Goal: Information Seeking & Learning: Learn about a topic

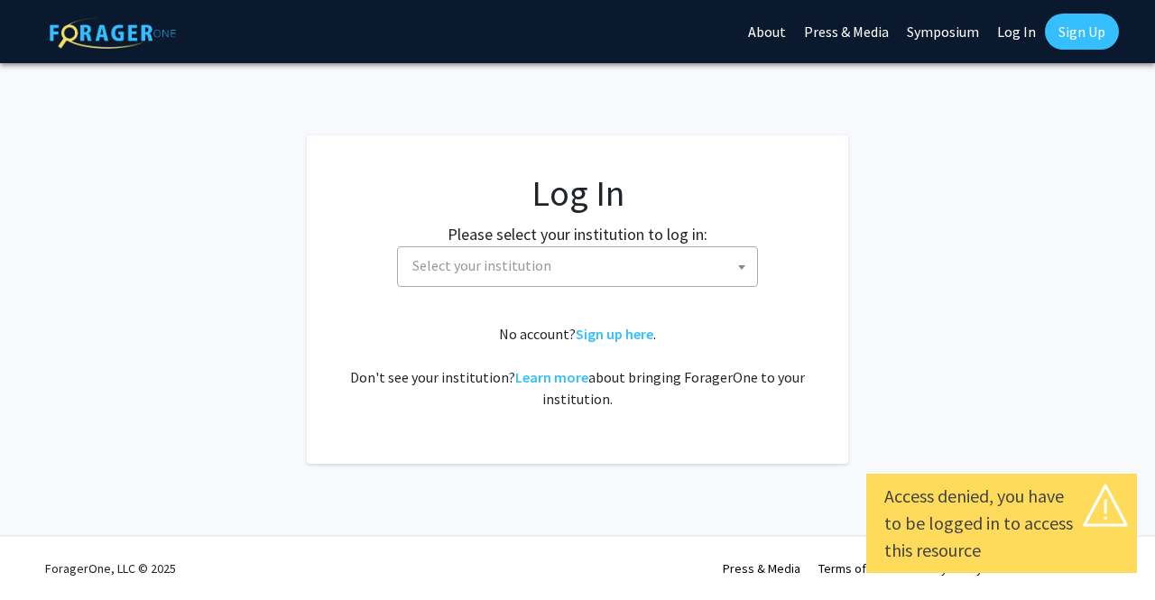
select select
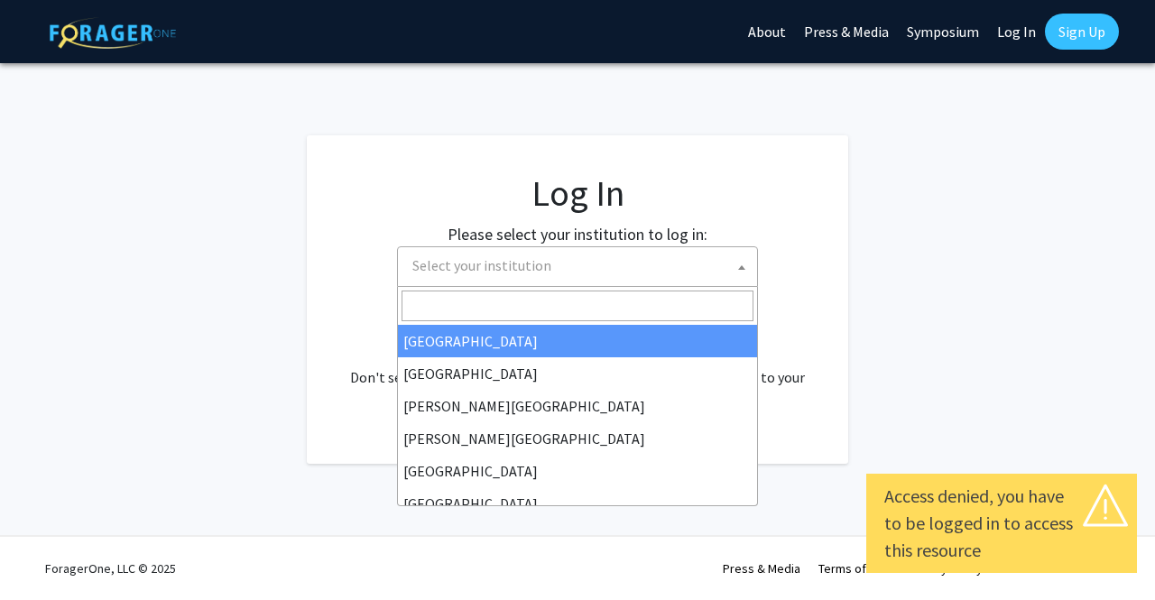
click at [603, 255] on span "Select your institution" at bounding box center [581, 265] width 352 height 37
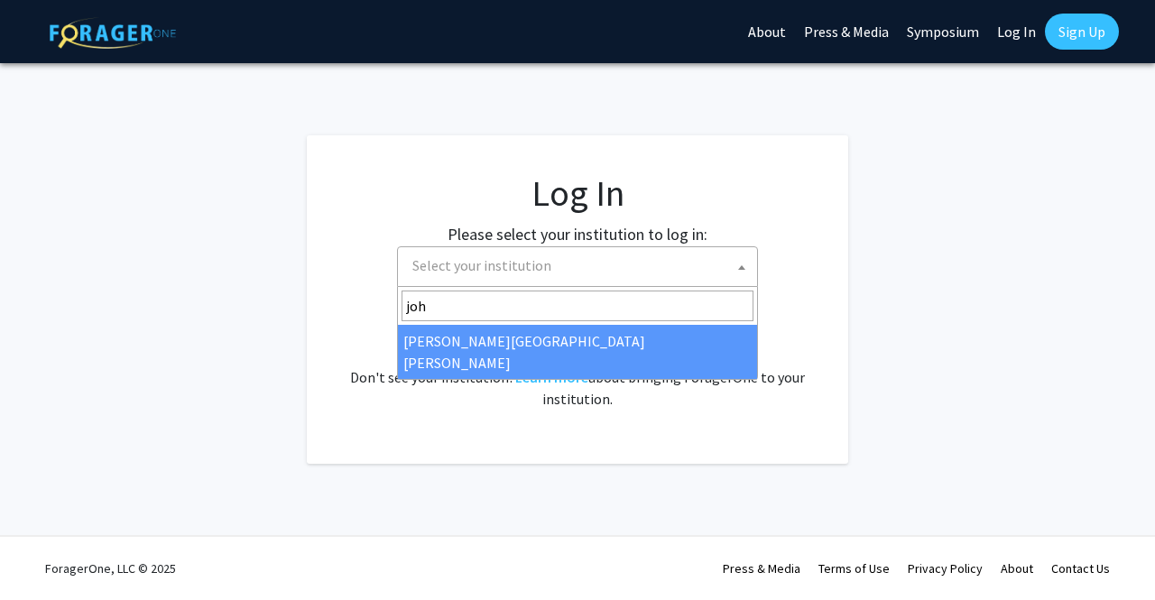
type input "joh"
select select "1"
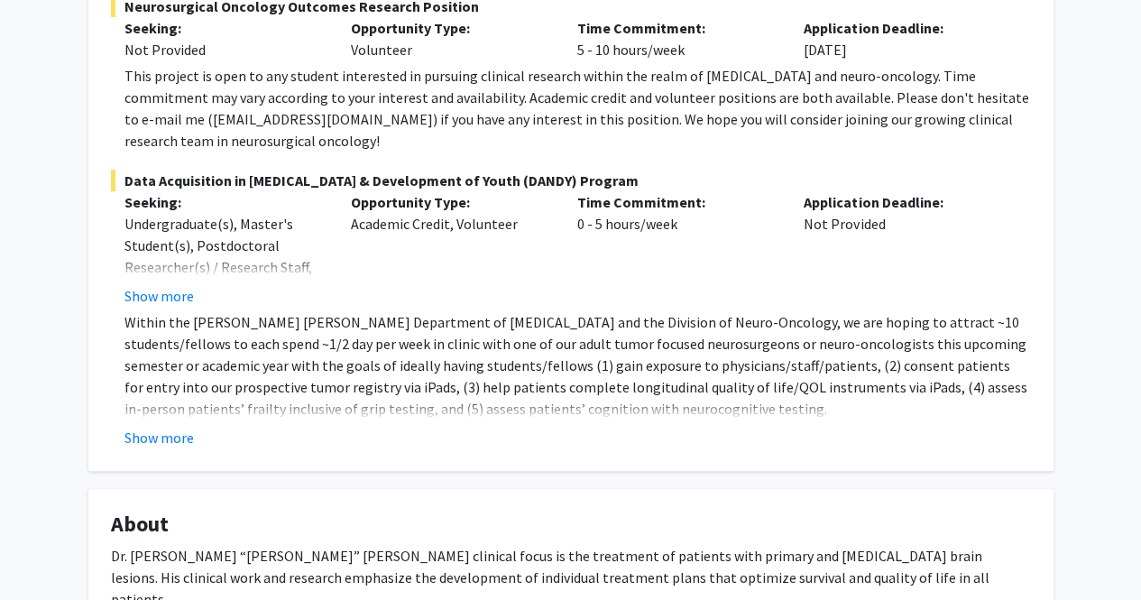
scroll to position [412, 0]
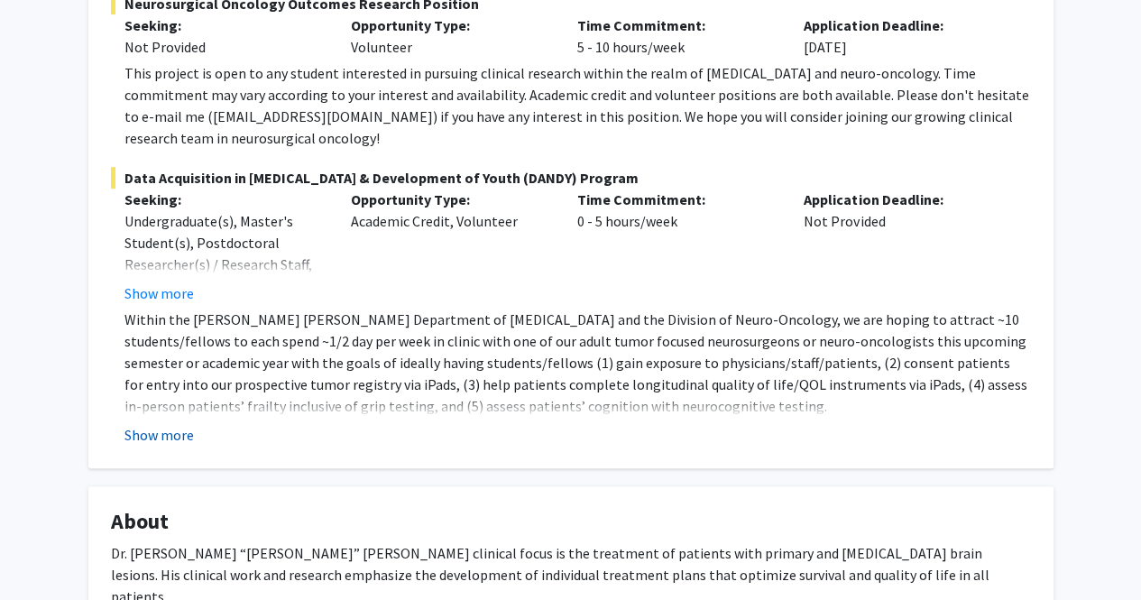
click at [177, 424] on button "Show more" at bounding box center [159, 435] width 69 height 22
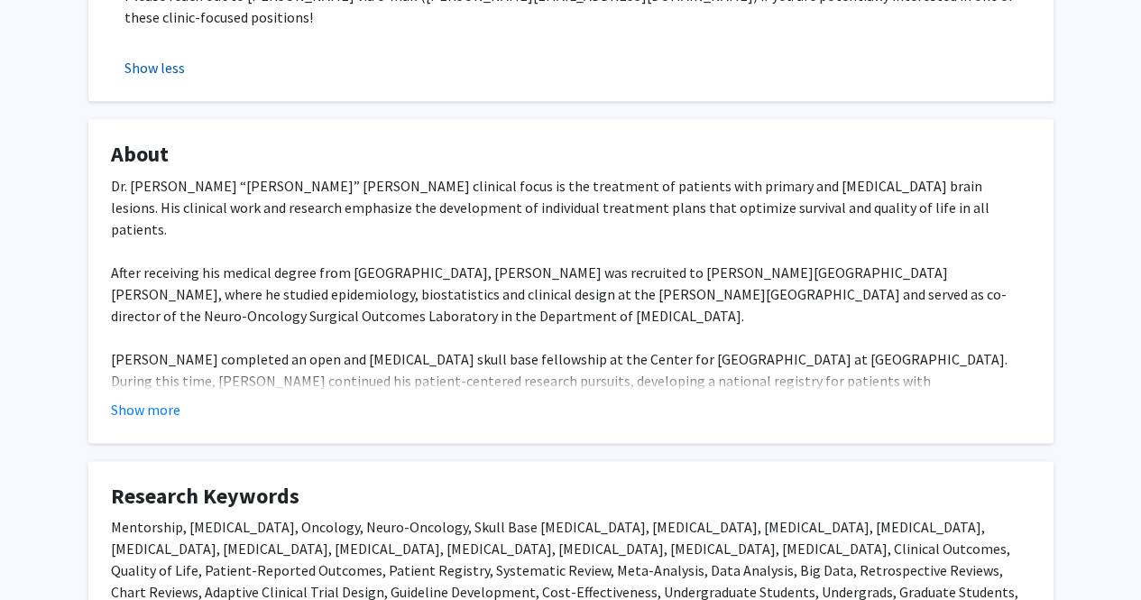
scroll to position [960, 0]
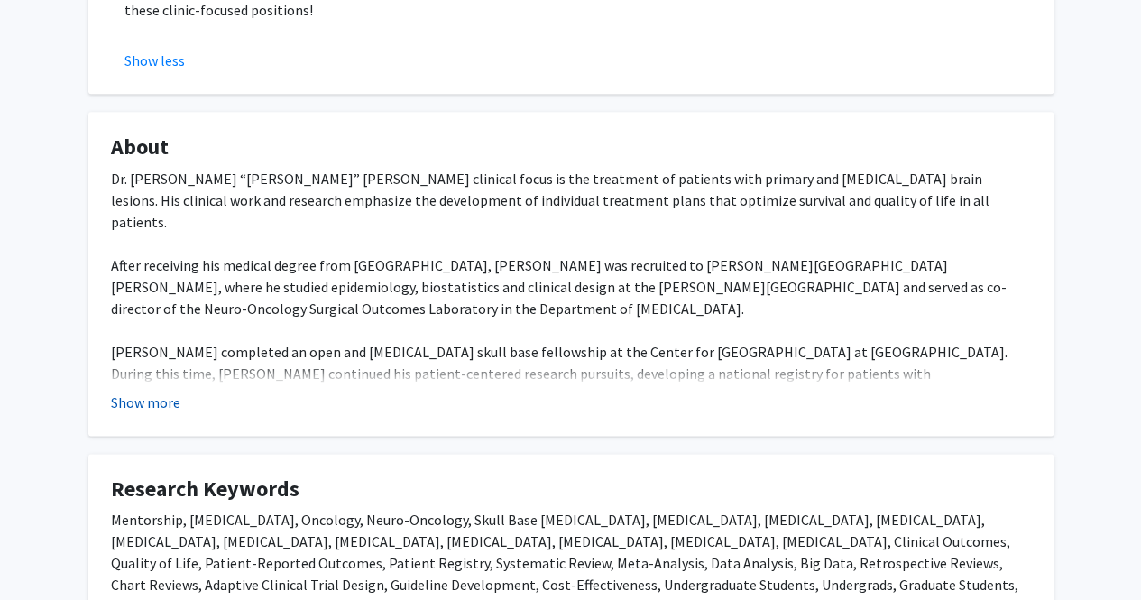
click at [148, 392] on button "Show more" at bounding box center [145, 403] width 69 height 22
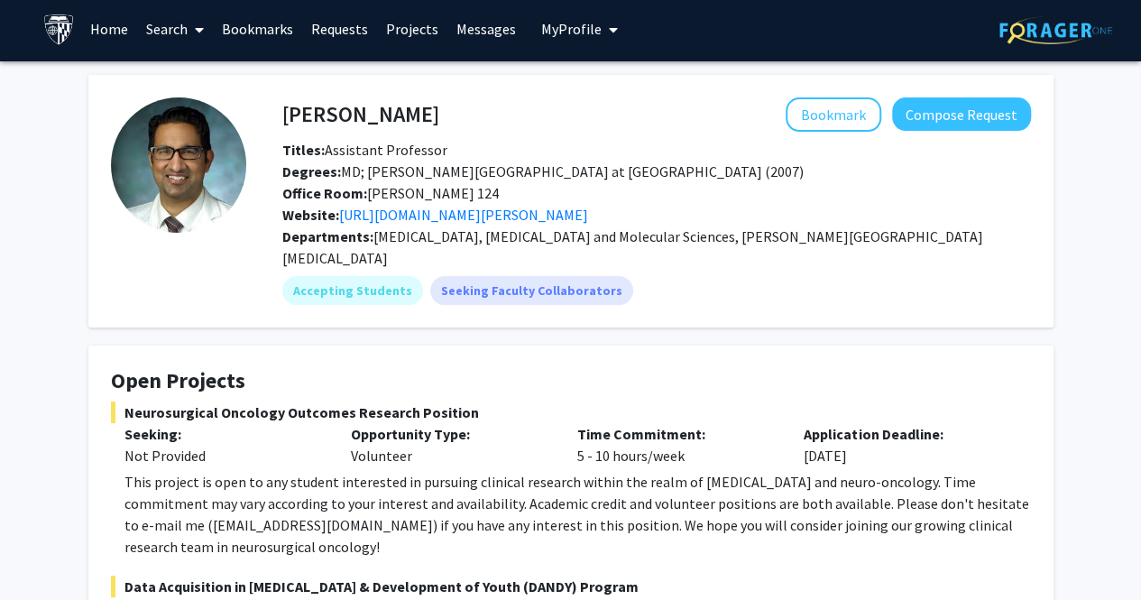
scroll to position [0, 0]
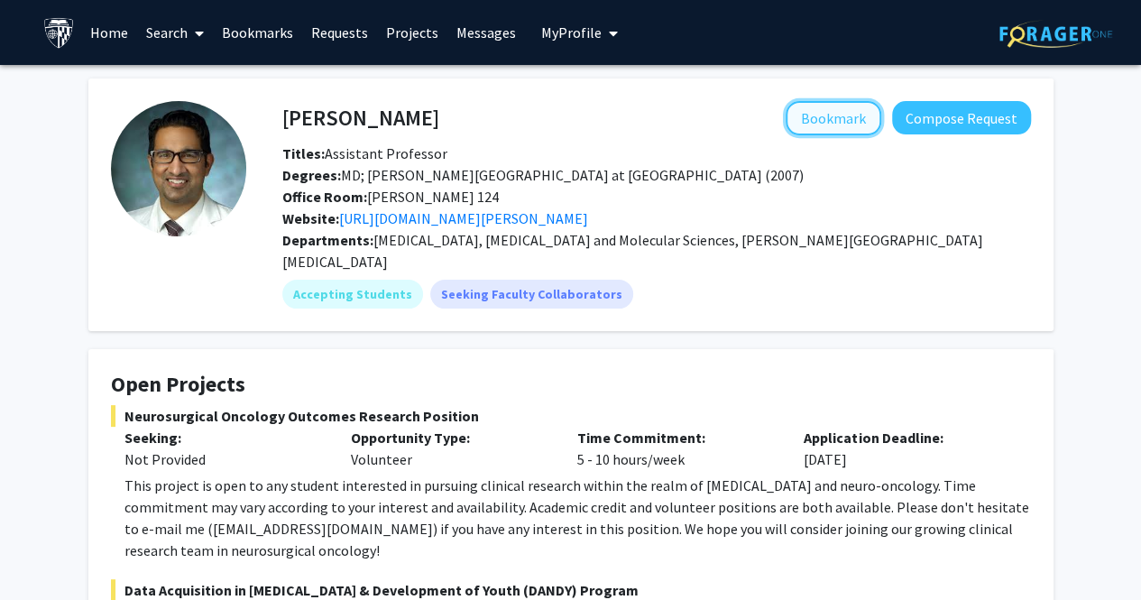
click at [836, 109] on button "Bookmark" at bounding box center [834, 118] width 96 height 34
click at [386, 30] on link "Projects" at bounding box center [412, 32] width 70 height 63
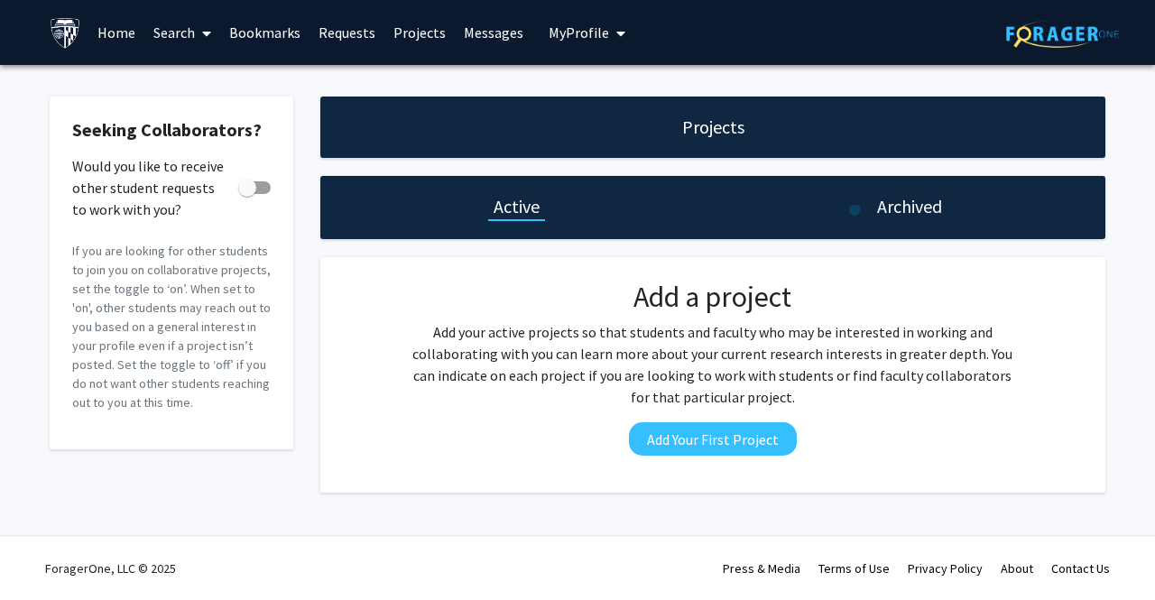
click at [887, 212] on h1 "Archived" at bounding box center [909, 206] width 65 height 25
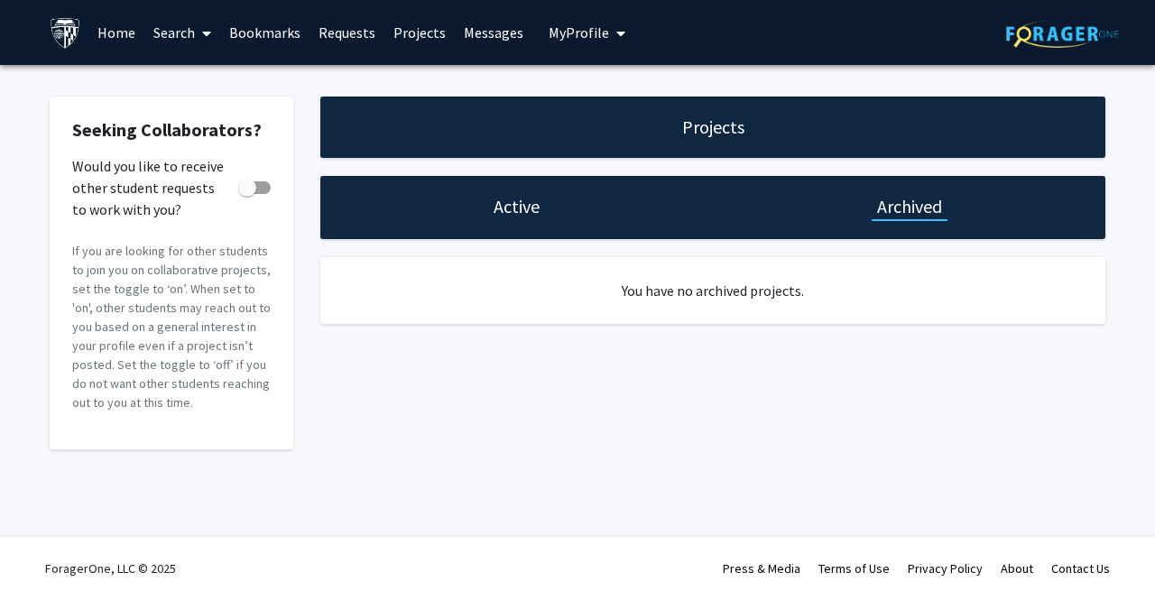
click at [576, 180] on div "Active" at bounding box center [516, 207] width 393 height 63
click at [522, 213] on h1 "Active" at bounding box center [517, 206] width 46 height 25
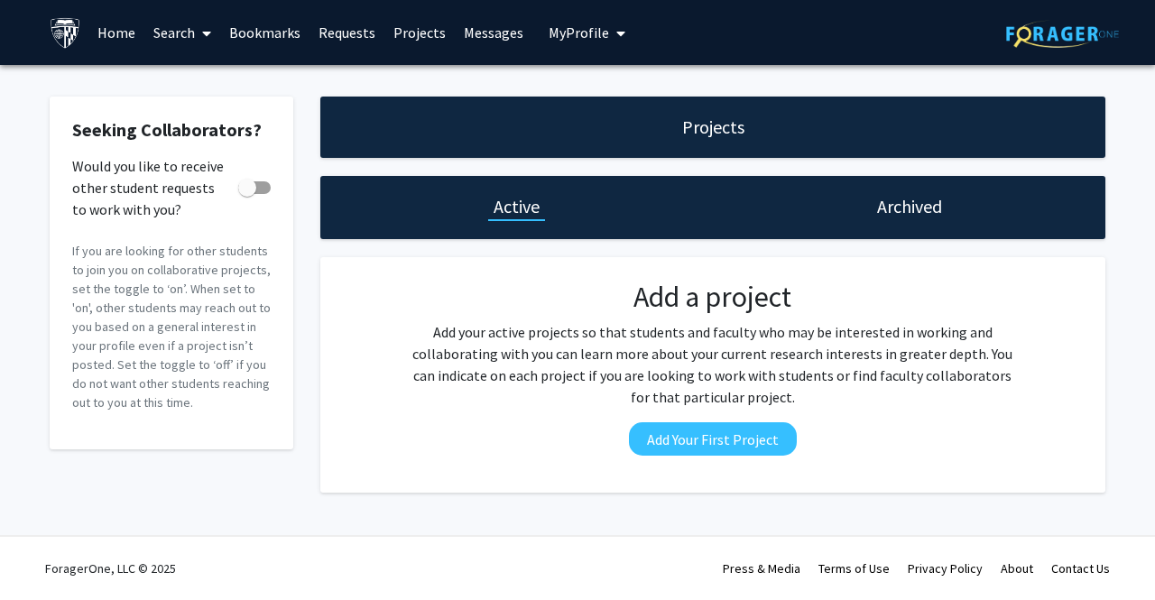
click at [326, 37] on link "Requests" at bounding box center [347, 32] width 75 height 63
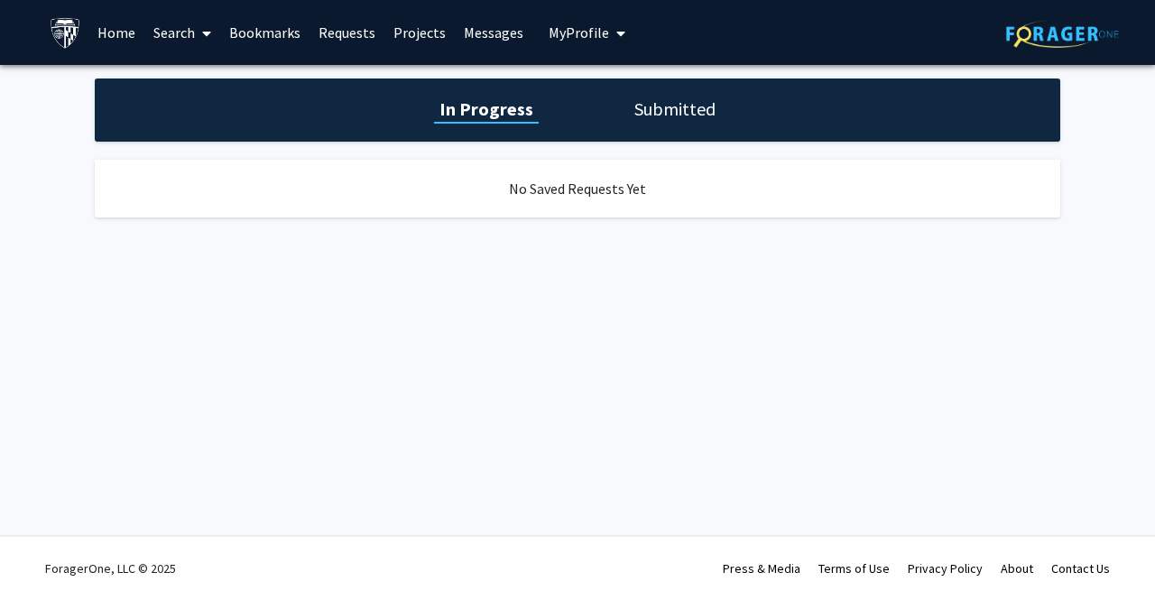
click at [248, 27] on link "Bookmarks" at bounding box center [264, 32] width 89 height 63
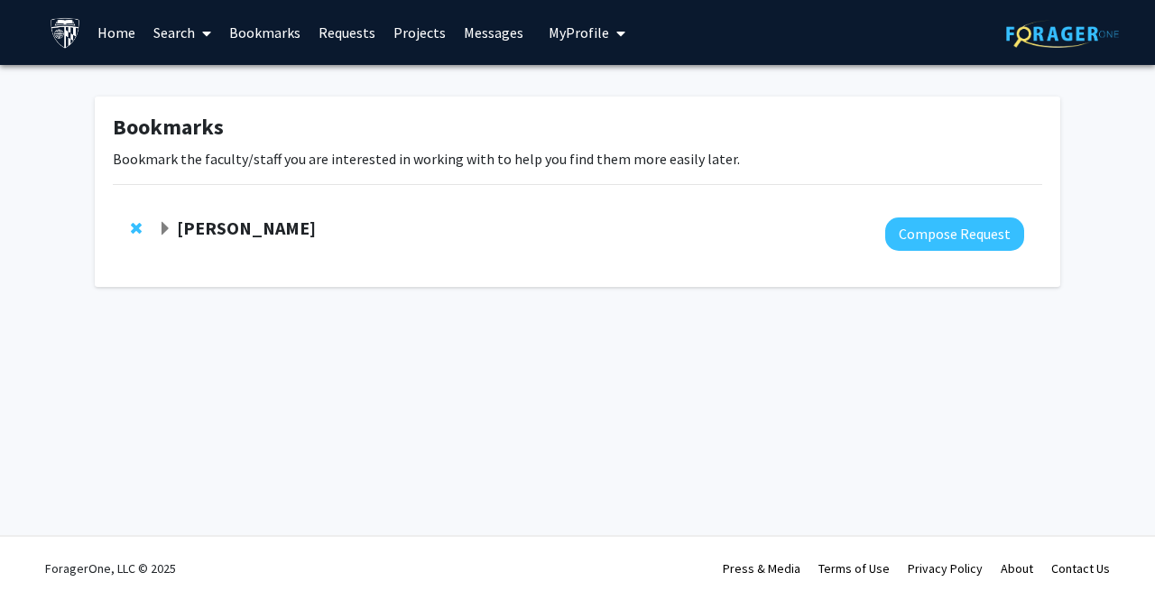
click at [200, 30] on span at bounding box center [203, 33] width 16 height 63
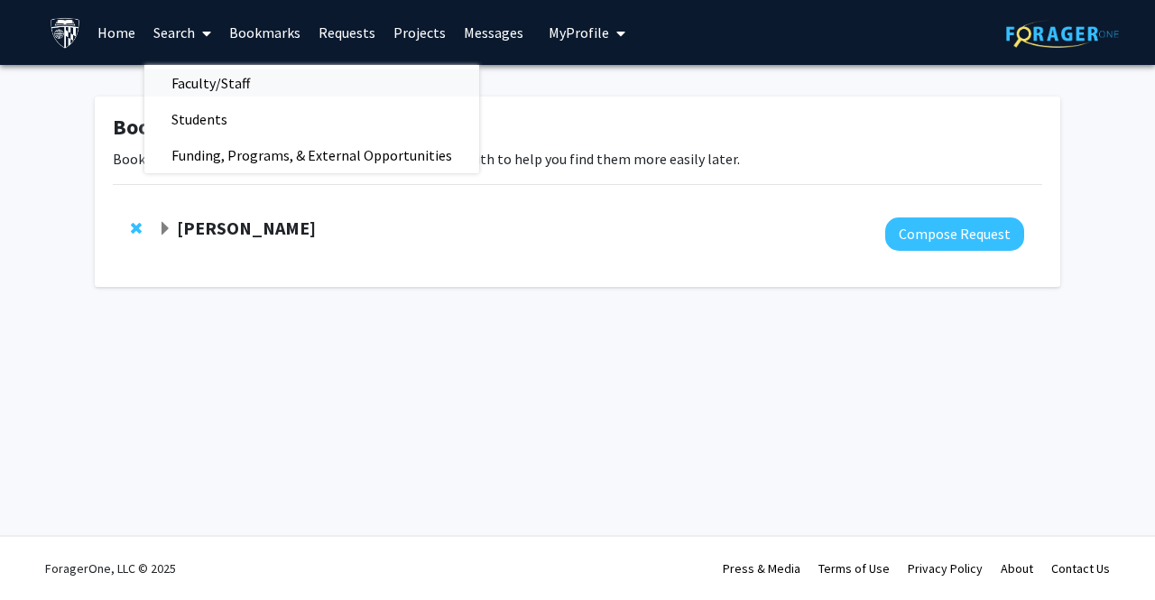
click at [208, 77] on span "Faculty/Staff" at bounding box center [210, 83] width 133 height 36
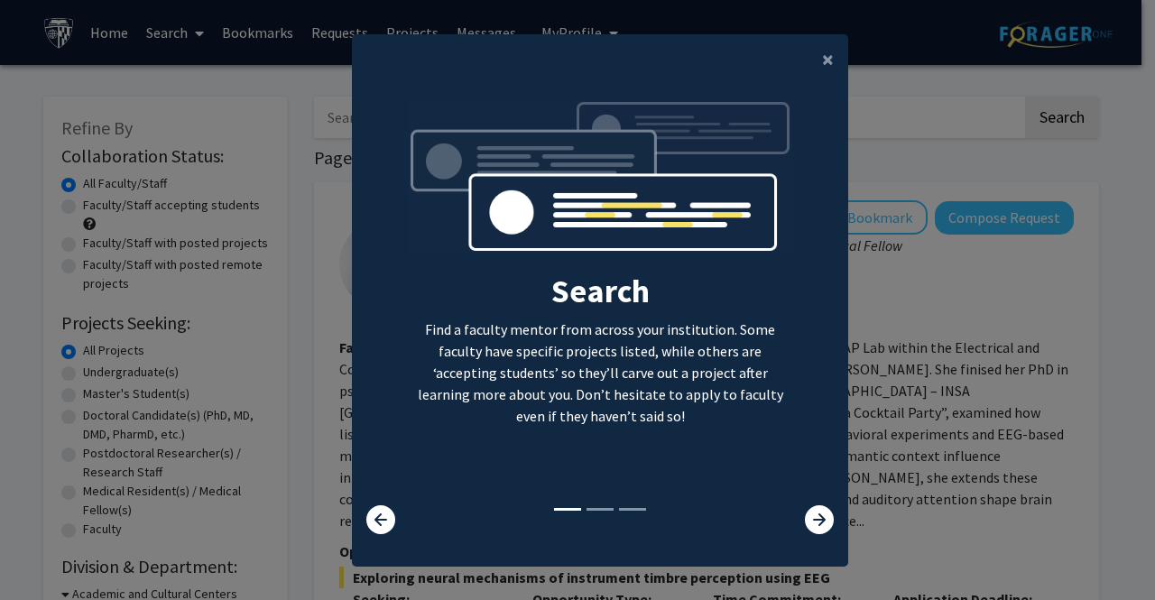
click at [665, 45] on div "×" at bounding box center [600, 59] width 496 height 51
click at [822, 56] on span "×" at bounding box center [828, 59] width 12 height 28
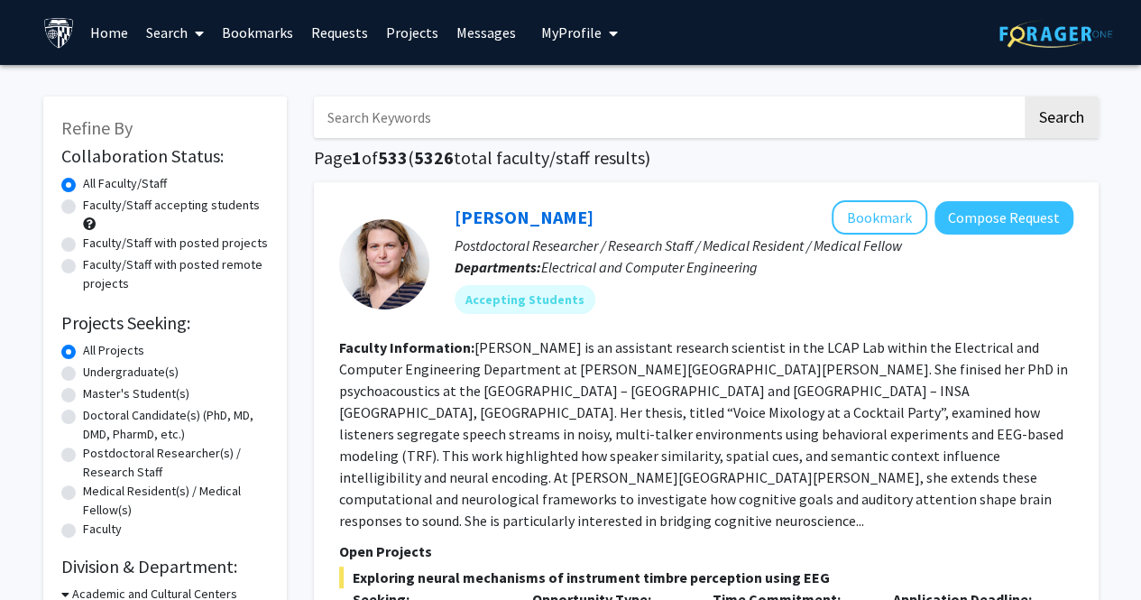
click at [83, 351] on label "All Projects" at bounding box center [113, 350] width 61 height 19
click at [83, 351] on input "All Projects" at bounding box center [89, 347] width 12 height 12
click at [83, 376] on label "Undergraduate(s)" at bounding box center [131, 372] width 96 height 19
click at [83, 374] on input "Undergraduate(s)" at bounding box center [89, 369] width 12 height 12
radio input "true"
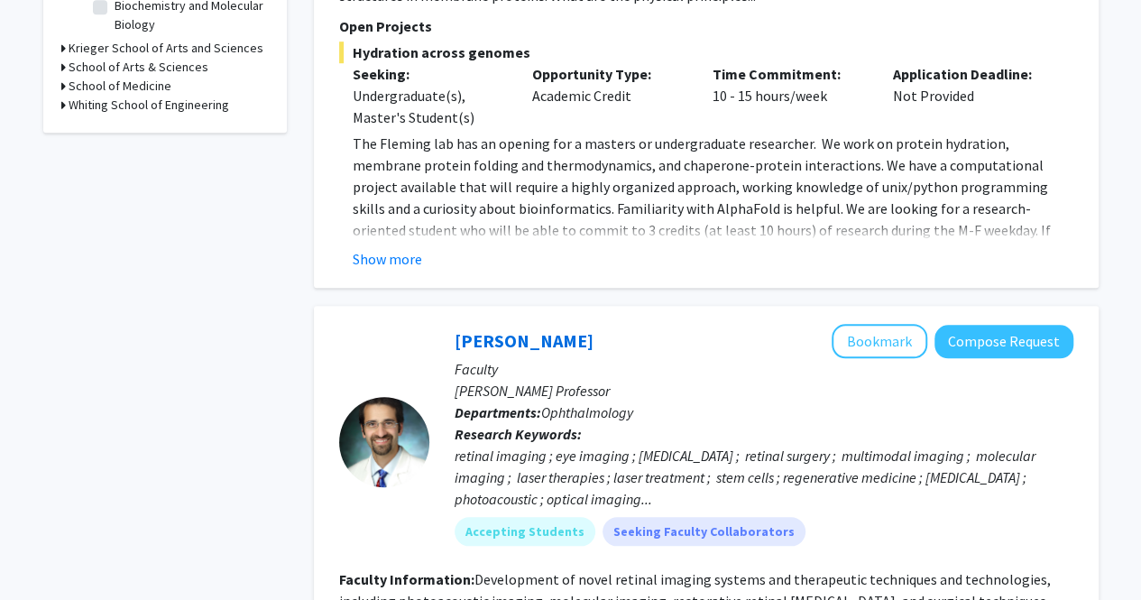
scroll to position [614, 0]
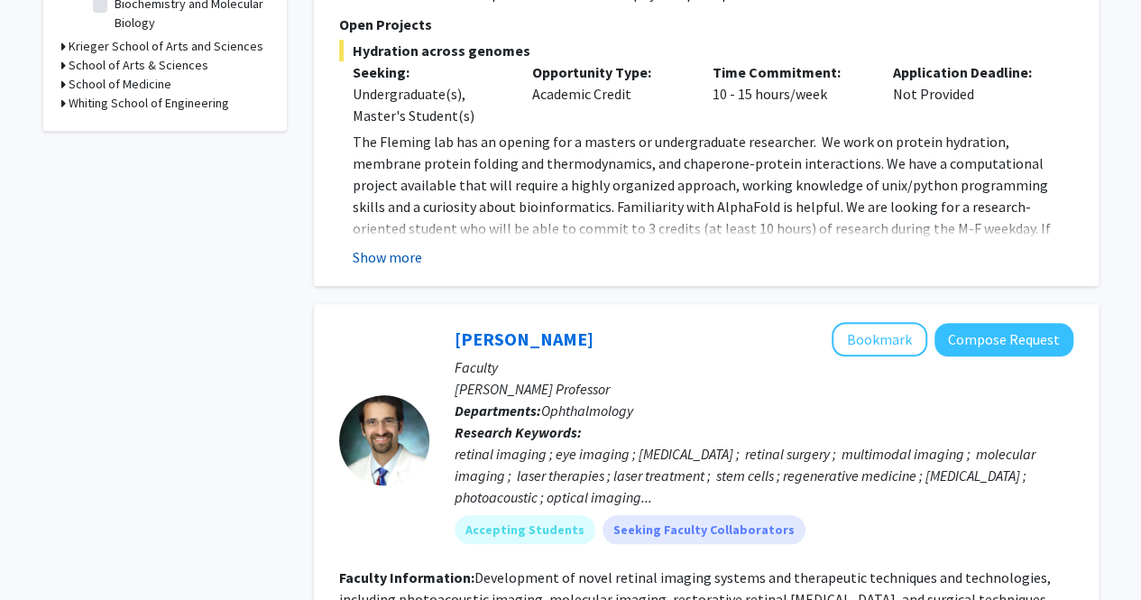
click at [395, 252] on button "Show more" at bounding box center [387, 257] width 69 height 22
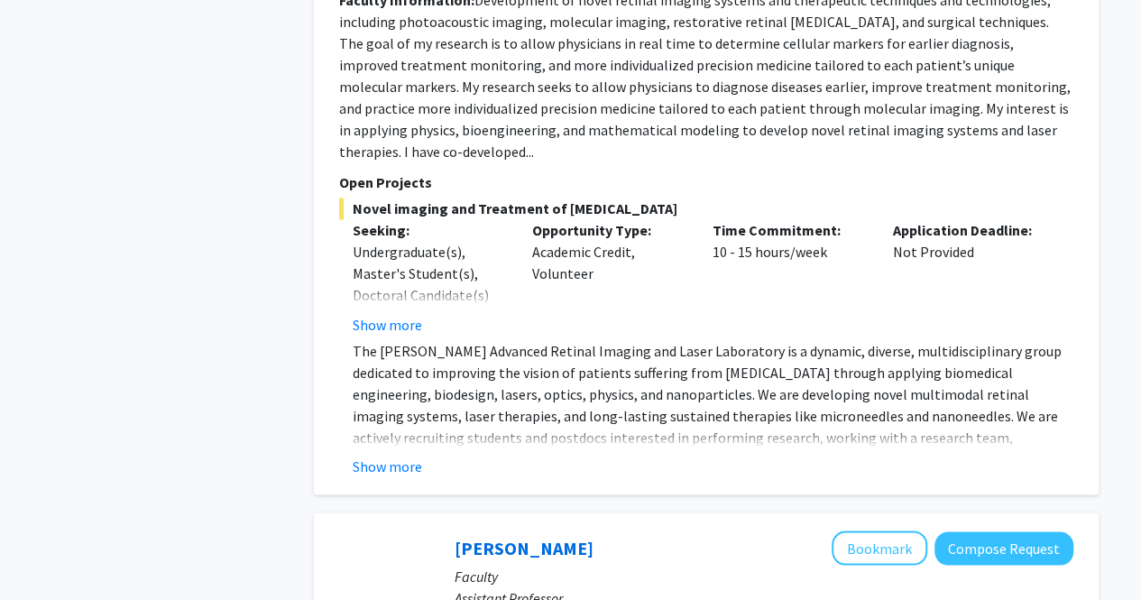
scroll to position [1412, 0]
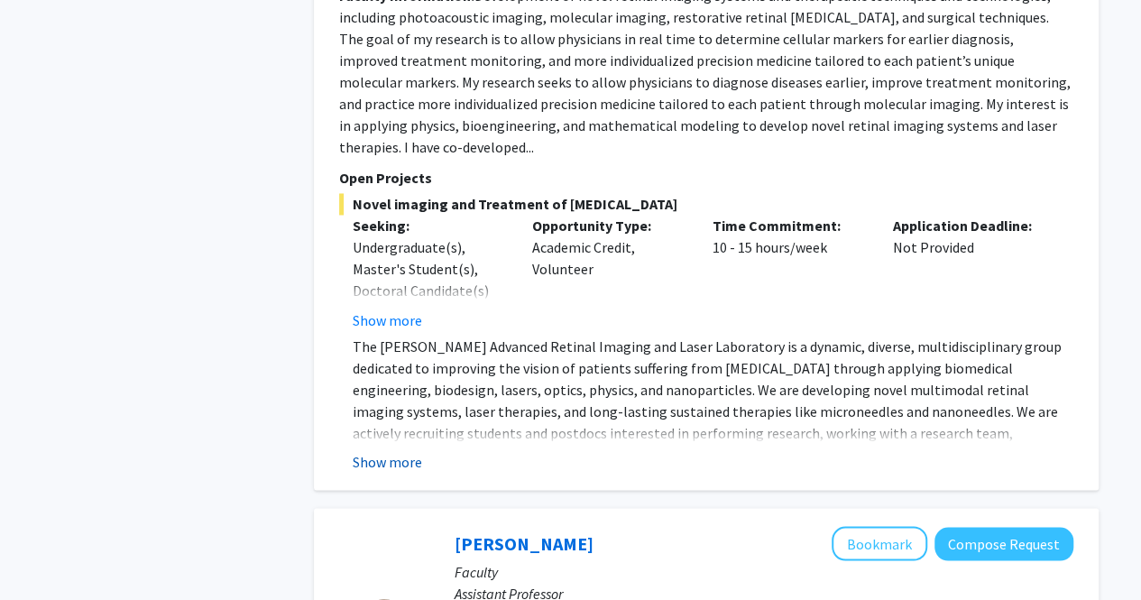
click at [388, 450] on button "Show more" at bounding box center [387, 461] width 69 height 22
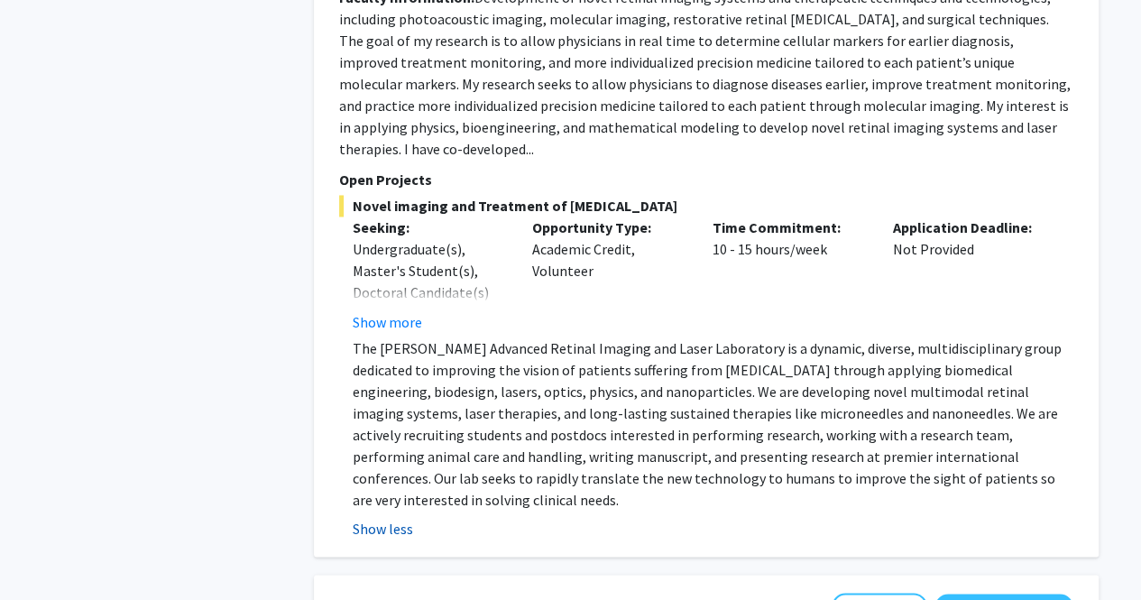
scroll to position [1407, 0]
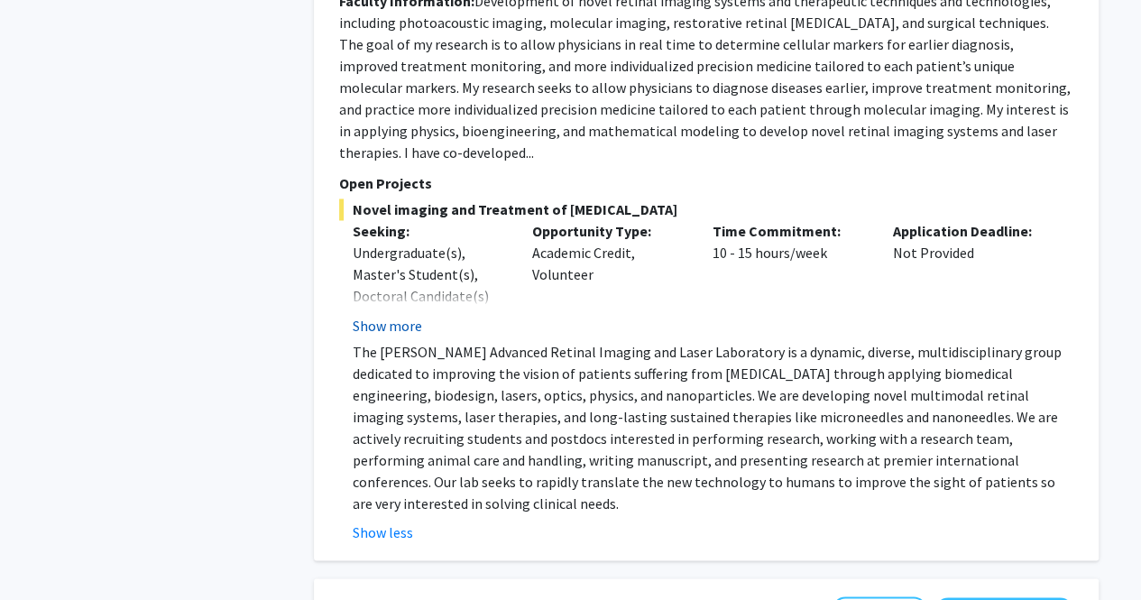
click at [383, 314] on button "Show more" at bounding box center [387, 325] width 69 height 22
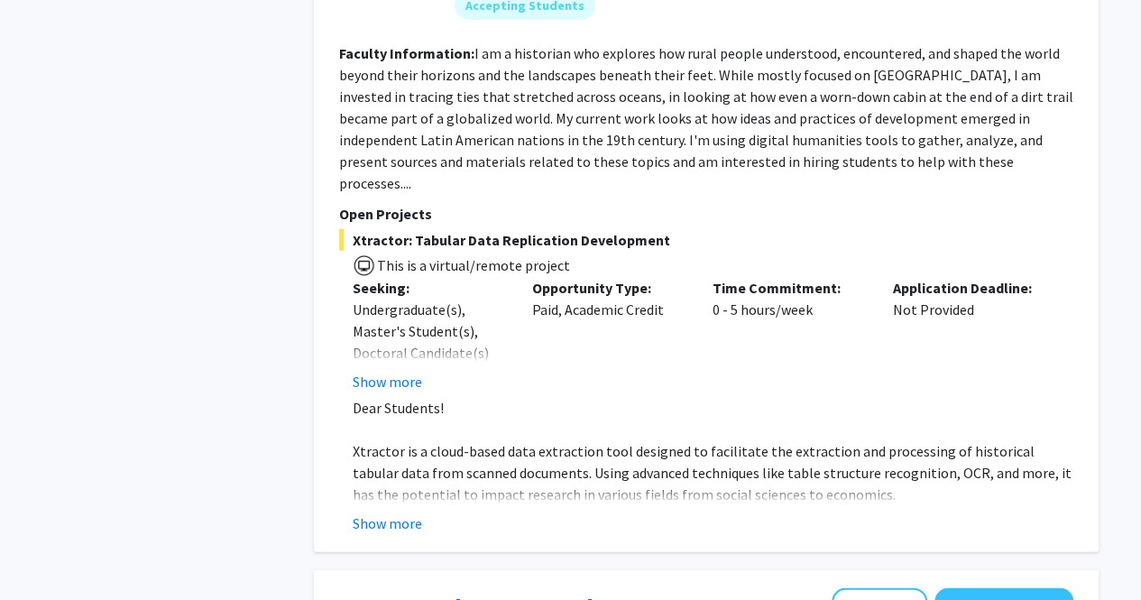
scroll to position [2358, 0]
click at [397, 370] on button "Show more" at bounding box center [387, 381] width 69 height 22
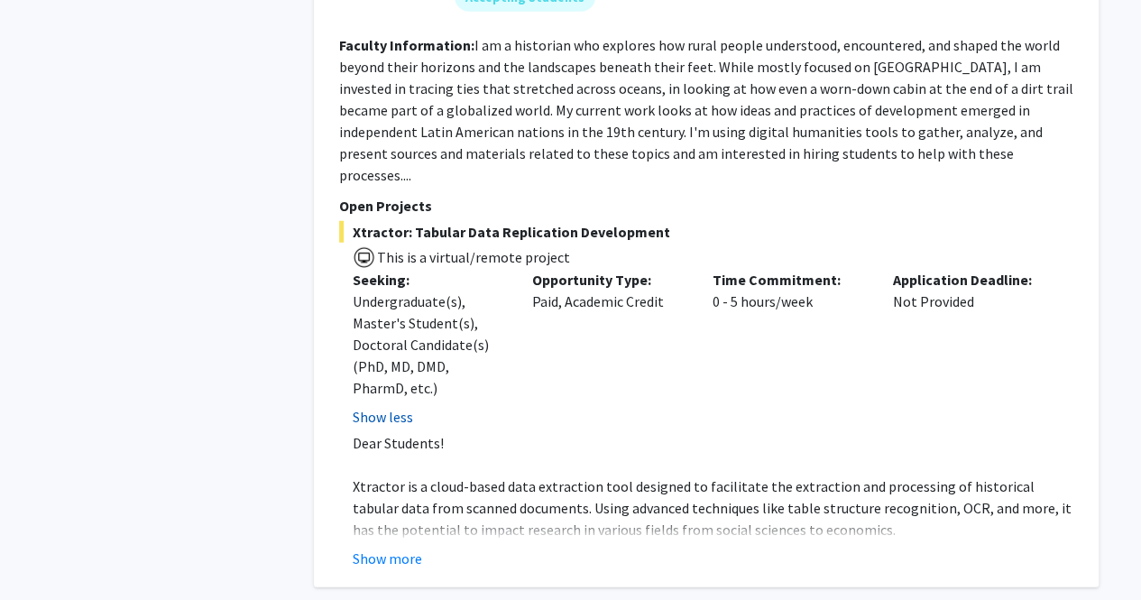
scroll to position [2367, 0]
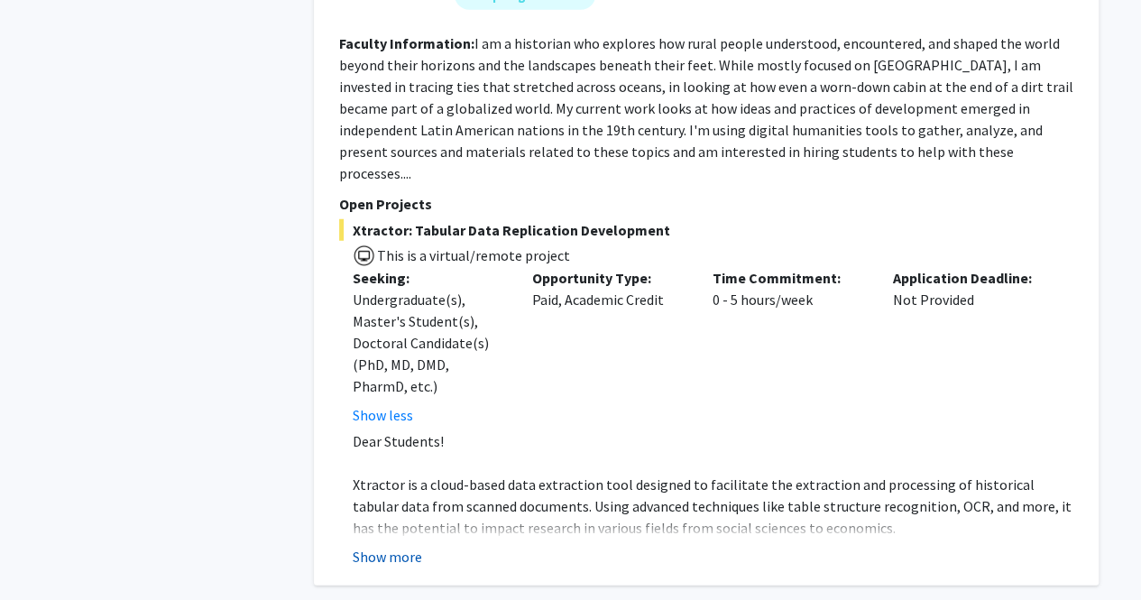
click at [388, 546] on button "Show more" at bounding box center [387, 557] width 69 height 22
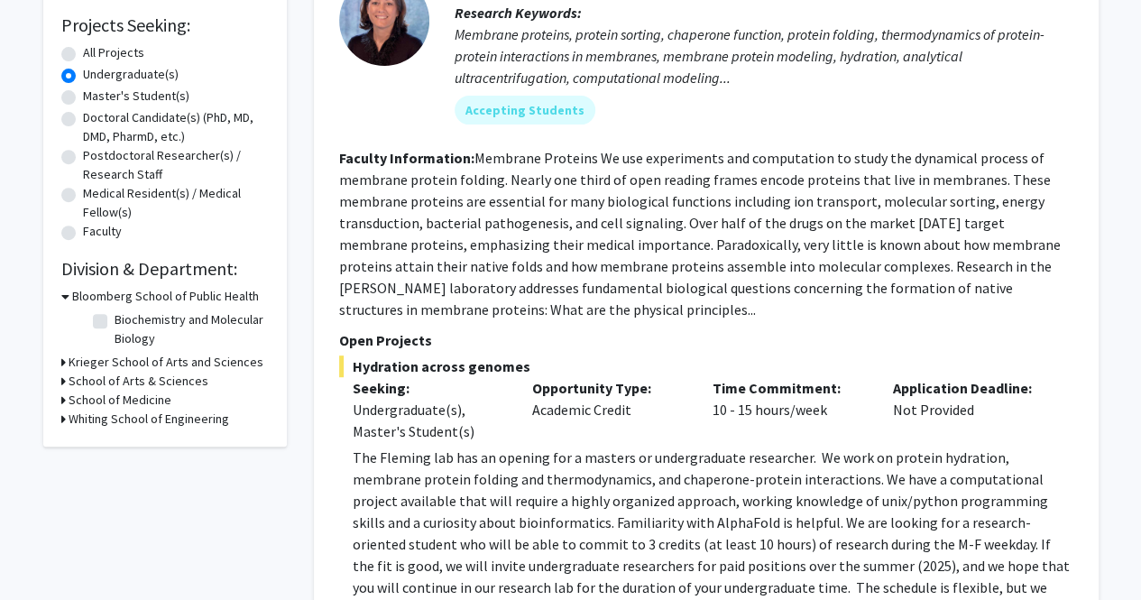
scroll to position [299, 0]
click at [181, 355] on h3 "Krieger School of Arts and Sciences" at bounding box center [166, 361] width 195 height 19
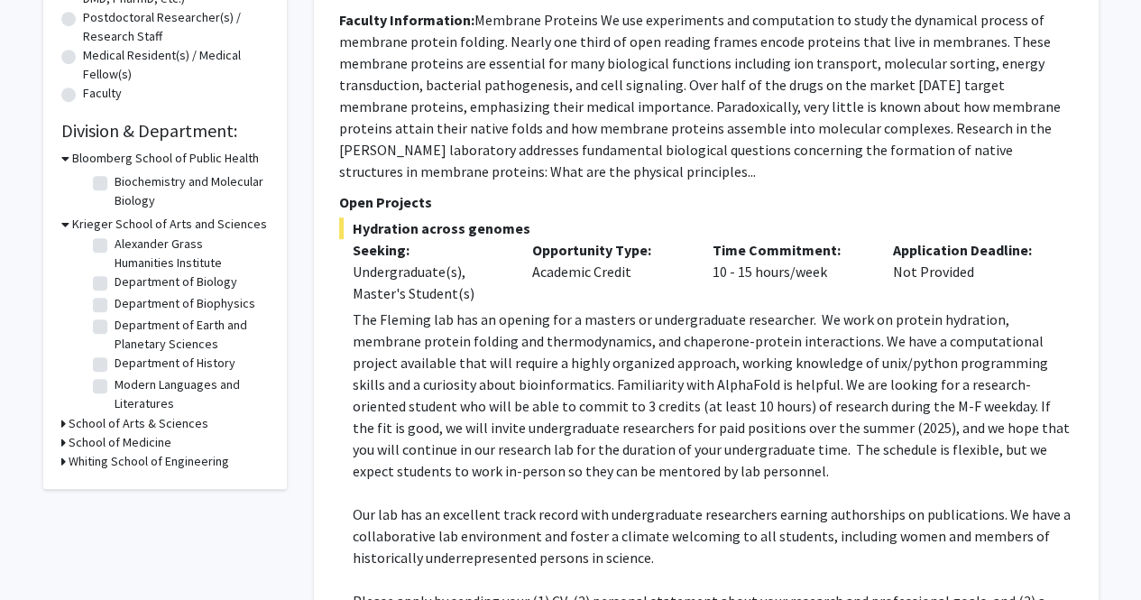
scroll to position [0, 0]
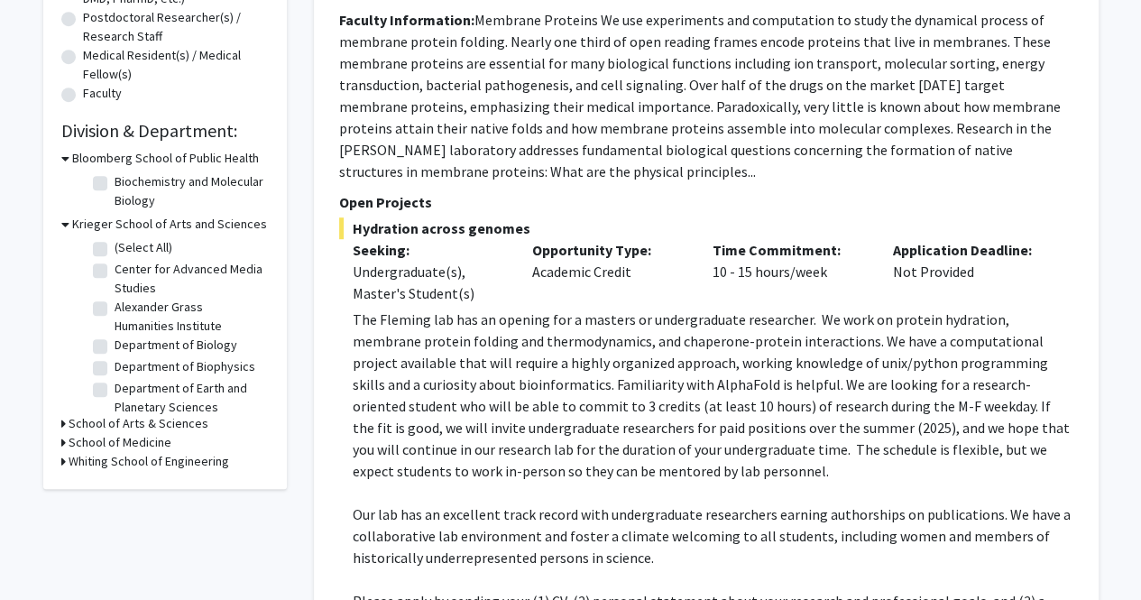
click at [115, 251] on label "(Select All)" at bounding box center [144, 247] width 58 height 19
click at [115, 250] on input "(Select All)" at bounding box center [121, 244] width 12 height 12
checkbox input "true"
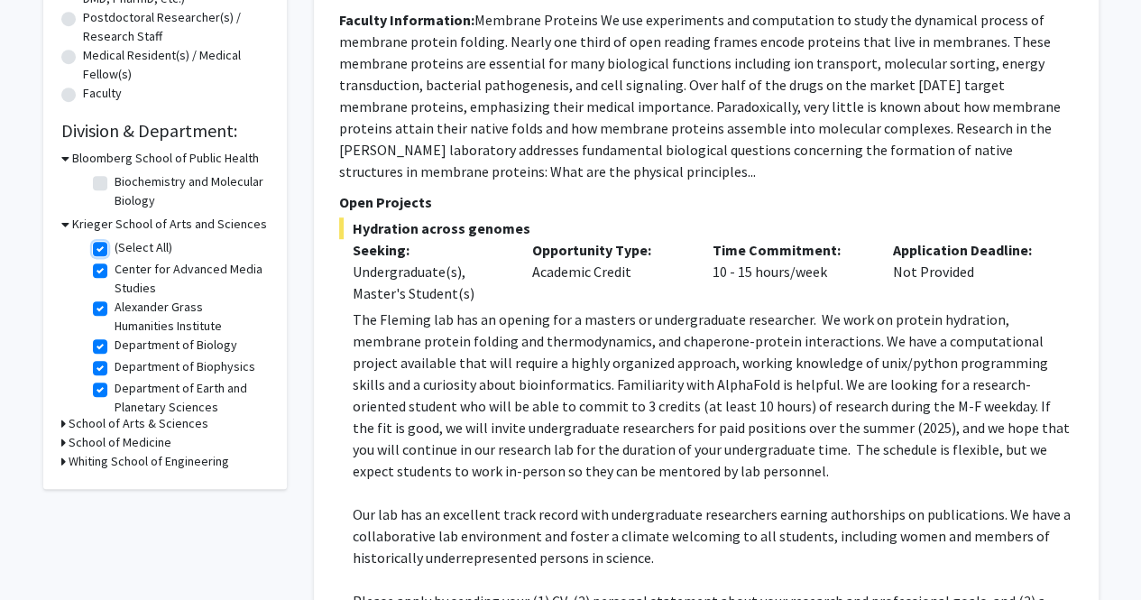
checkbox input "true"
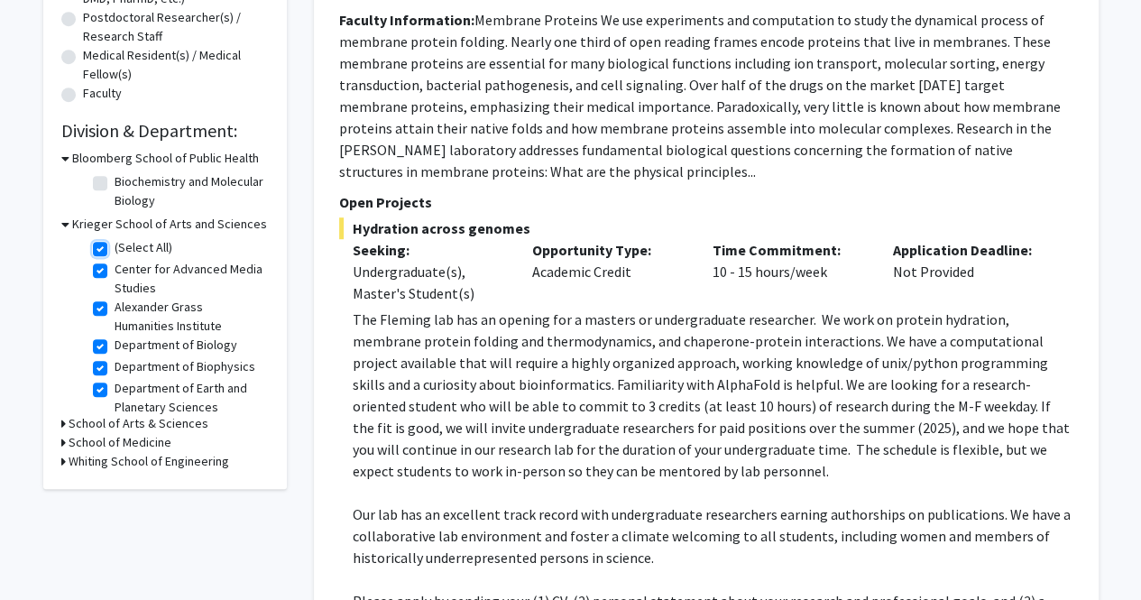
checkbox input "true"
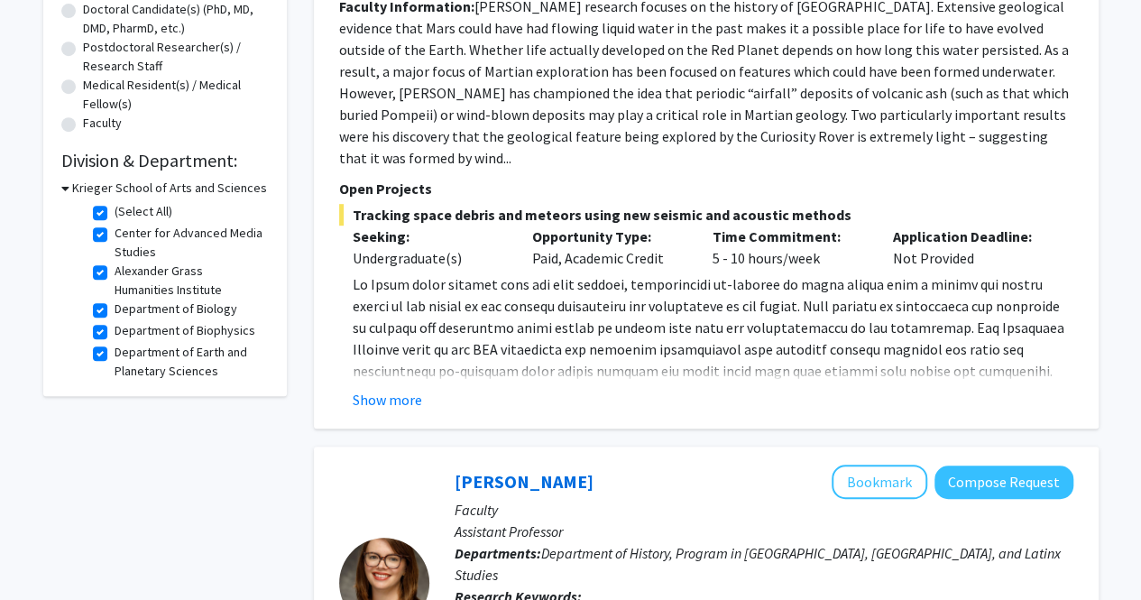
scroll to position [401, 0]
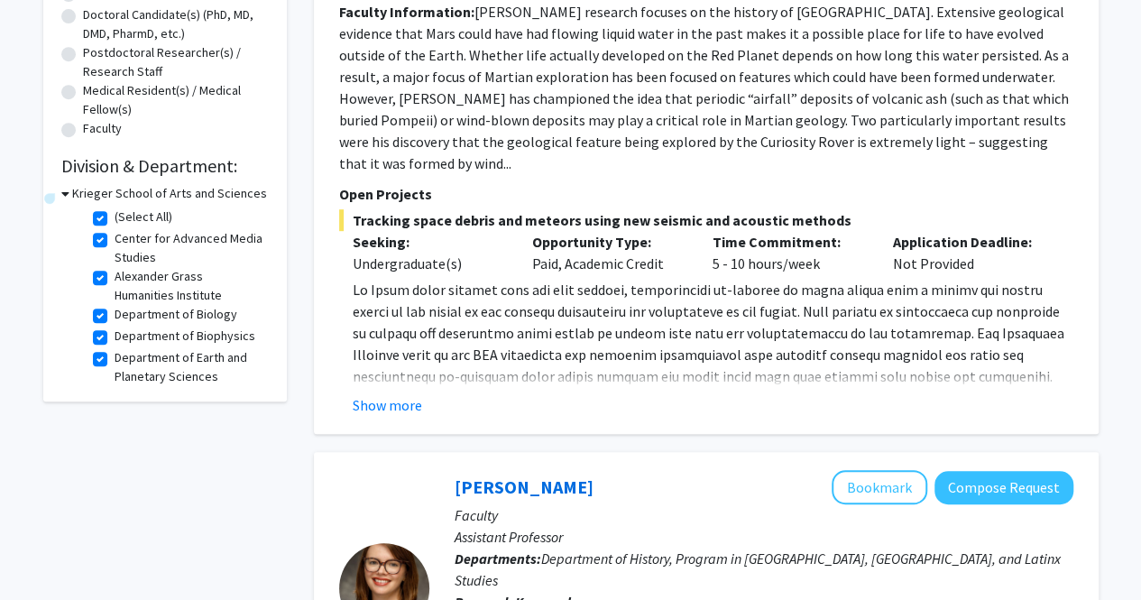
click at [65, 196] on icon at bounding box center [65, 193] width 8 height 19
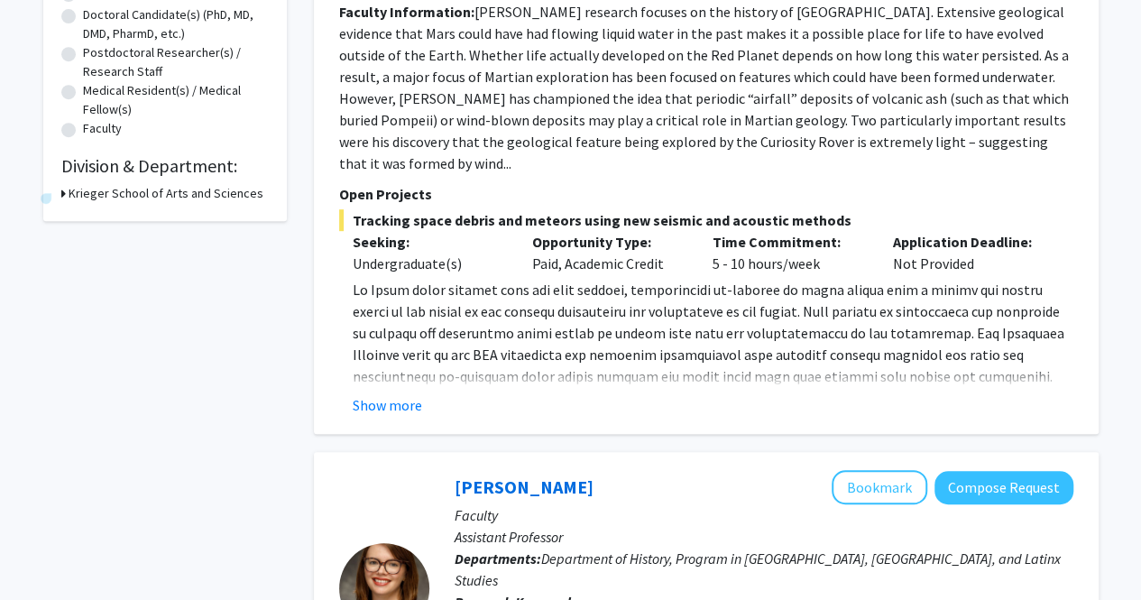
click at [64, 192] on icon at bounding box center [63, 193] width 5 height 19
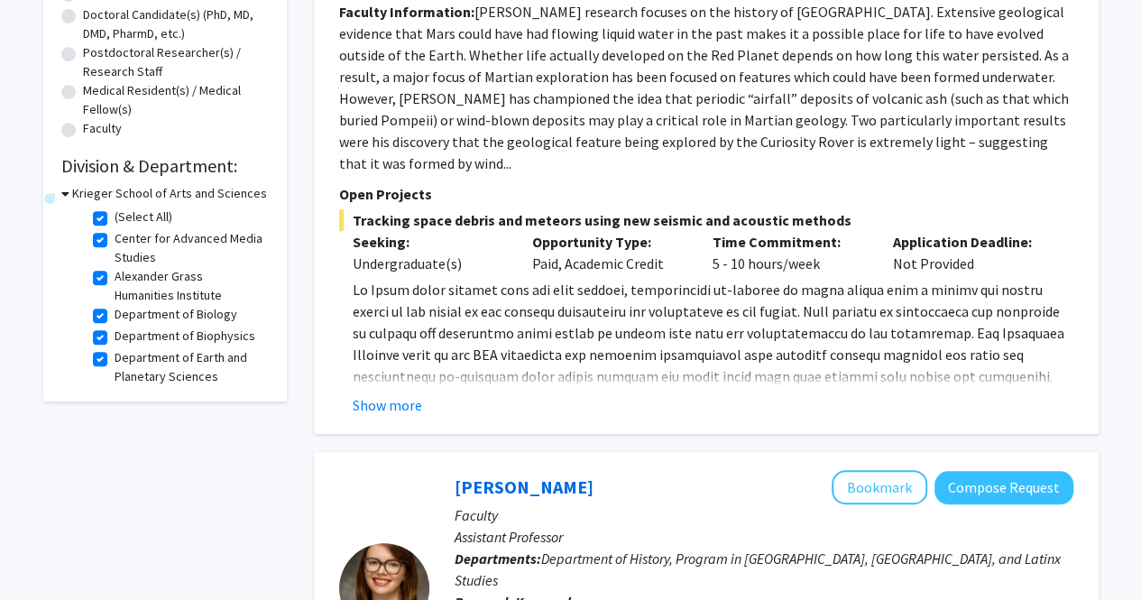
click at [115, 218] on label "(Select All)" at bounding box center [144, 217] width 58 height 19
click at [115, 218] on input "(Select All)" at bounding box center [121, 214] width 12 height 12
checkbox input "false"
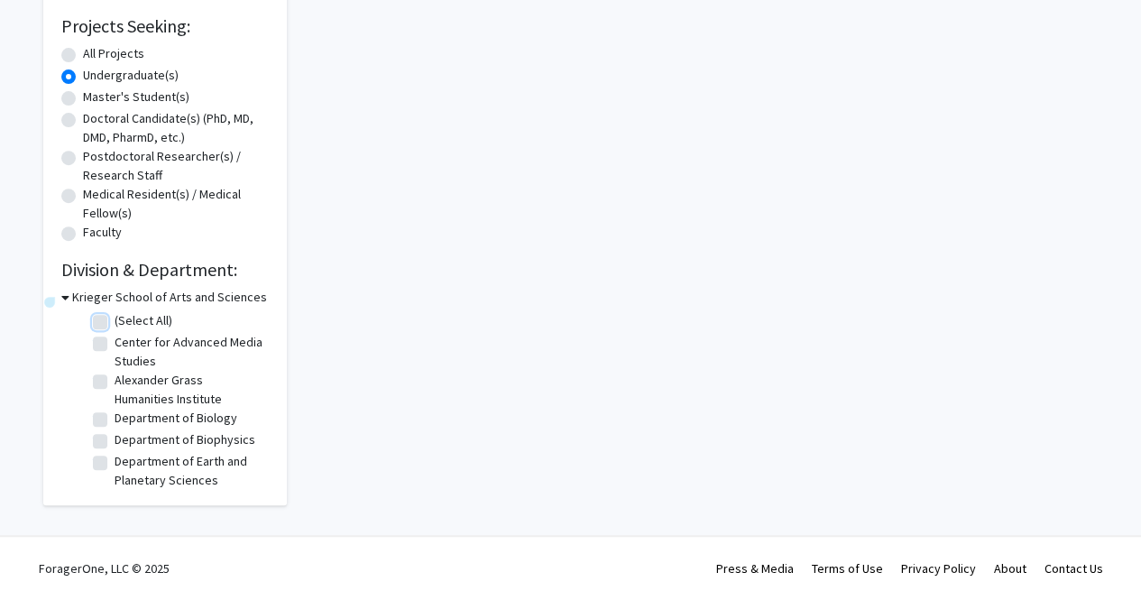
checkbox input "false"
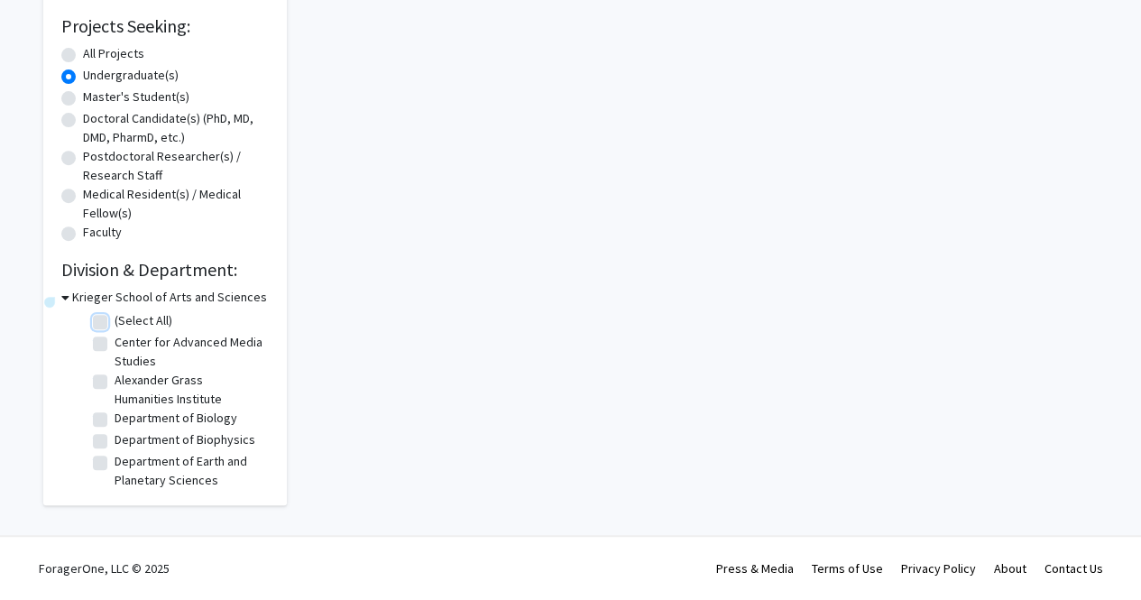
checkbox input "false"
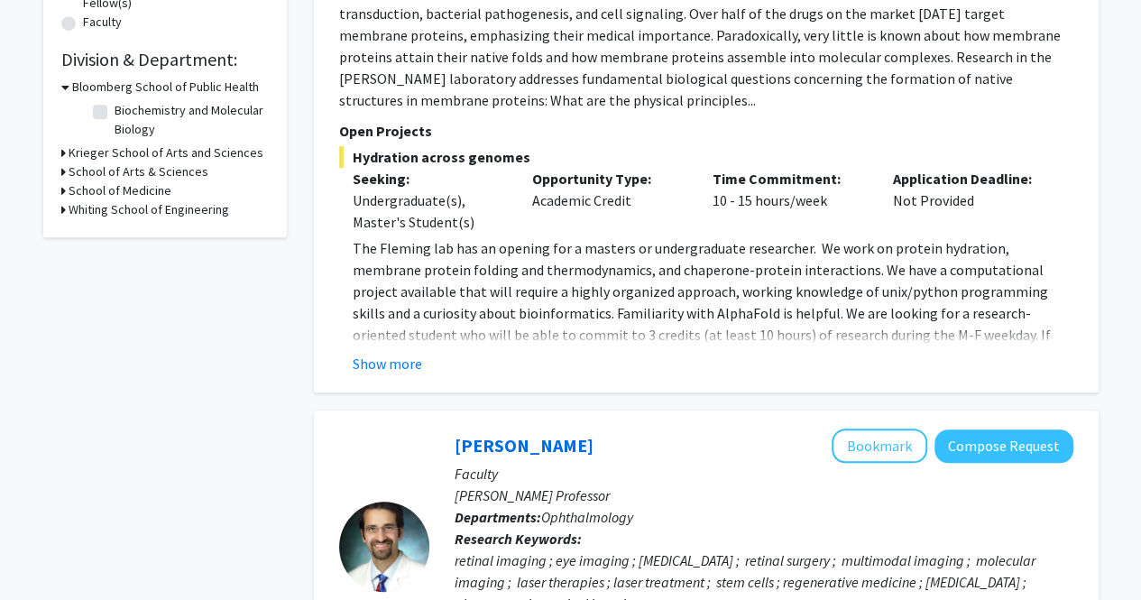
scroll to position [501, 0]
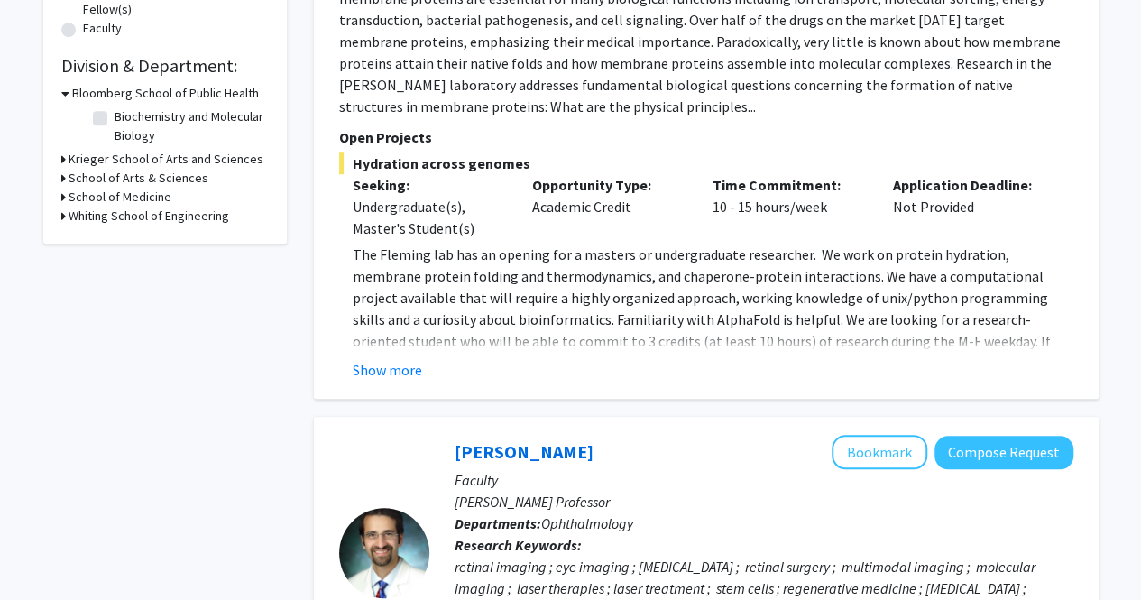
click at [117, 173] on h3 "School of Arts & Sciences" at bounding box center [139, 178] width 140 height 19
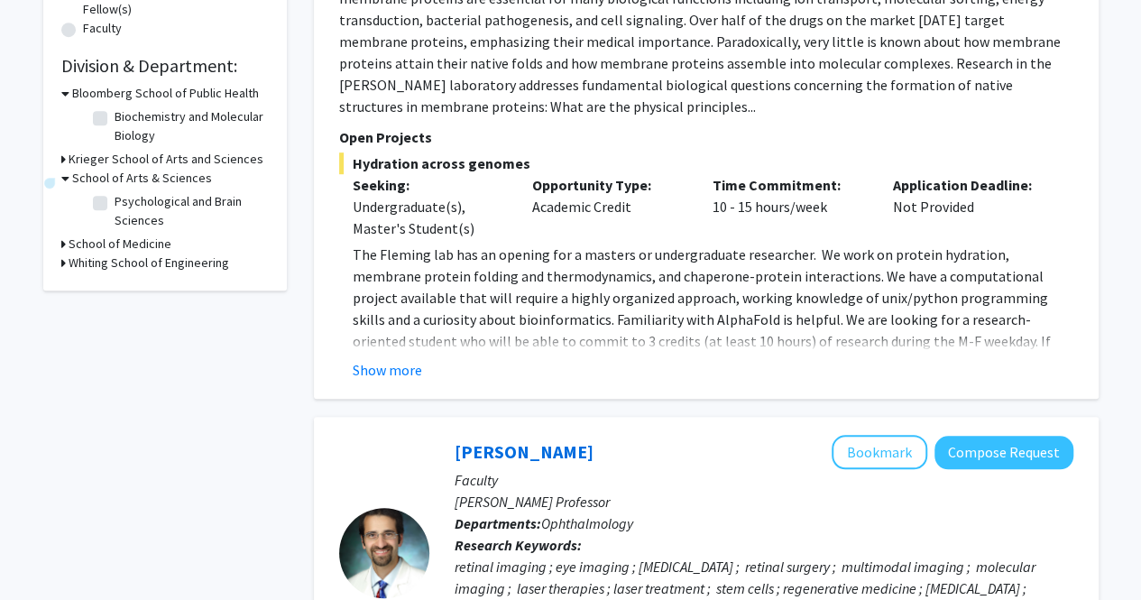
click at [115, 203] on label "Psychological and Brain Sciences" at bounding box center [190, 211] width 150 height 38
click at [115, 203] on input "Psychological and Brain Sciences" at bounding box center [121, 198] width 12 height 12
checkbox input "true"
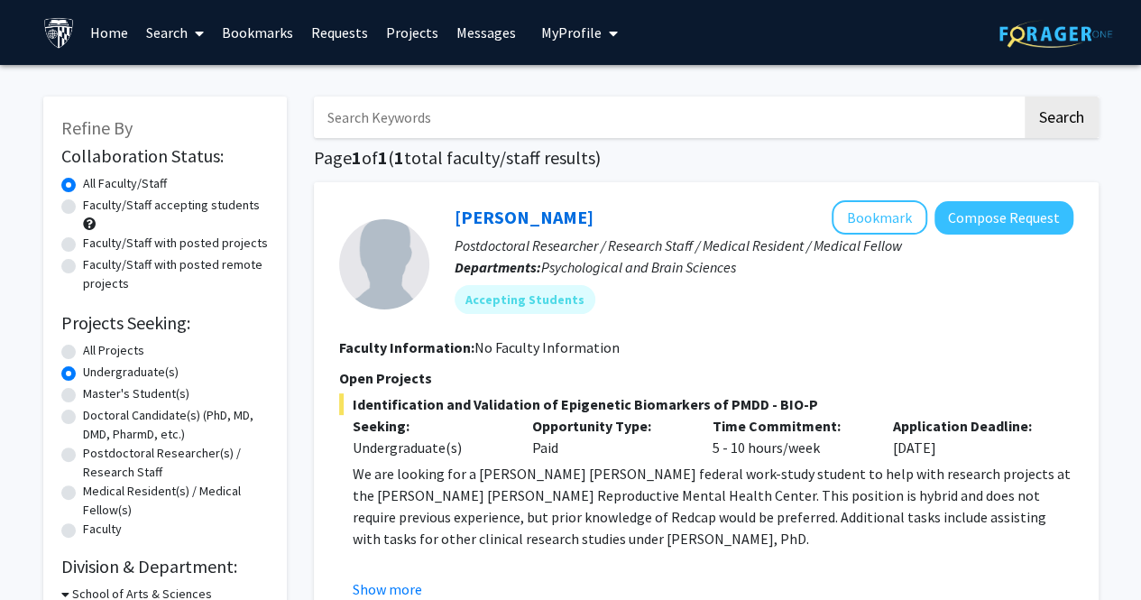
scroll to position [217, 0]
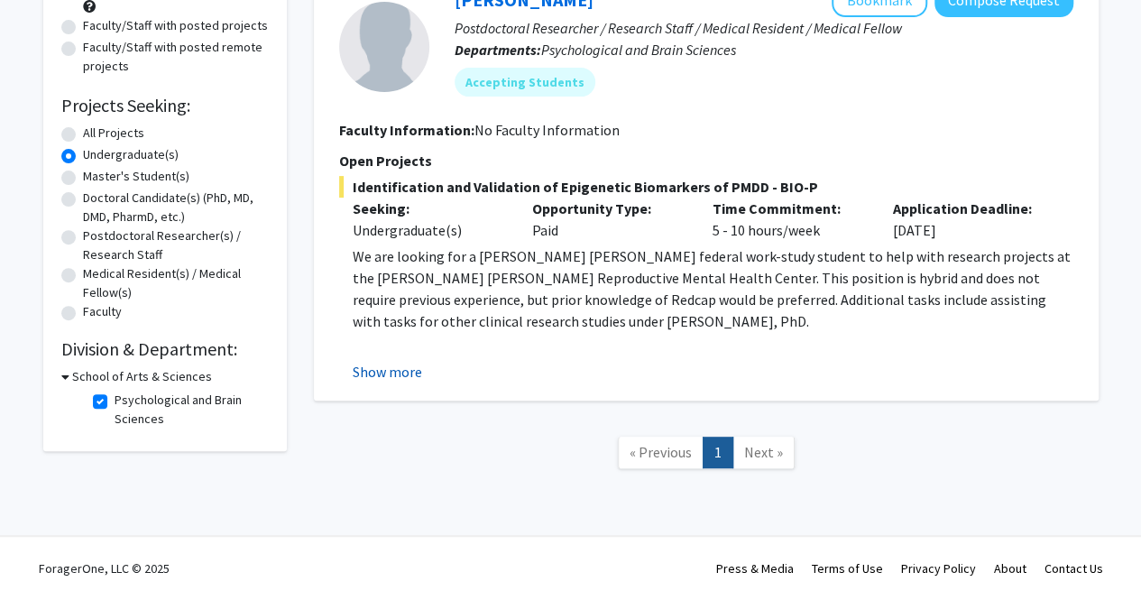
click at [394, 374] on button "Show more" at bounding box center [387, 372] width 69 height 22
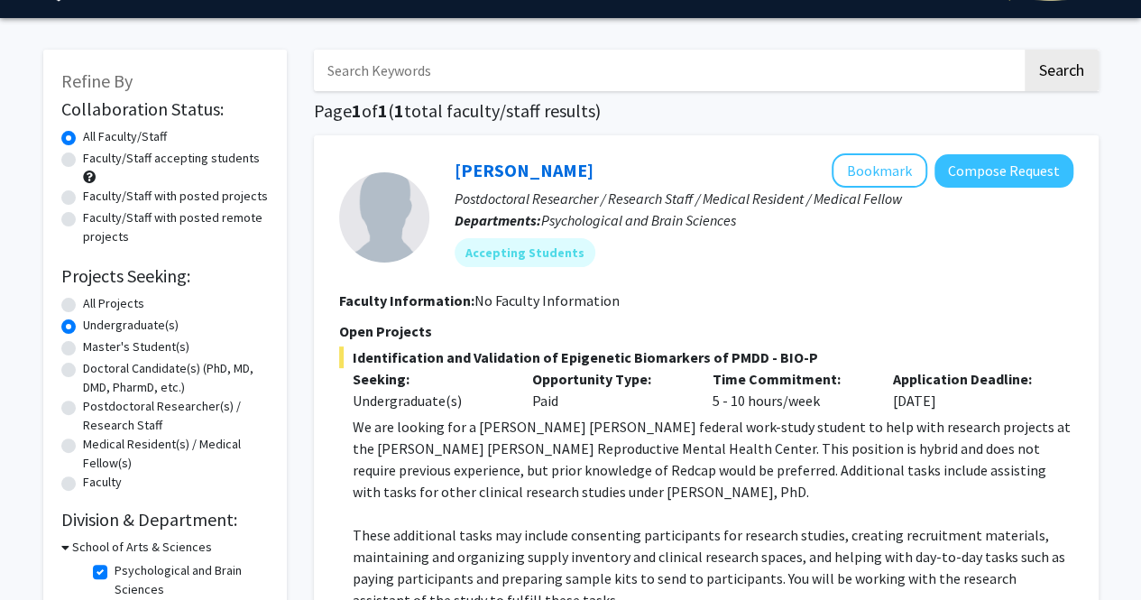
scroll to position [46, 0]
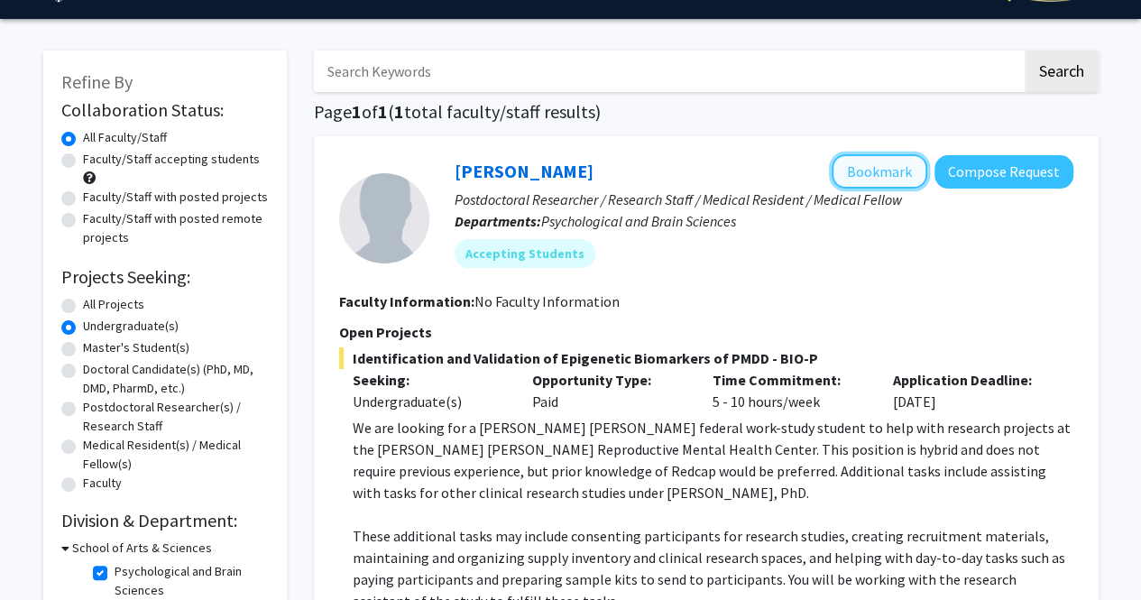
click at [904, 170] on button "Bookmark" at bounding box center [880, 171] width 96 height 34
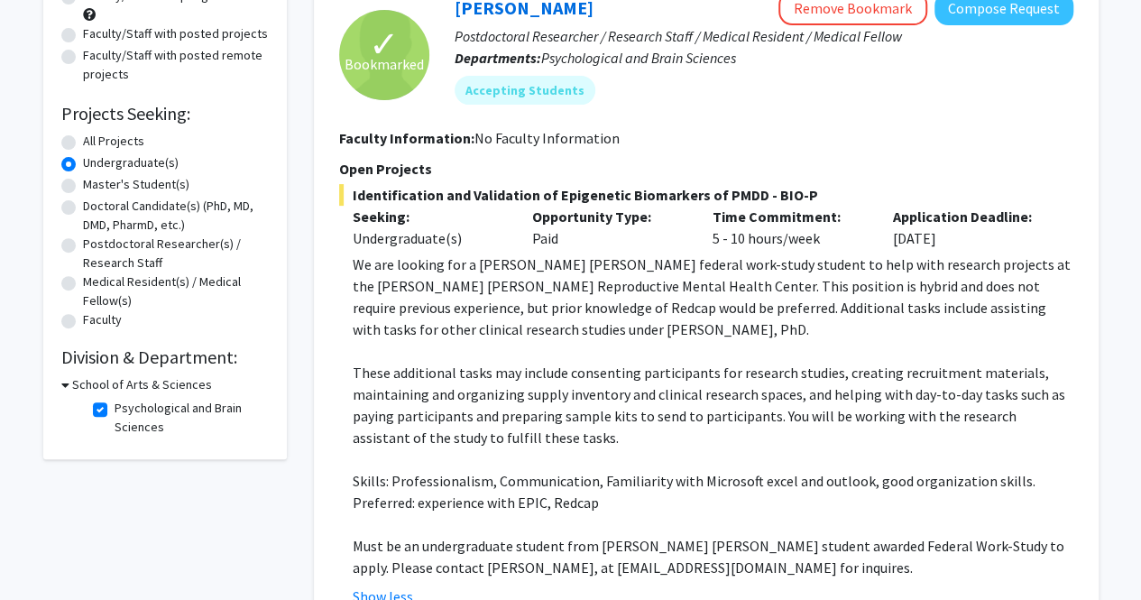
scroll to position [198, 0]
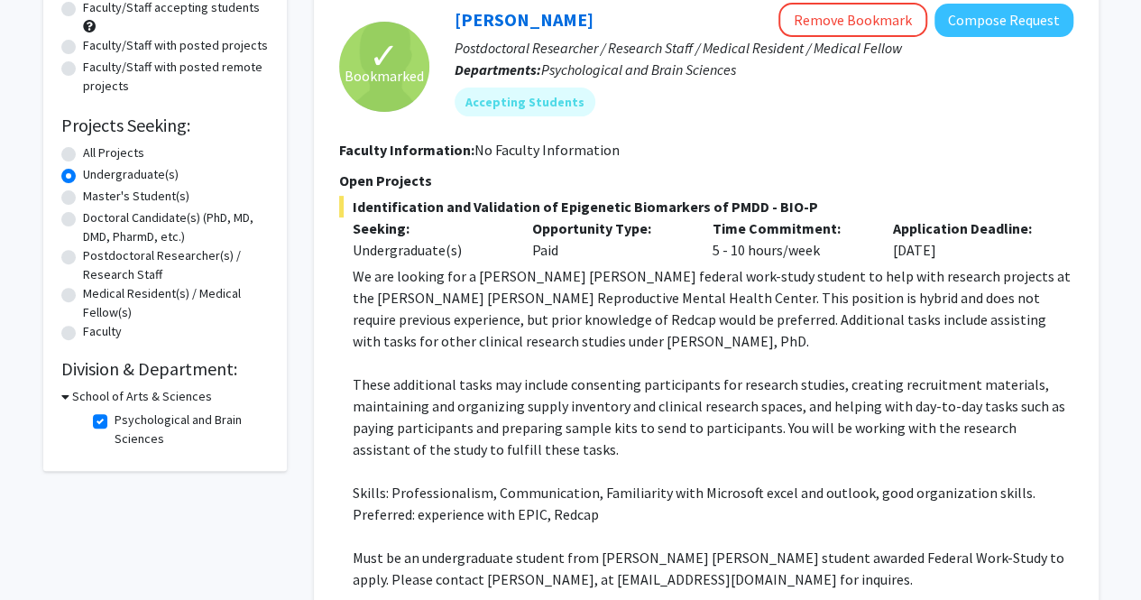
click at [115, 423] on label "Psychological and Brain Sciences" at bounding box center [190, 430] width 150 height 38
click at [115, 422] on input "Psychological and Brain Sciences" at bounding box center [121, 417] width 12 height 12
checkbox input "false"
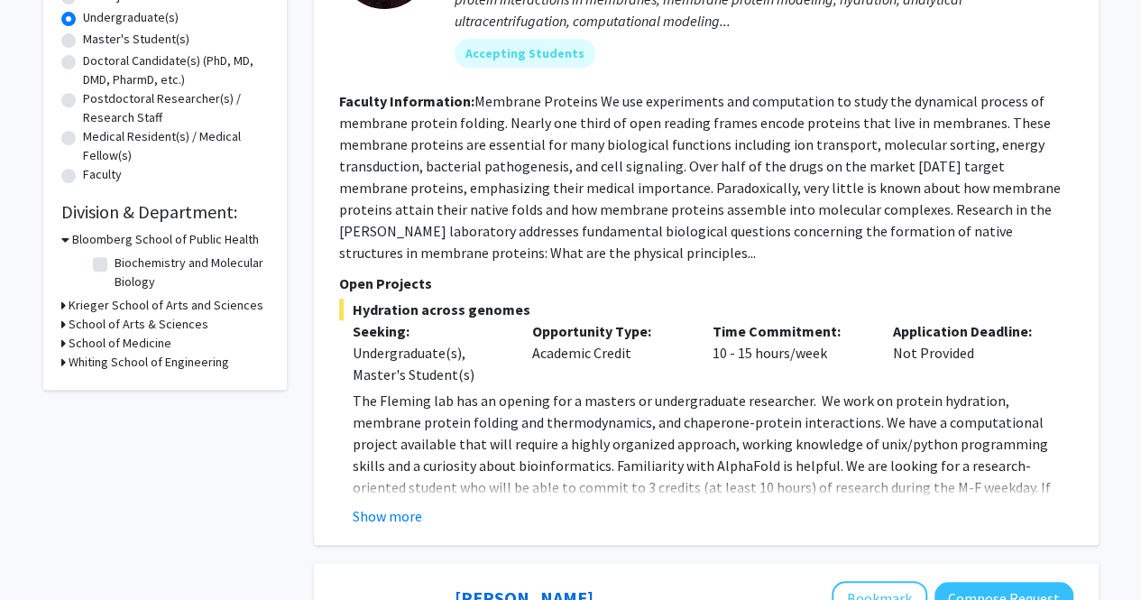
scroll to position [370, 0]
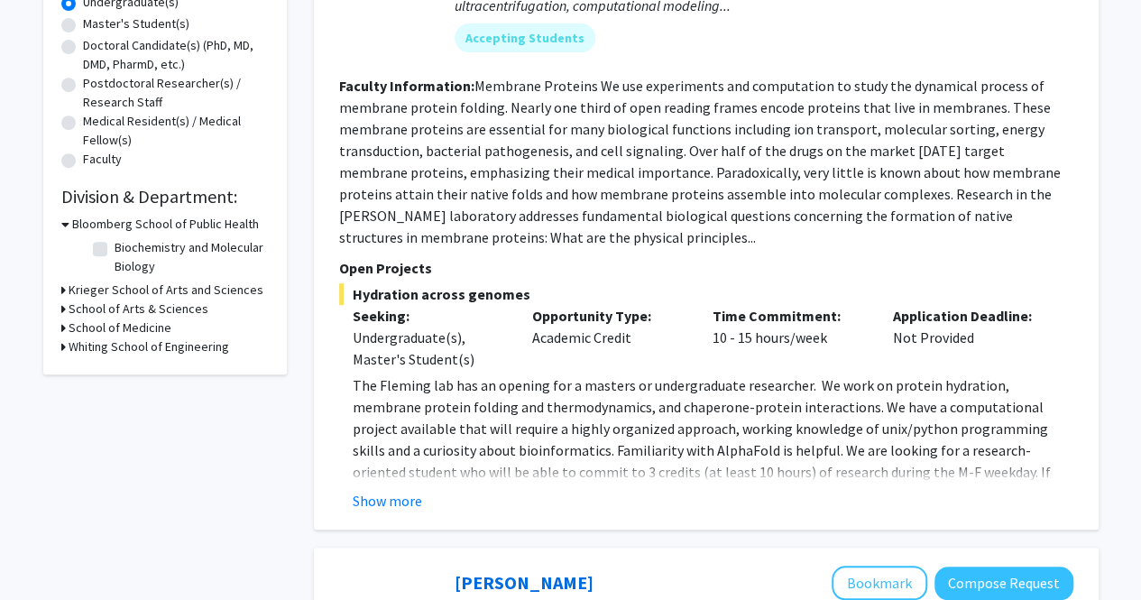
click at [130, 333] on h3 "School of Medicine" at bounding box center [120, 328] width 103 height 19
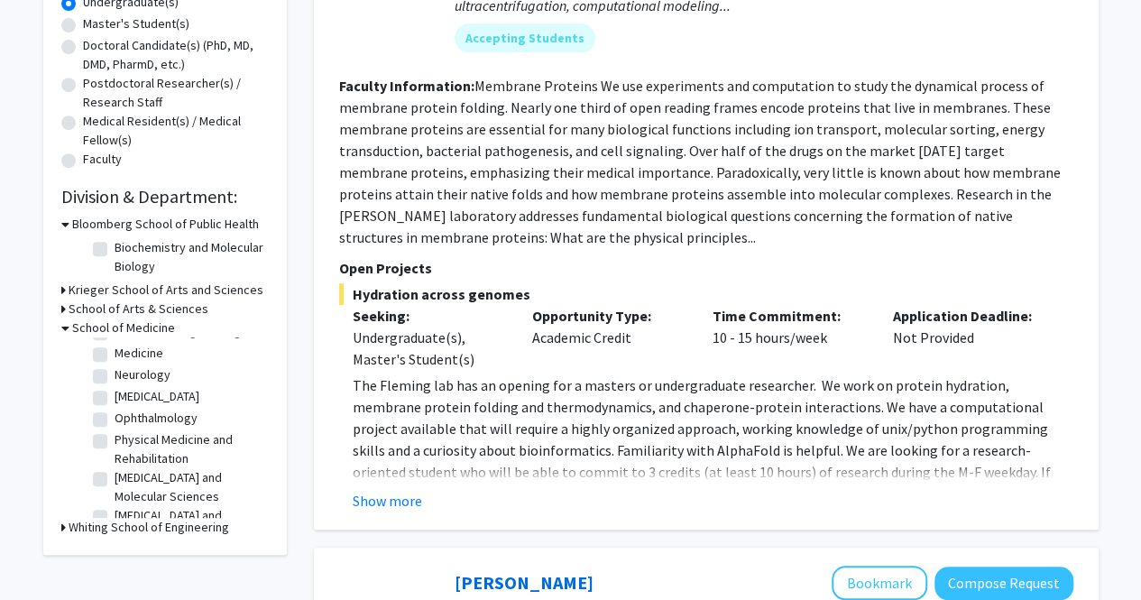
scroll to position [0, 0]
click at [115, 354] on label "(Select All)" at bounding box center [144, 351] width 58 height 19
click at [115, 354] on input "(Select All)" at bounding box center [121, 348] width 12 height 12
checkbox input "true"
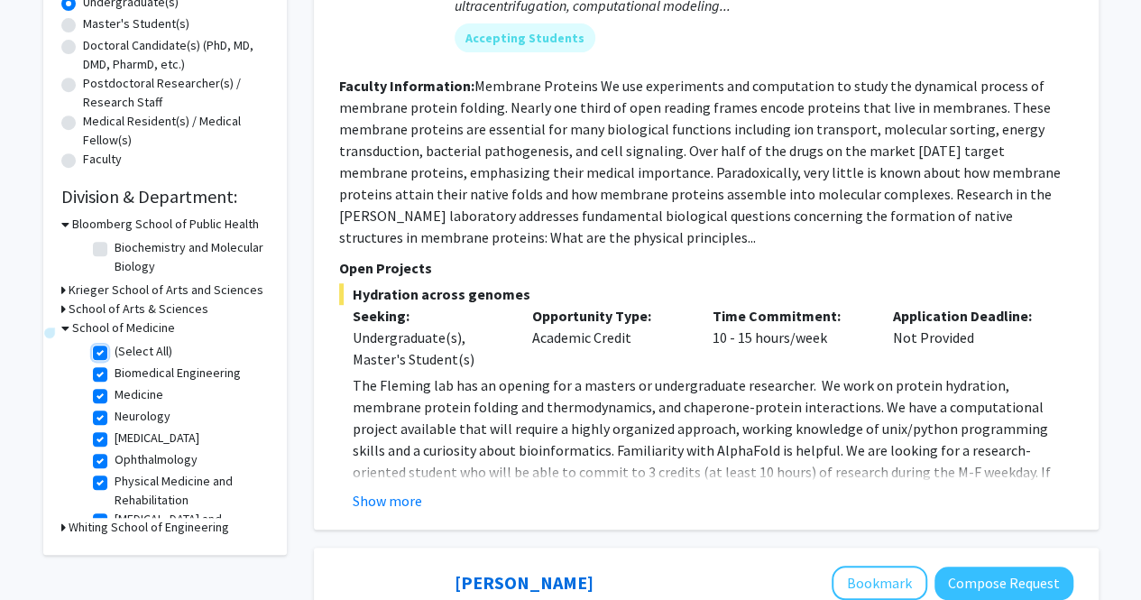
checkbox input "true"
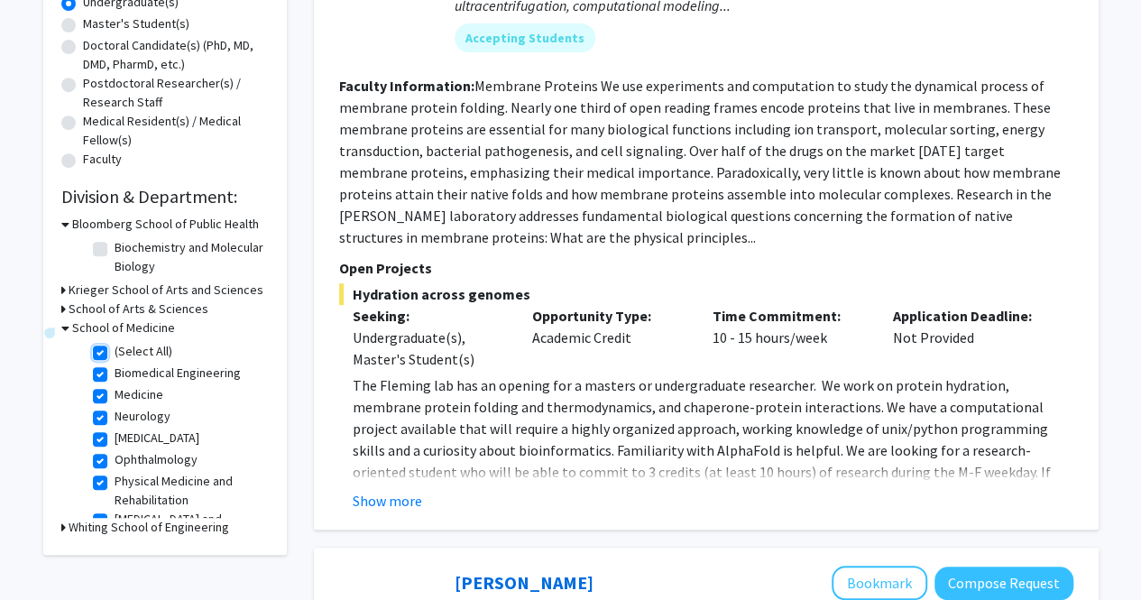
checkbox input "true"
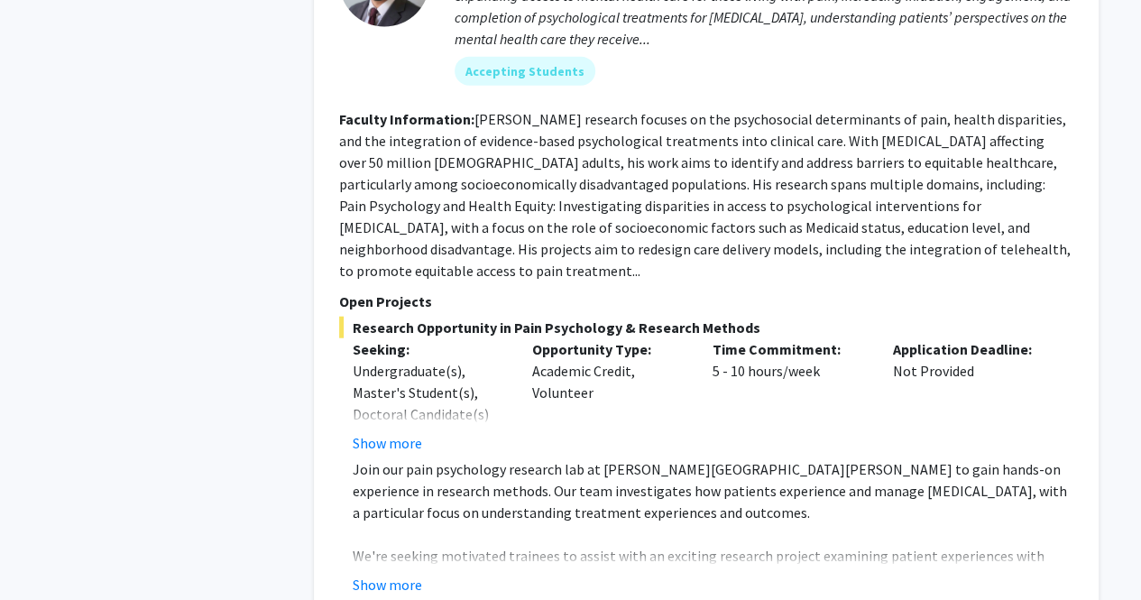
scroll to position [2105, 0]
click at [390, 573] on button "Show more" at bounding box center [387, 584] width 69 height 22
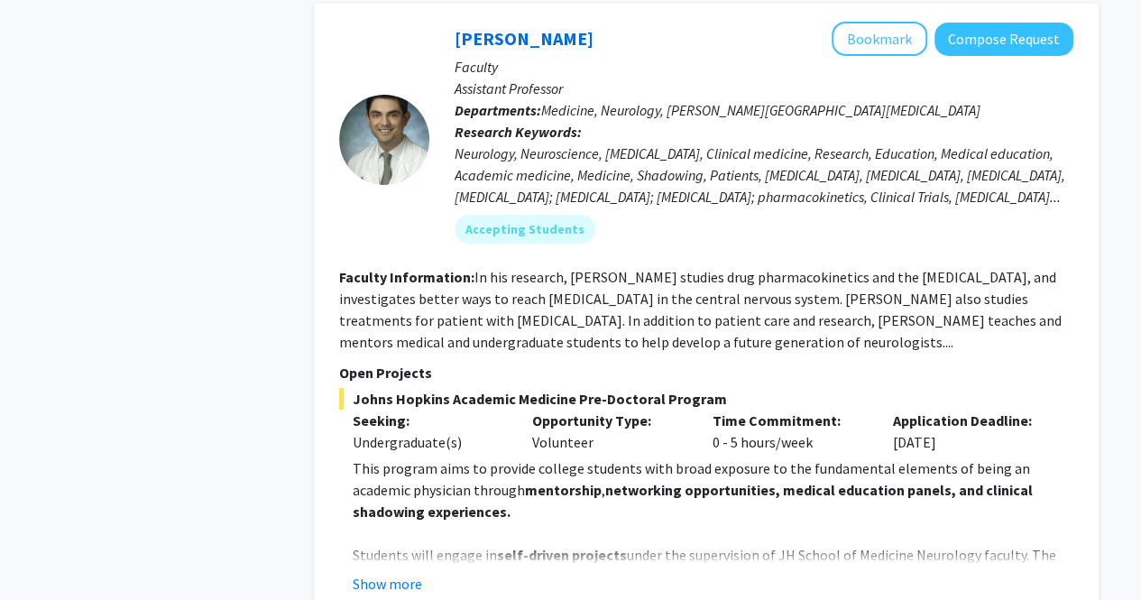
scroll to position [3115, 0]
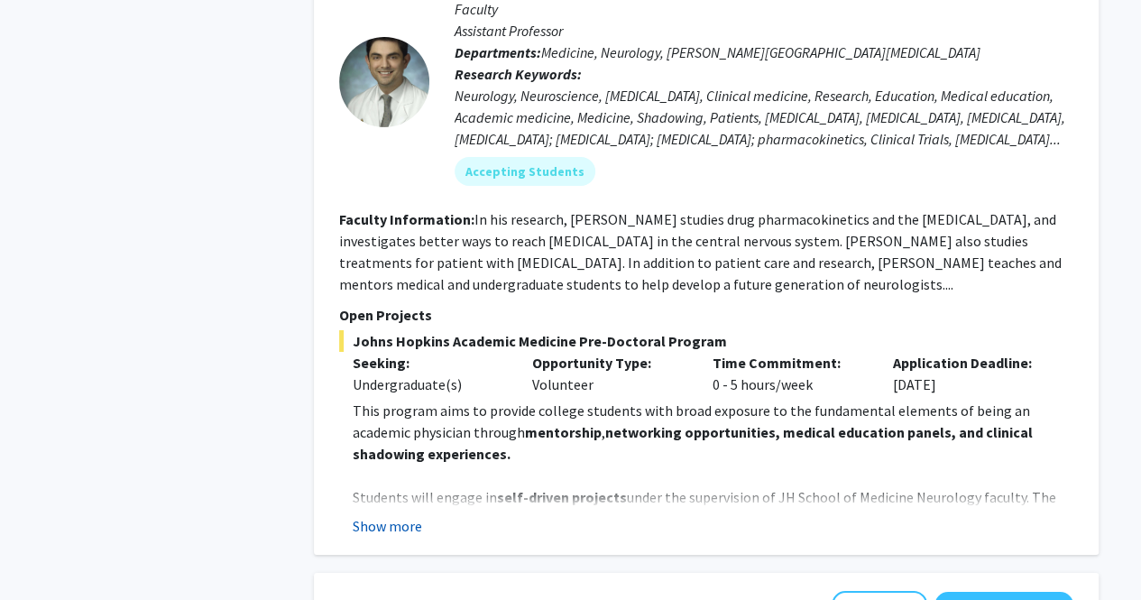
click at [404, 515] on button "Show more" at bounding box center [387, 526] width 69 height 22
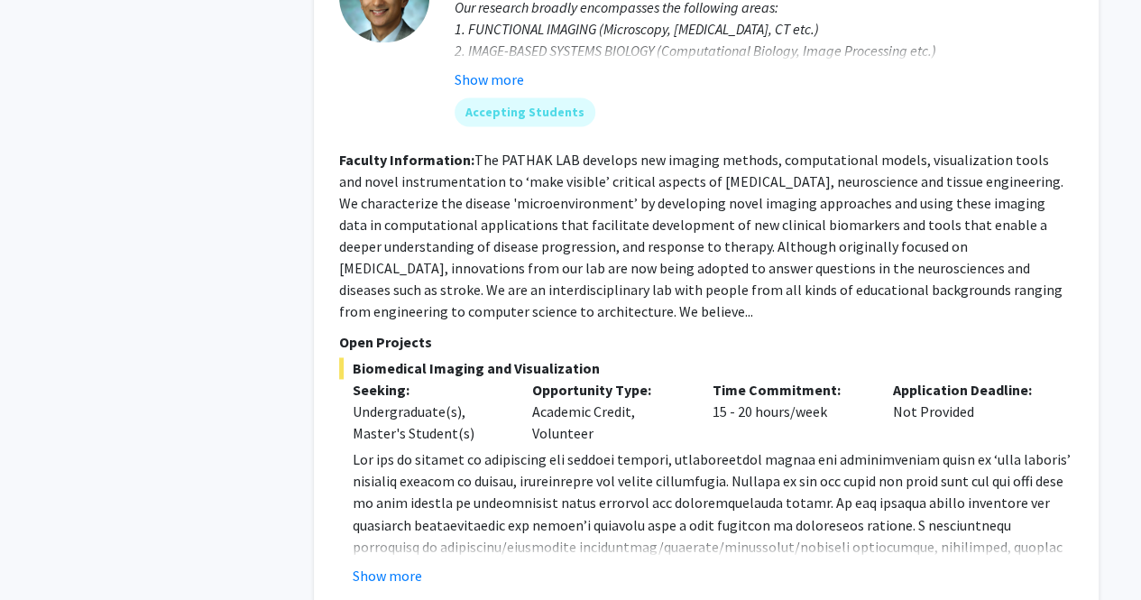
scroll to position [4659, 0]
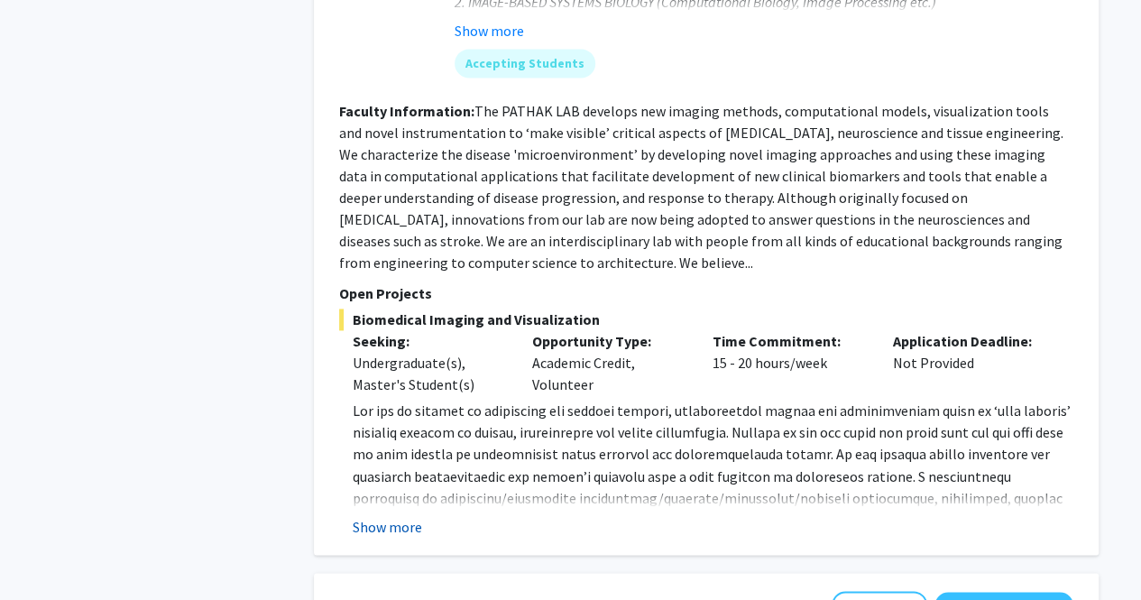
click at [378, 515] on button "Show more" at bounding box center [387, 526] width 69 height 22
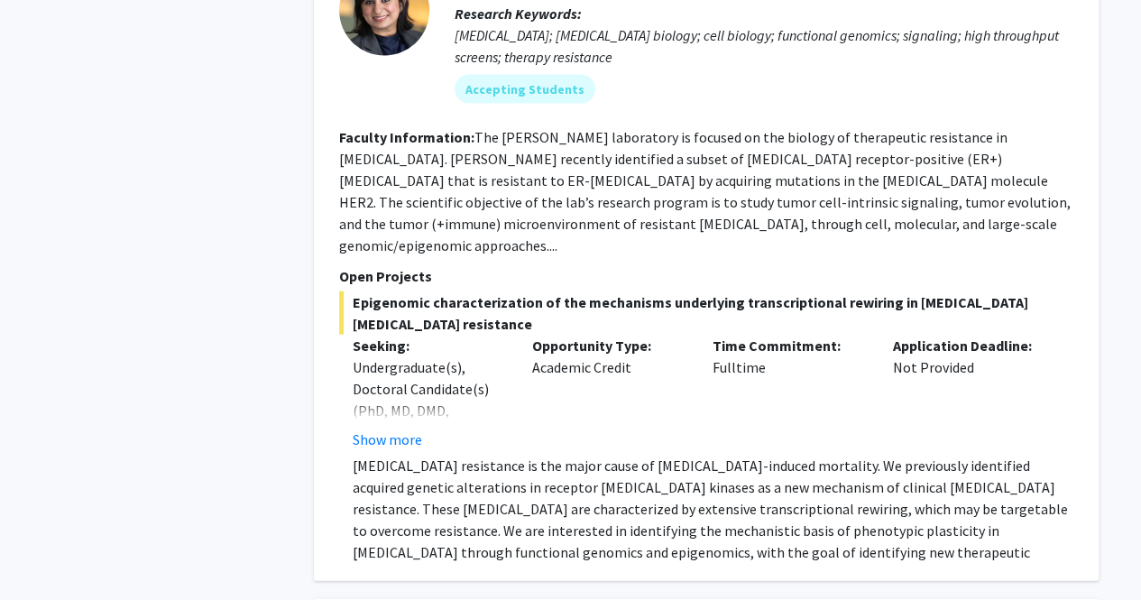
scroll to position [5554, 0]
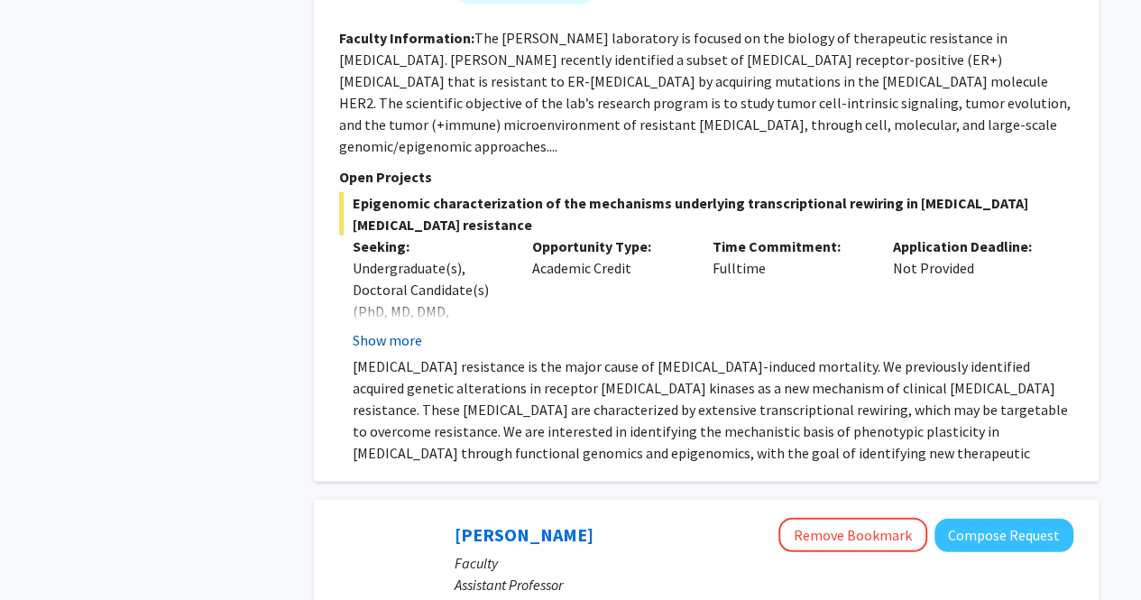
click at [411, 329] on button "Show more" at bounding box center [387, 340] width 69 height 22
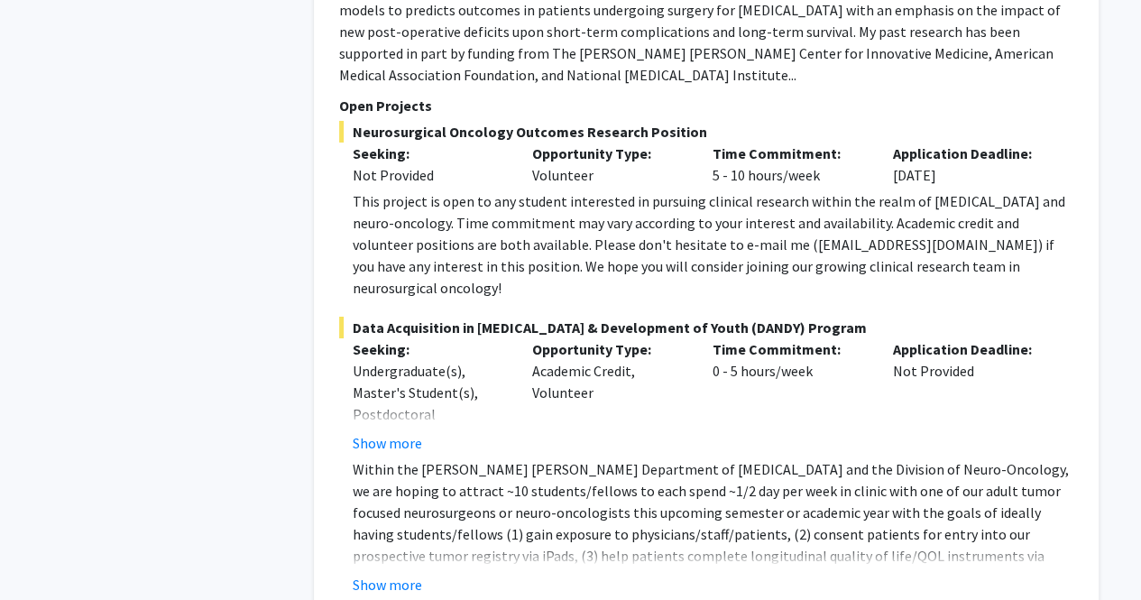
scroll to position [6646, 0]
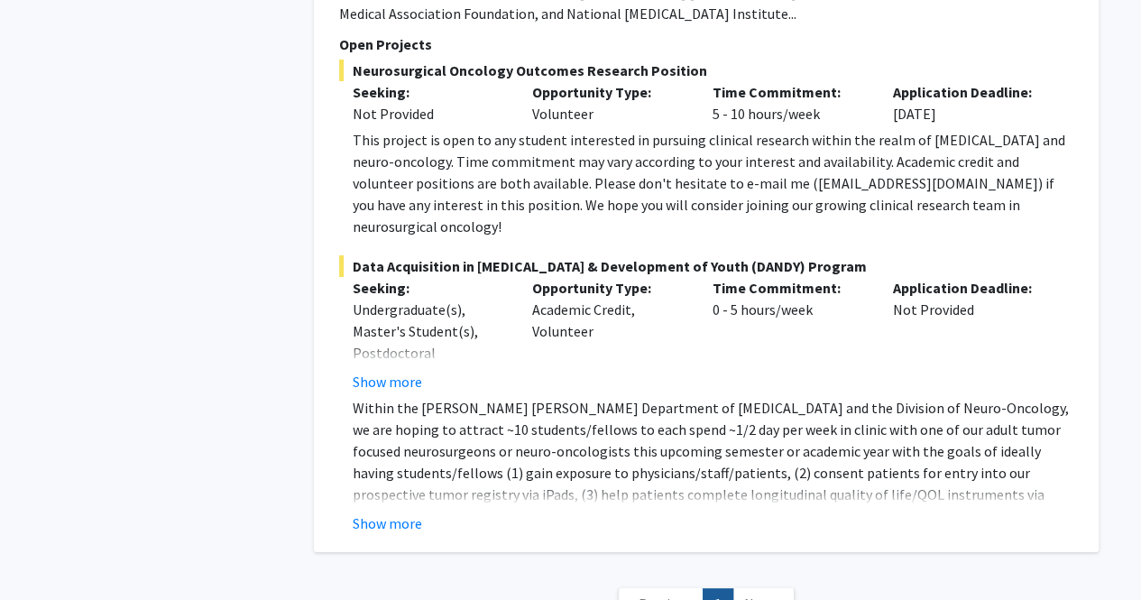
click at [750, 595] on span "Next »" at bounding box center [763, 604] width 39 height 18
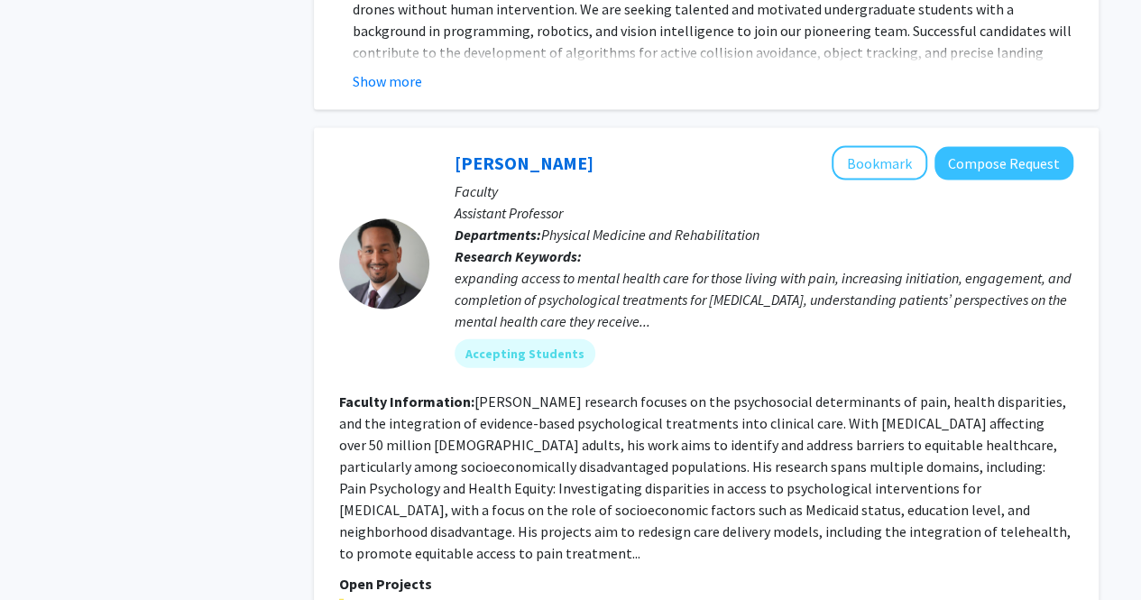
scroll to position [1820, 0]
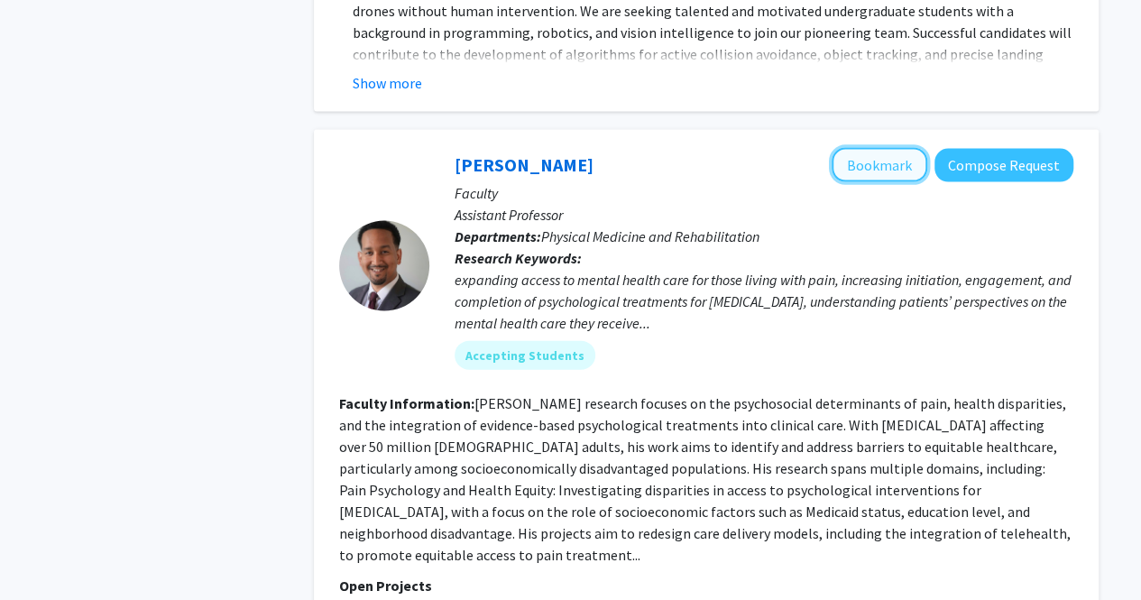
click at [900, 148] on button "Bookmark" at bounding box center [880, 165] width 96 height 34
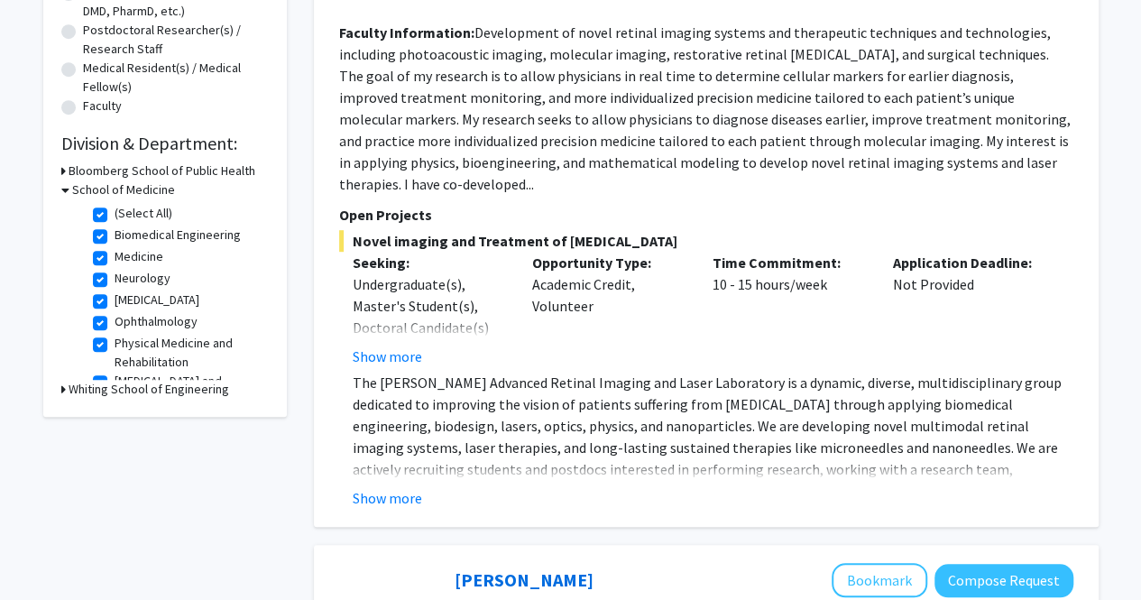
scroll to position [437, 0]
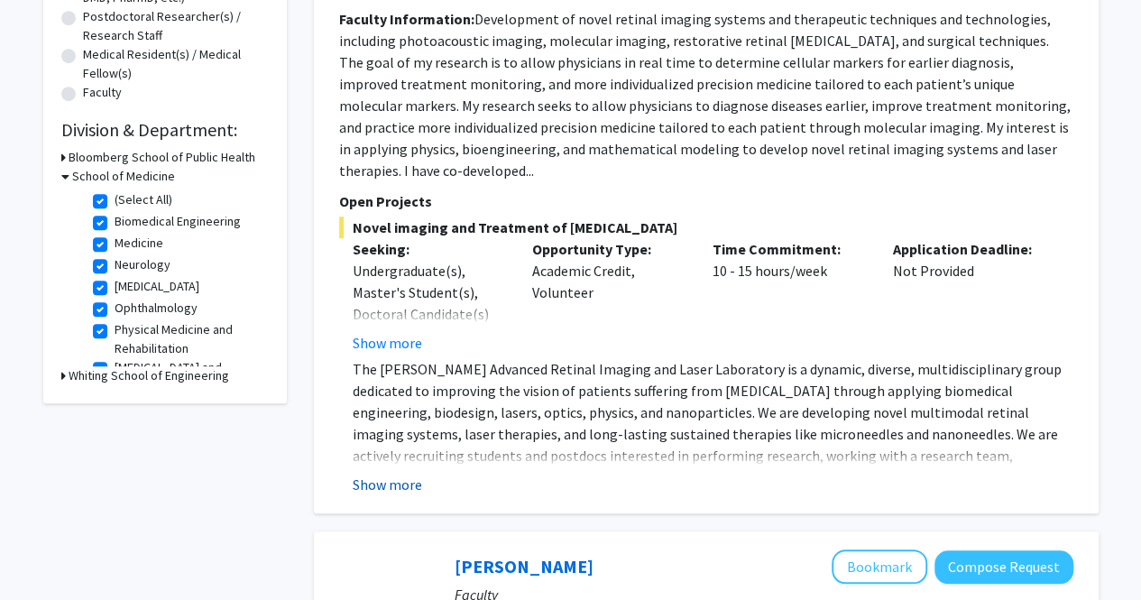
click at [397, 474] on button "Show more" at bounding box center [387, 485] width 69 height 22
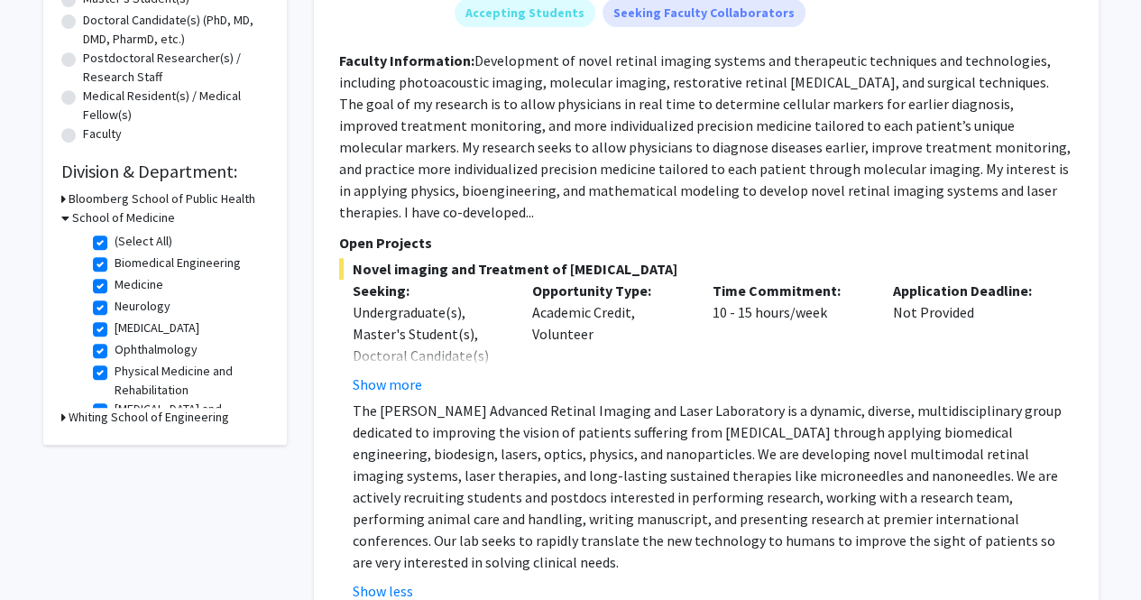
scroll to position [399, 0]
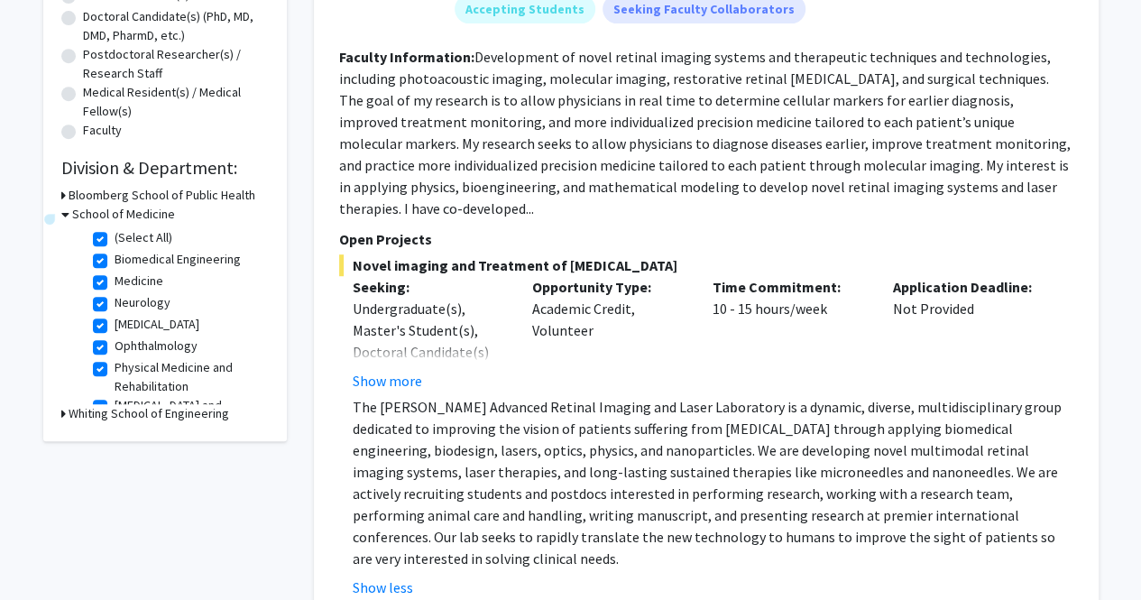
click at [115, 240] on label "(Select All)" at bounding box center [144, 237] width 58 height 19
click at [115, 240] on input "(Select All)" at bounding box center [121, 234] width 12 height 12
checkbox input "false"
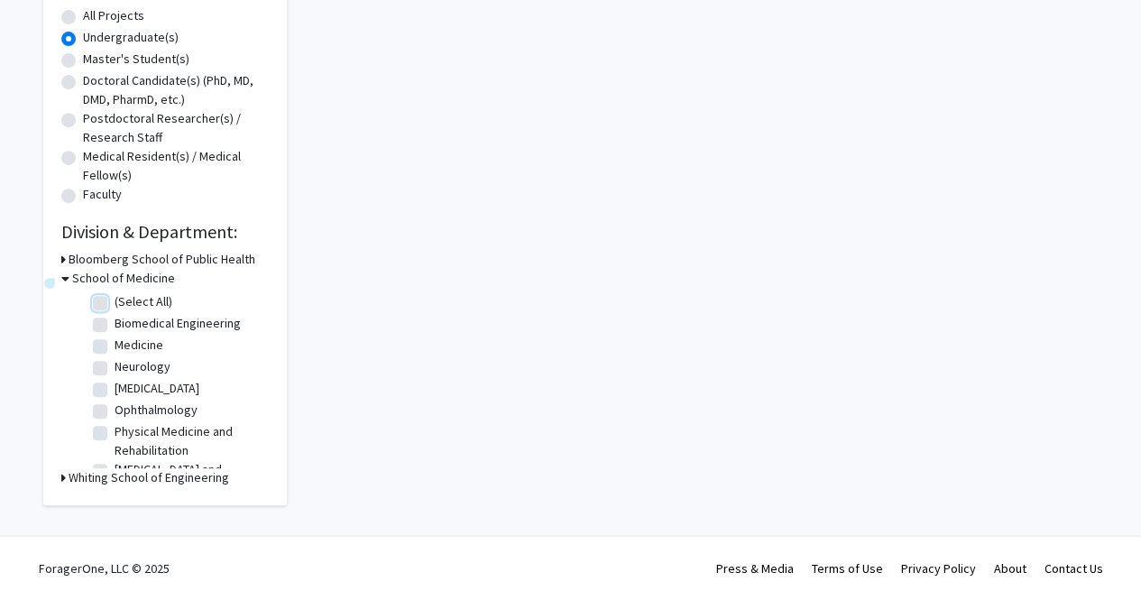
checkbox input "false"
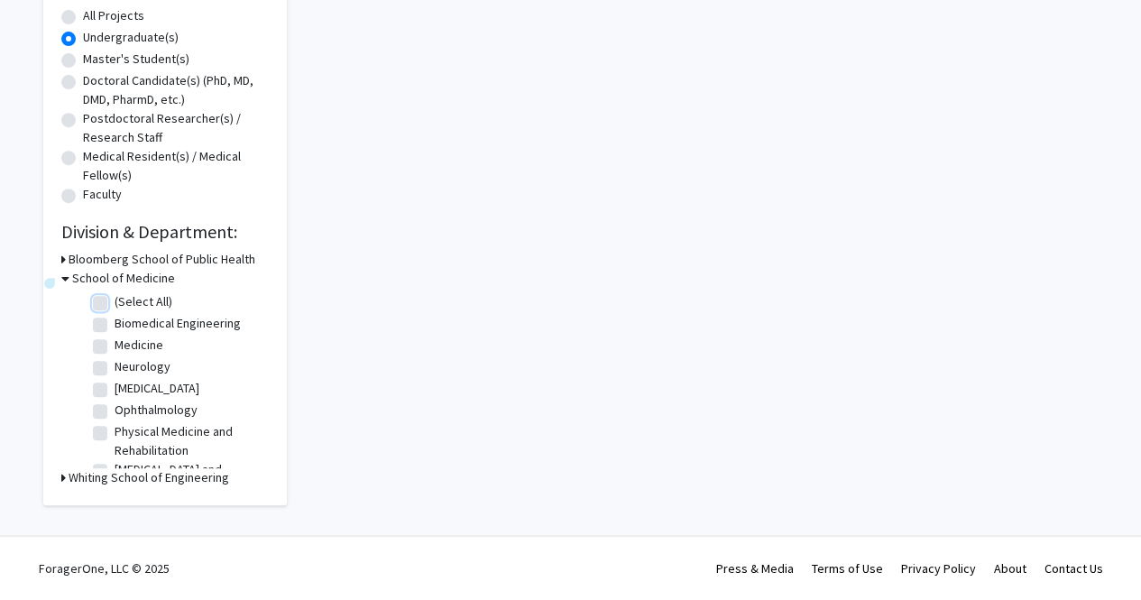
checkbox input "false"
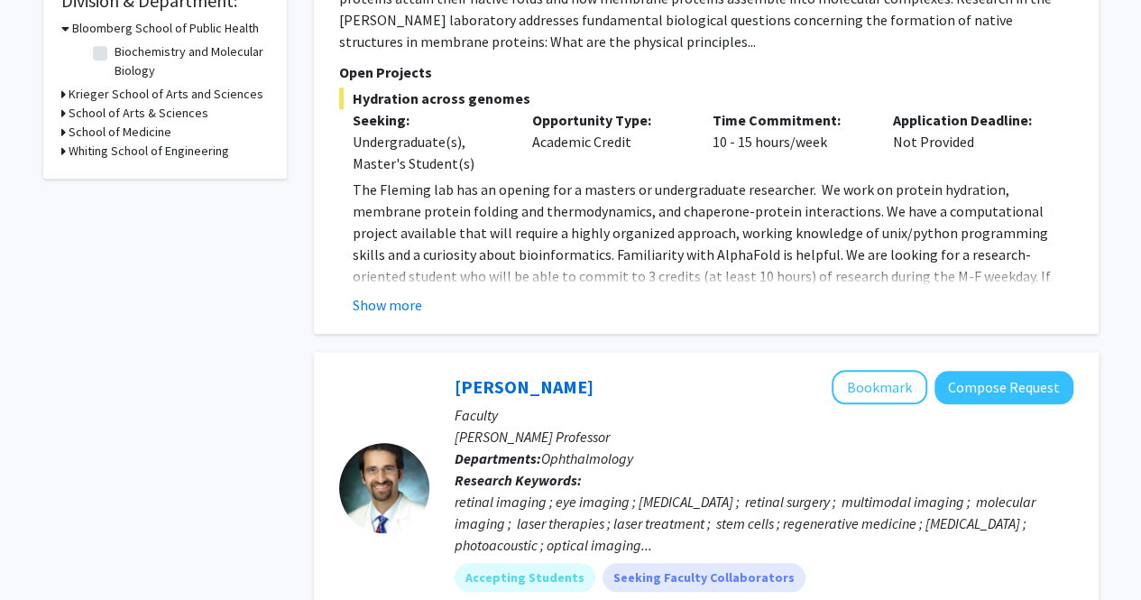
scroll to position [568, 0]
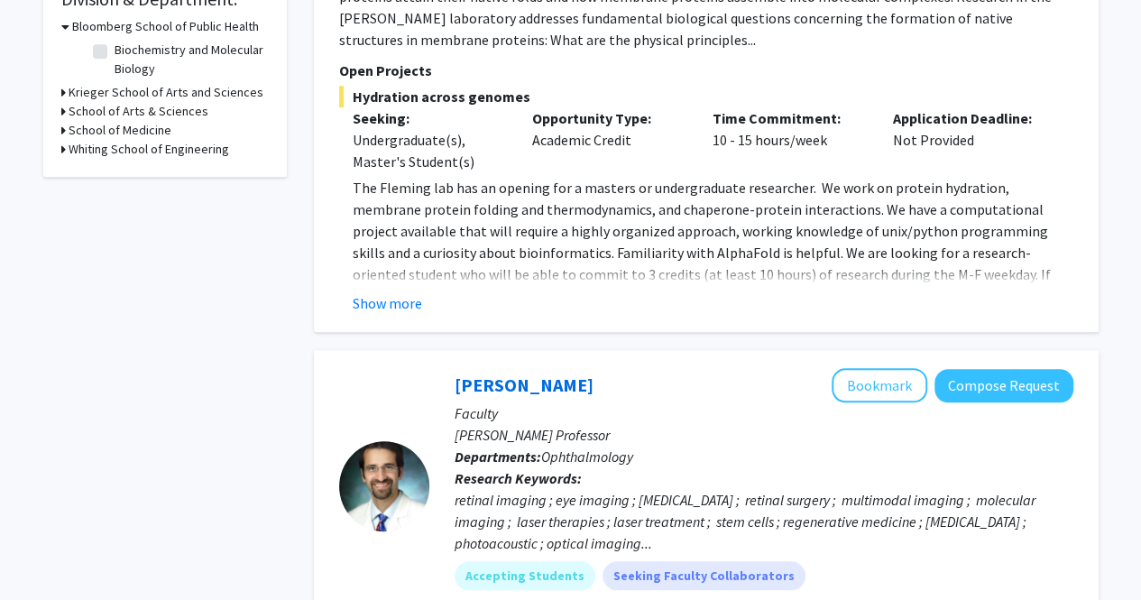
click at [115, 48] on label "Biochemistry and Molecular Biology" at bounding box center [190, 60] width 150 height 38
click at [115, 48] on input "Biochemistry and Molecular Biology" at bounding box center [121, 47] width 12 height 12
checkbox input "true"
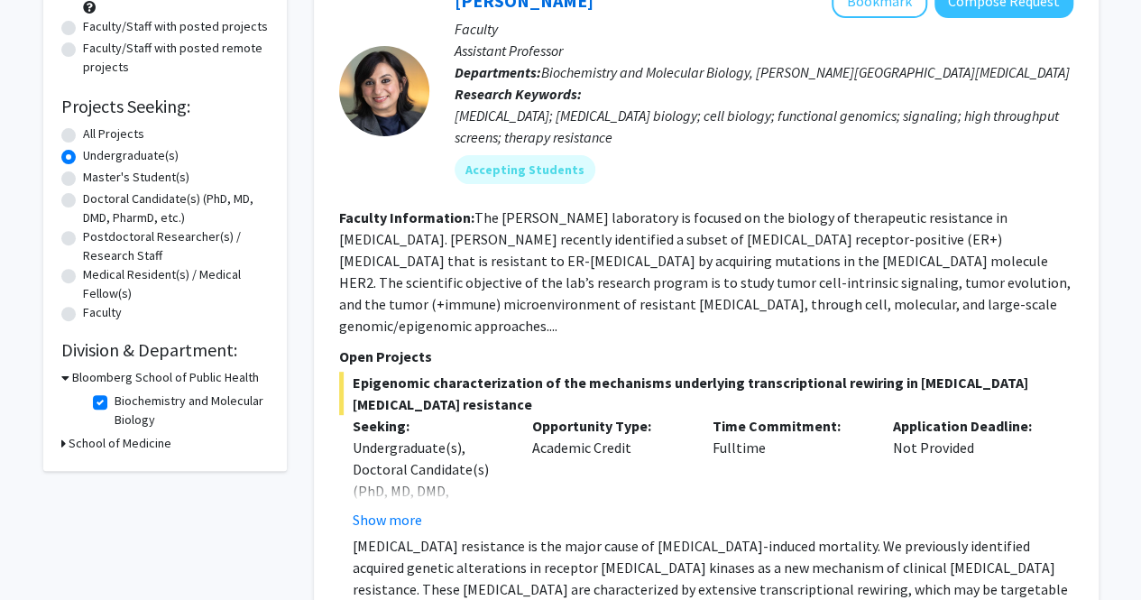
scroll to position [456, 0]
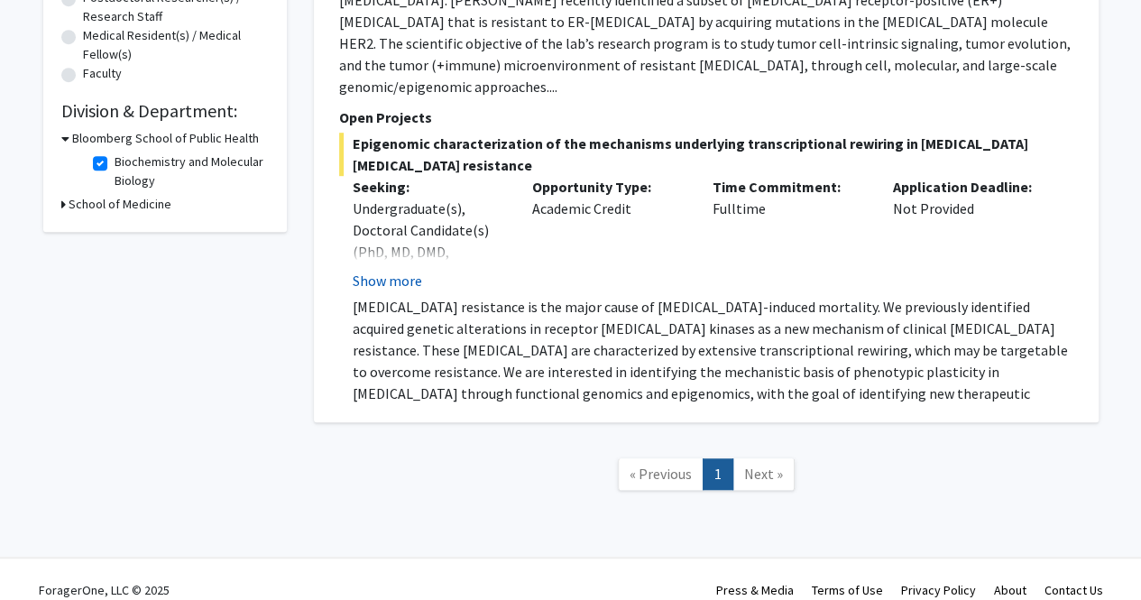
click at [407, 270] on button "Show more" at bounding box center [387, 281] width 69 height 22
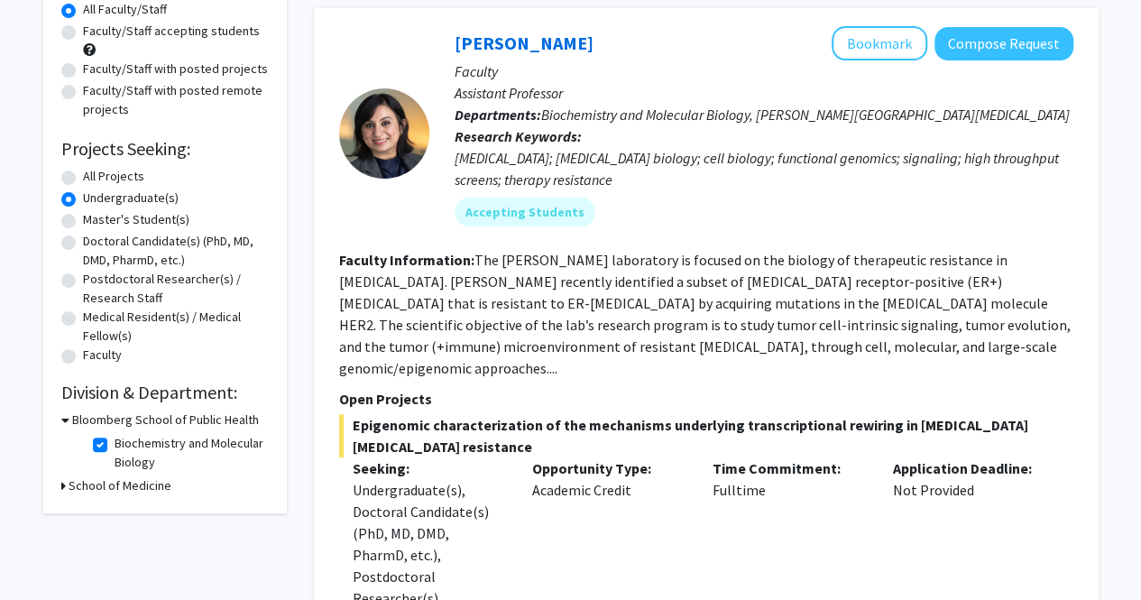
scroll to position [180, 0]
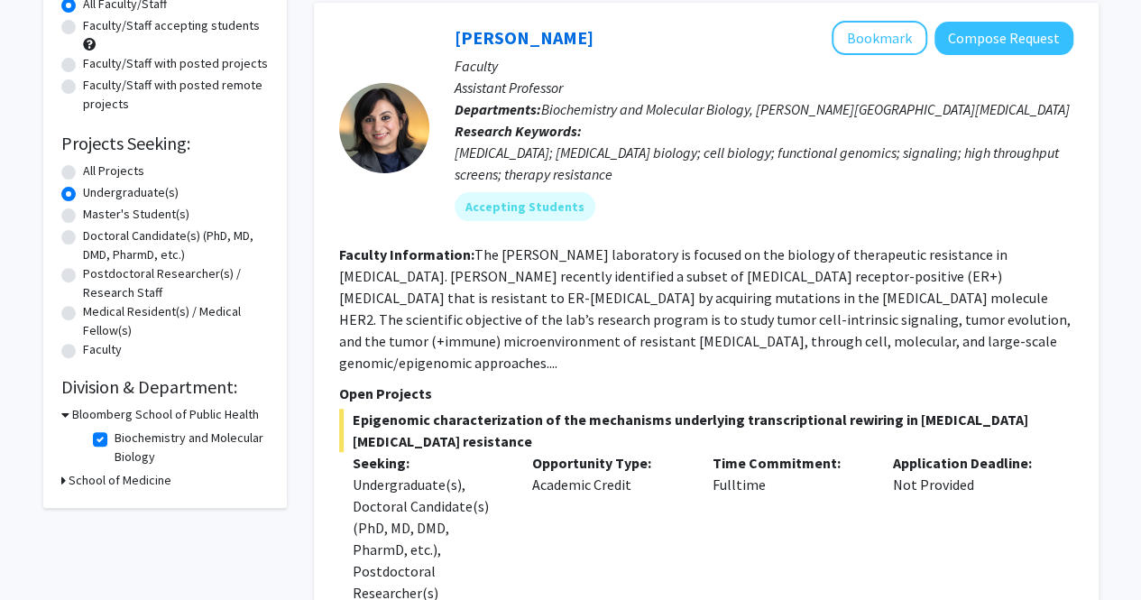
click at [835, 345] on fg-read-more "The [PERSON_NAME] laboratory is focused on the biology of therapeutic resistanc…" at bounding box center [705, 308] width 732 height 126
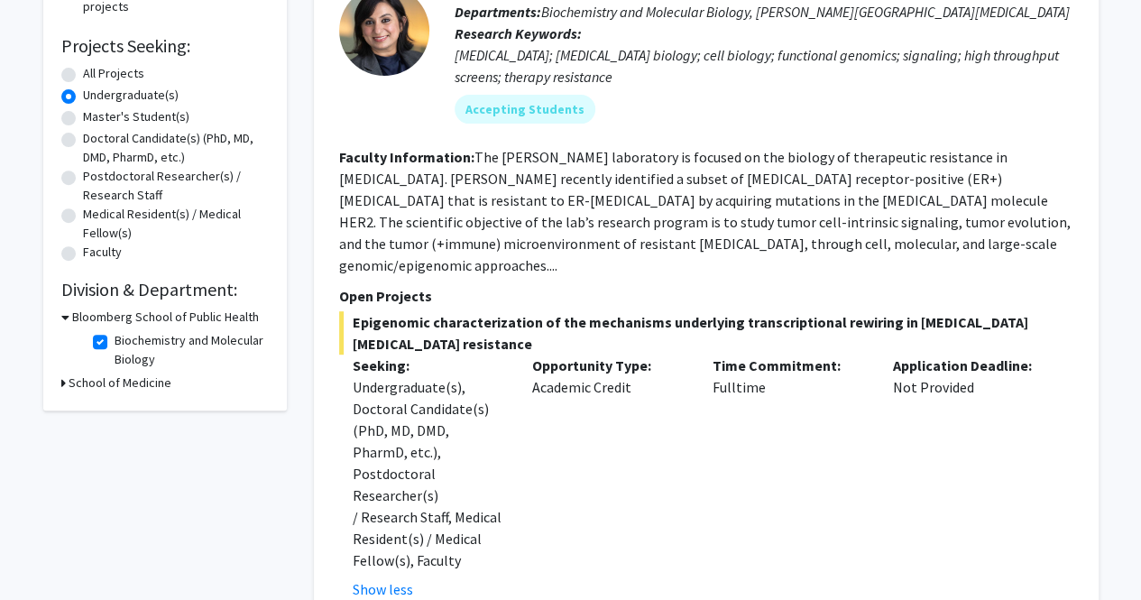
scroll to position [278, 0]
click at [115, 340] on label "Biochemistry and Molecular Biology" at bounding box center [190, 349] width 150 height 38
click at [115, 340] on input "Biochemistry and Molecular Biology" at bounding box center [121, 336] width 12 height 12
checkbox input "false"
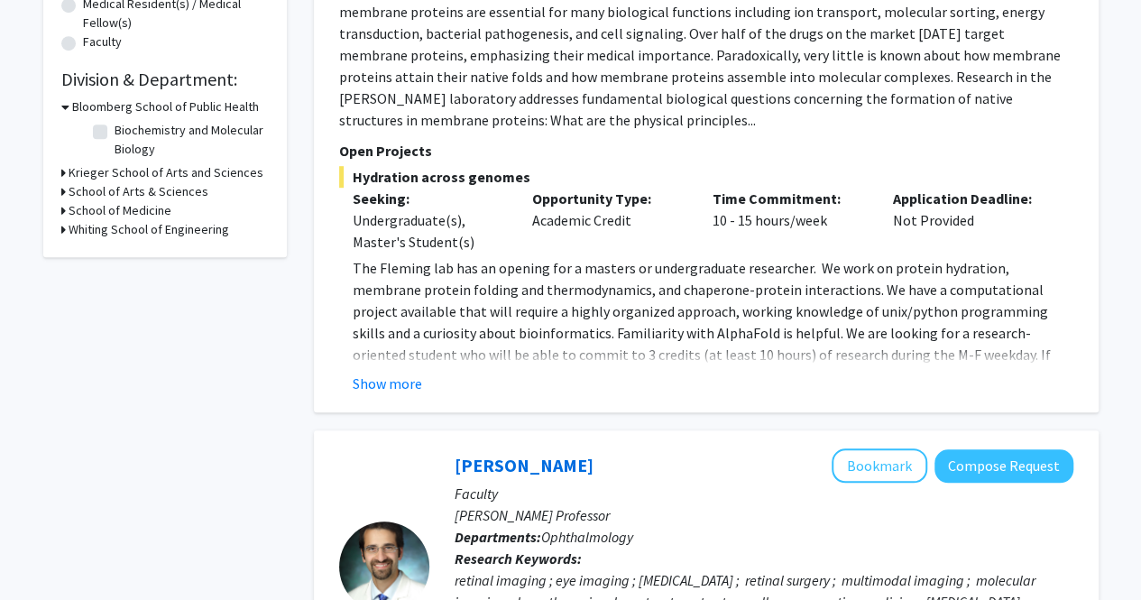
scroll to position [480, 0]
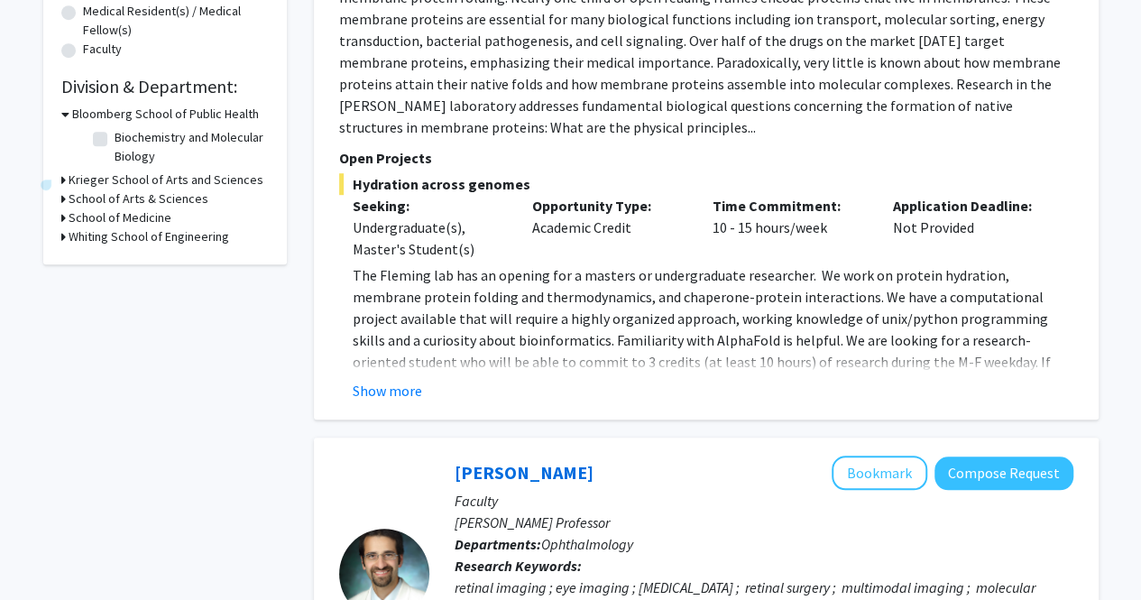
click at [105, 175] on h3 "Krieger School of Arts and Sciences" at bounding box center [166, 180] width 195 height 19
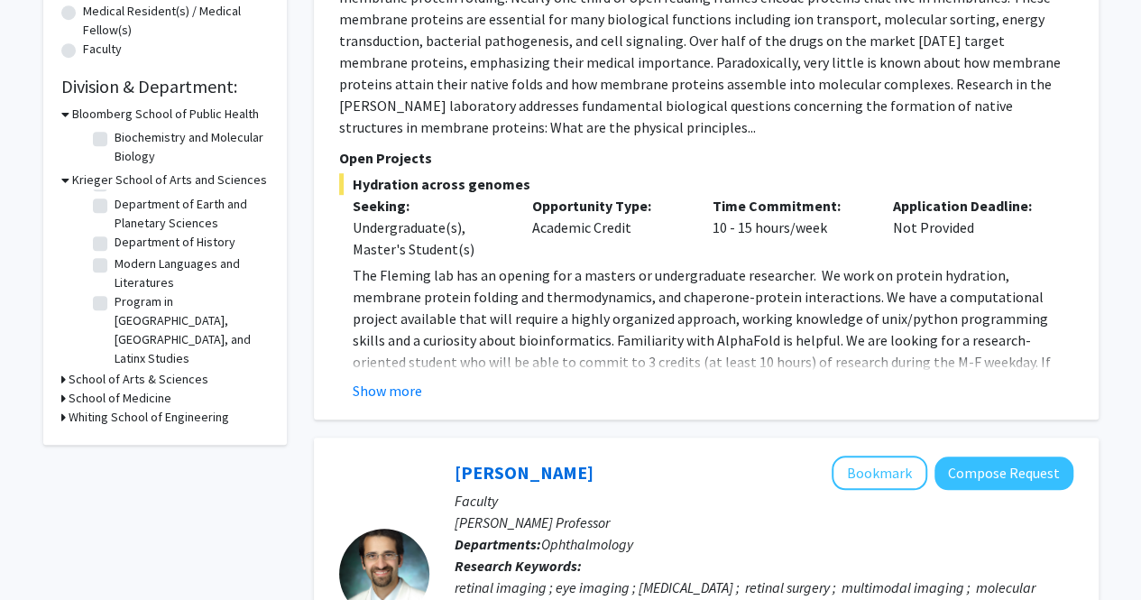
scroll to position [0, 0]
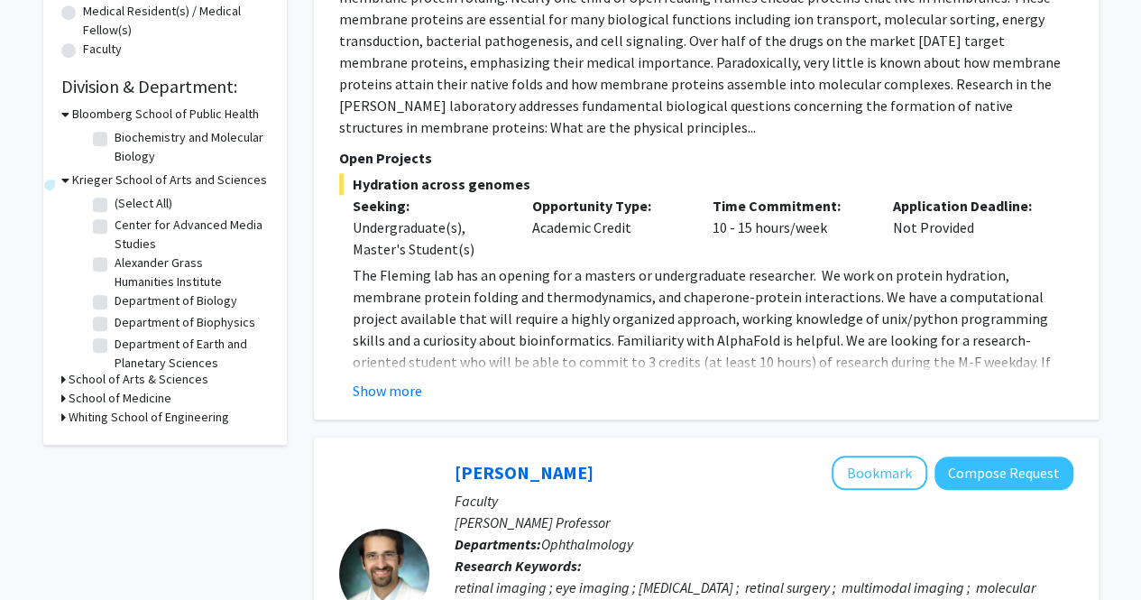
click at [115, 204] on label "(Select All)" at bounding box center [144, 203] width 58 height 19
click at [115, 204] on input "(Select All)" at bounding box center [121, 200] width 12 height 12
checkbox input "true"
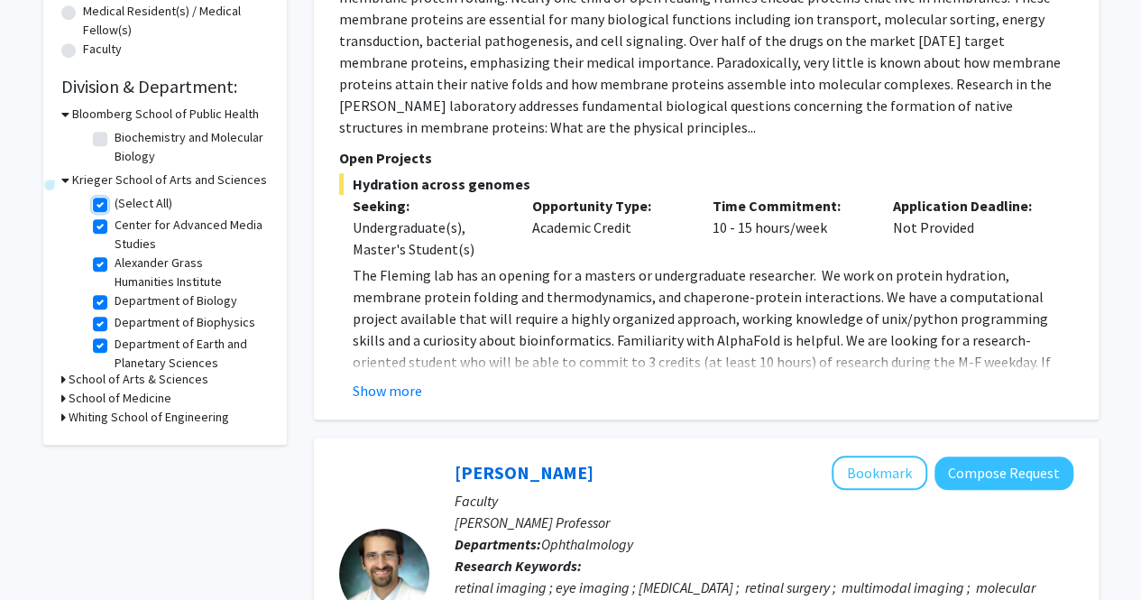
checkbox input "true"
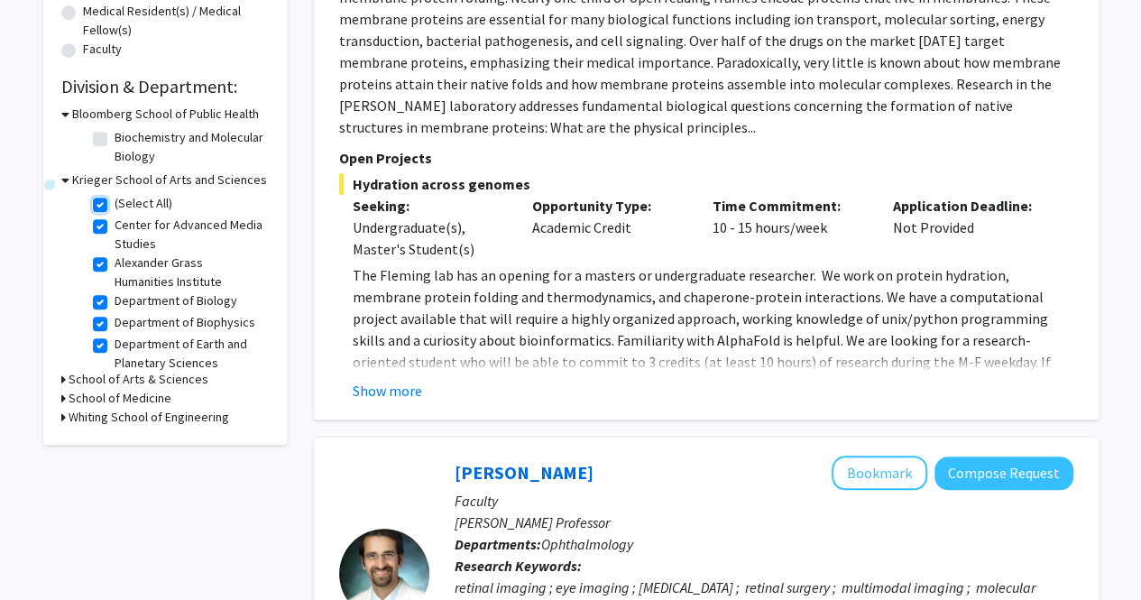
checkbox input "true"
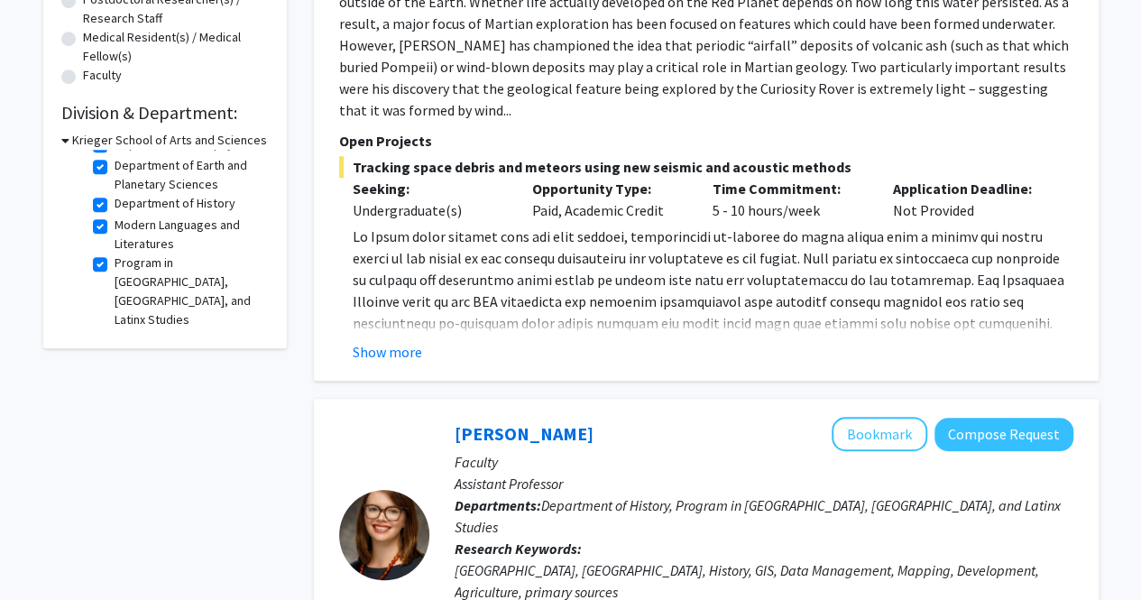
scroll to position [453, 0]
click at [115, 275] on label "Program in [GEOGRAPHIC_DATA], [GEOGRAPHIC_DATA], and Latinx Studies" at bounding box center [190, 292] width 150 height 76
click at [115, 266] on input "Program in [GEOGRAPHIC_DATA], [GEOGRAPHIC_DATA], and Latinx Studies" at bounding box center [121, 260] width 12 height 12
checkbox input "false"
checkbox input "true"
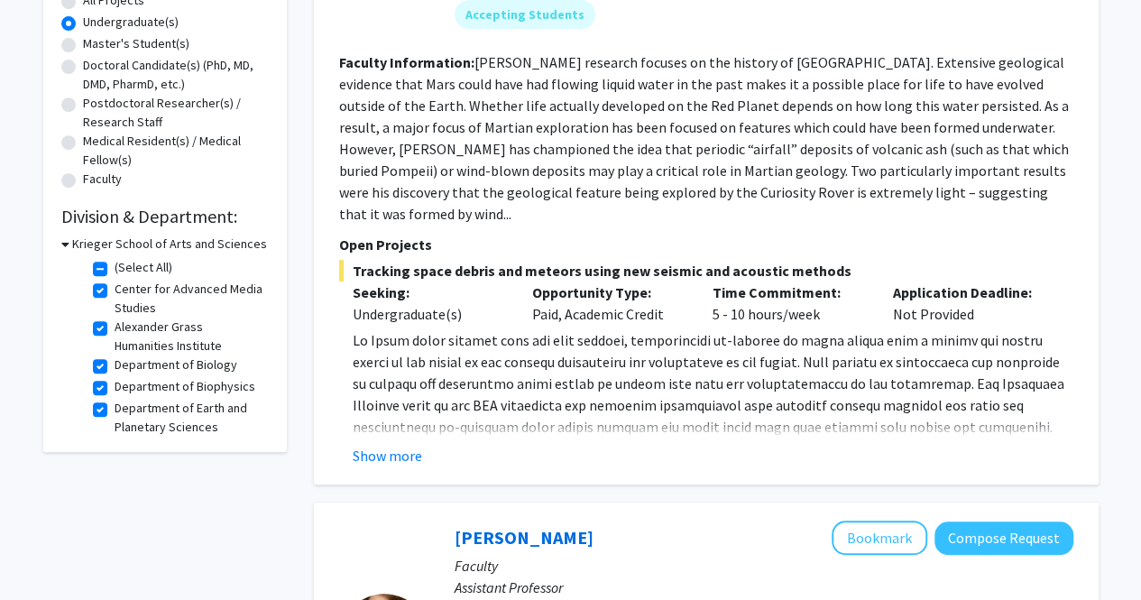
scroll to position [379, 0]
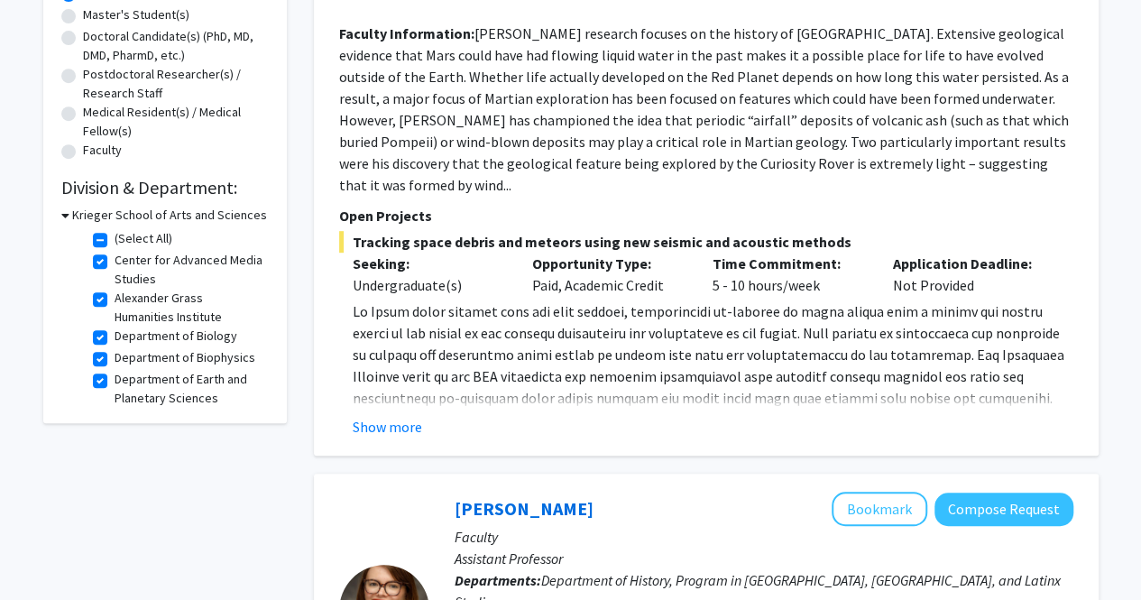
click at [115, 241] on label "(Select All)" at bounding box center [144, 238] width 58 height 19
click at [115, 241] on input "(Select All)" at bounding box center [121, 235] width 12 height 12
checkbox input "false"
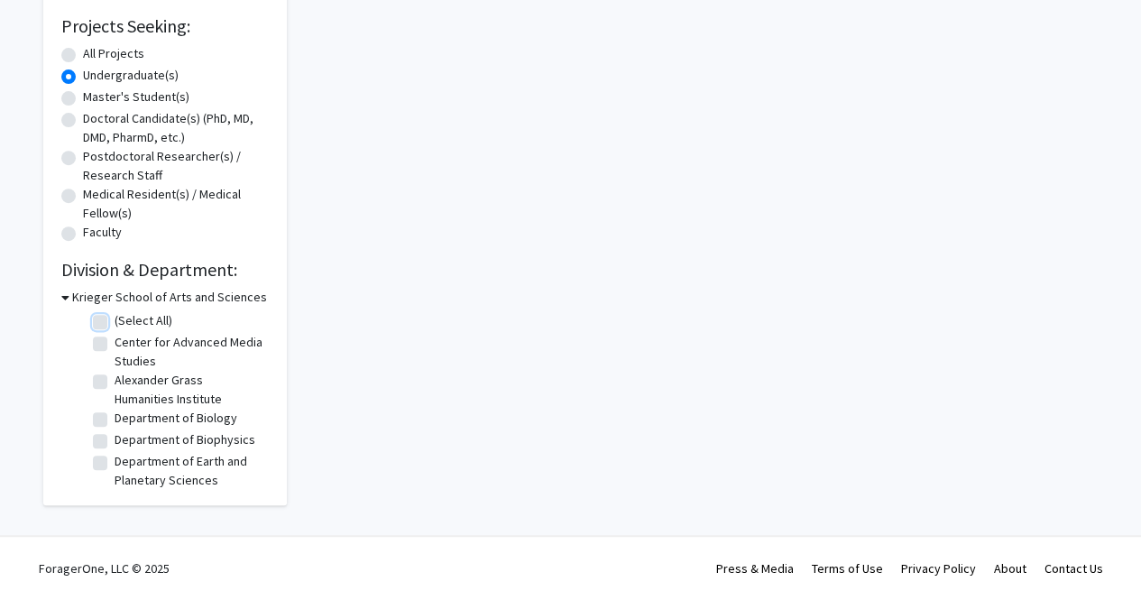
checkbox input "false"
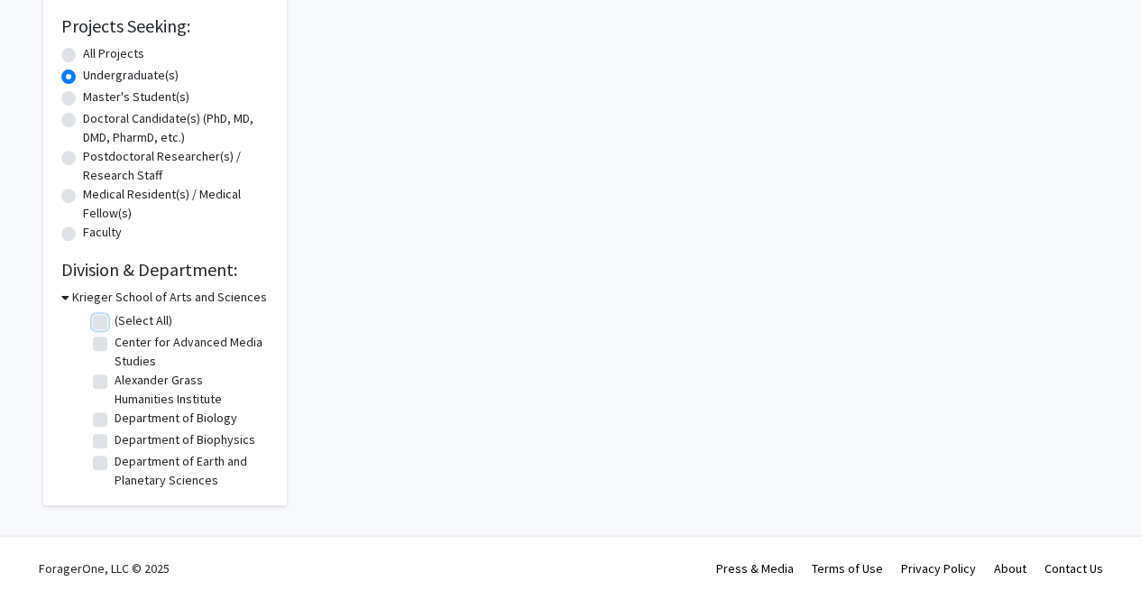
checkbox input "false"
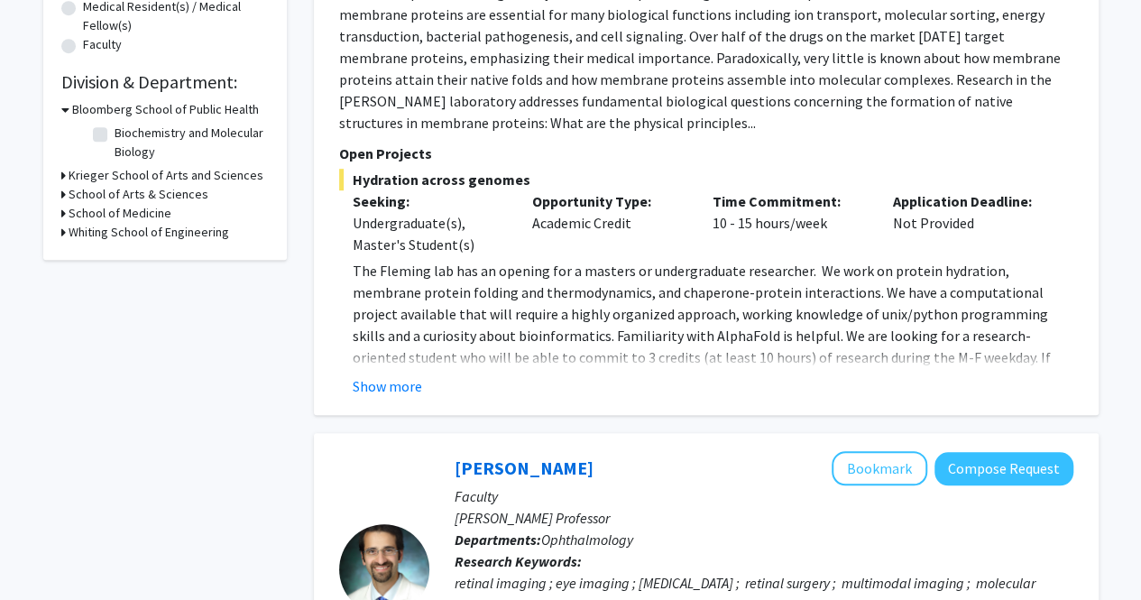
scroll to position [485, 0]
click at [86, 190] on h3 "School of Arts & Sciences" at bounding box center [139, 193] width 140 height 19
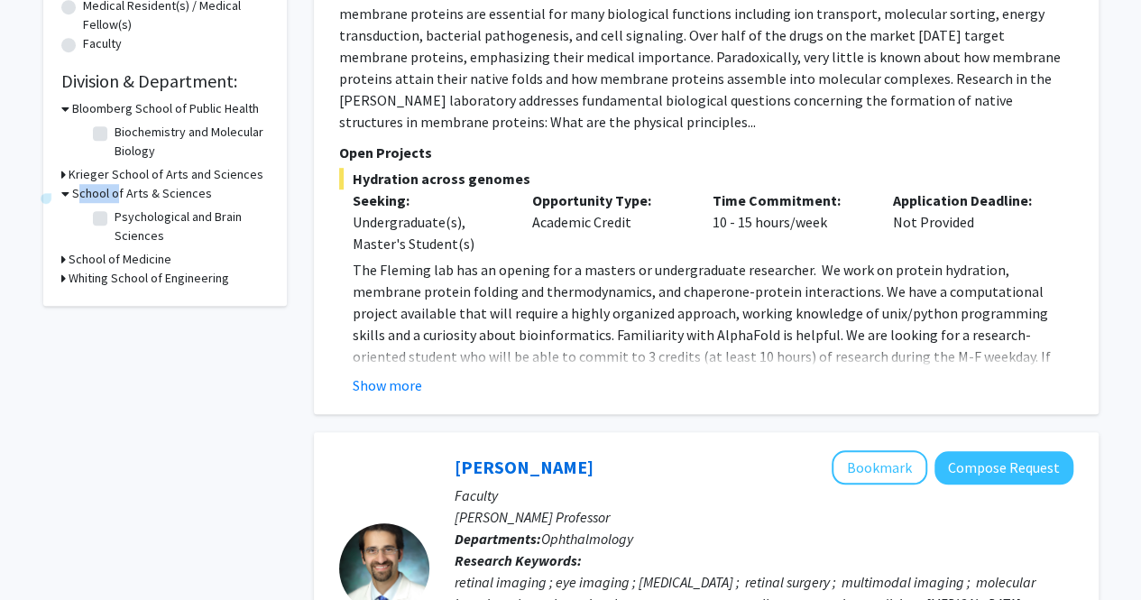
click at [86, 190] on h3 "School of Arts & Sciences" at bounding box center [142, 193] width 140 height 19
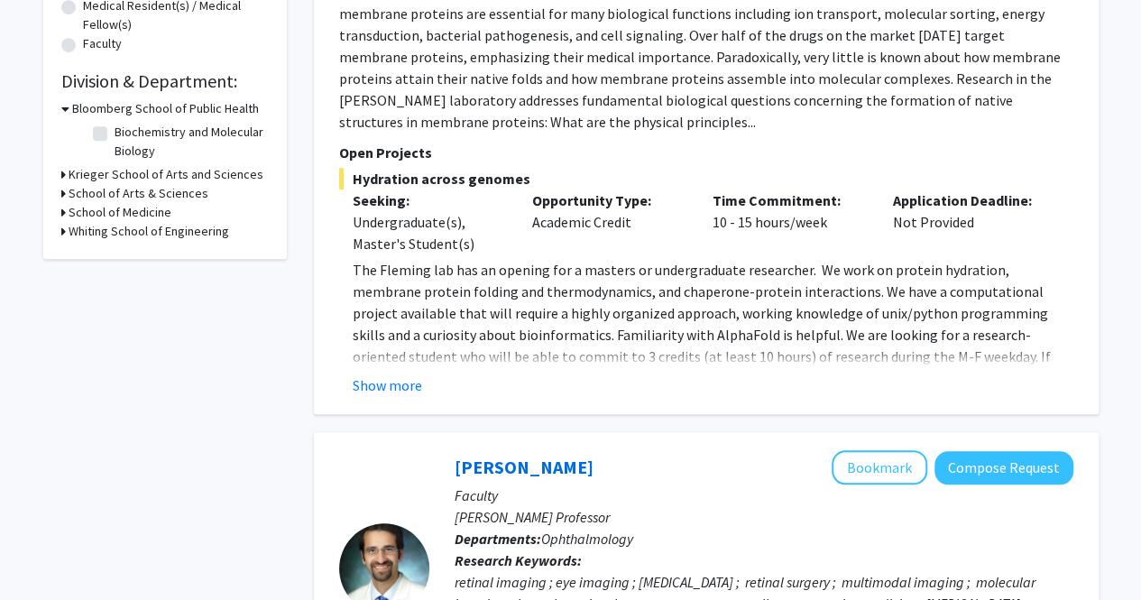
click at [143, 176] on h3 "Krieger School of Arts and Sciences" at bounding box center [166, 174] width 195 height 19
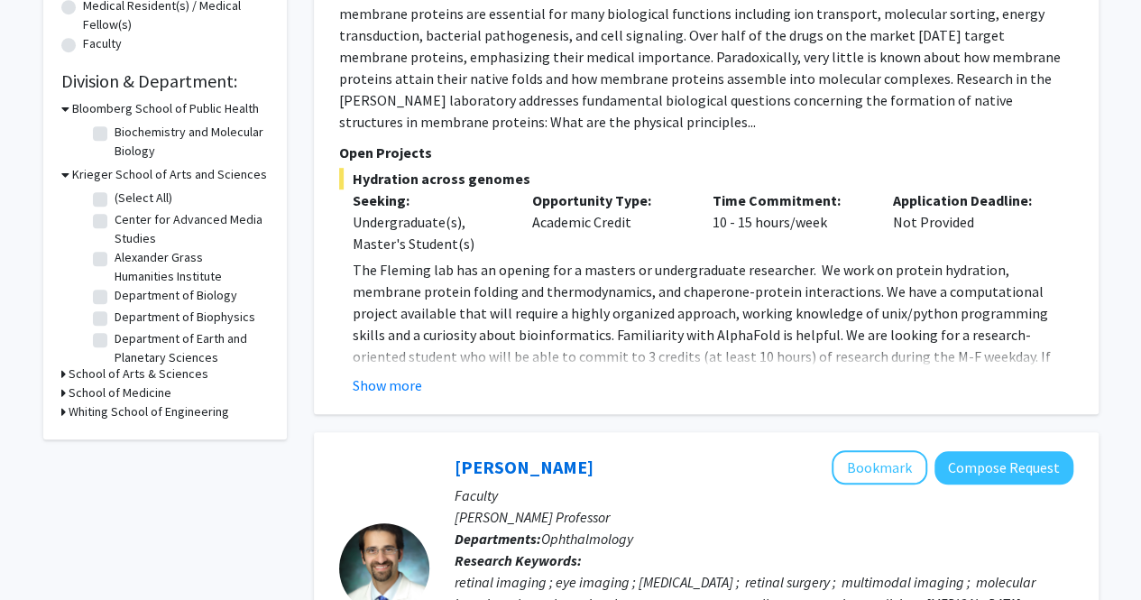
click at [115, 297] on label "Department of Biology" at bounding box center [176, 295] width 123 height 19
click at [115, 297] on input "Department of Biology" at bounding box center [121, 292] width 12 height 12
checkbox input "true"
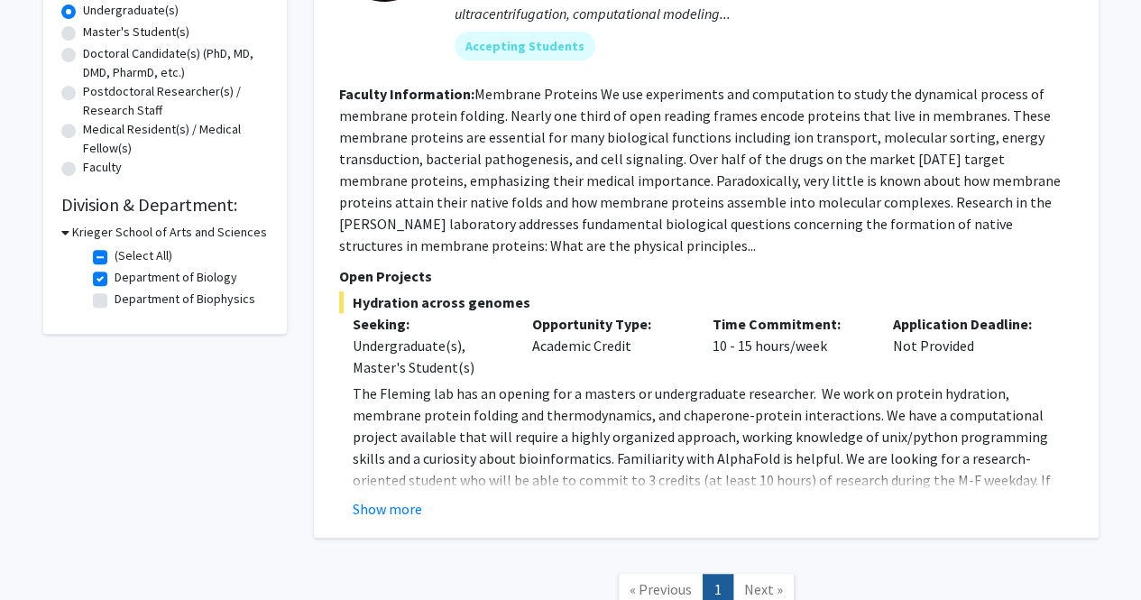
scroll to position [365, 0]
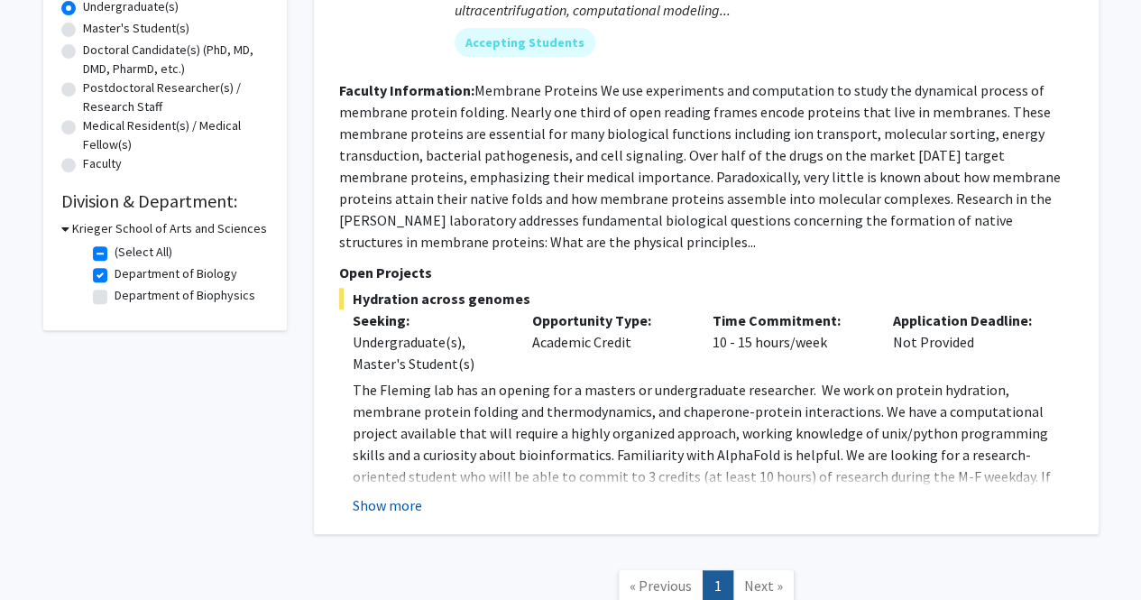
click at [393, 508] on button "Show more" at bounding box center [387, 505] width 69 height 22
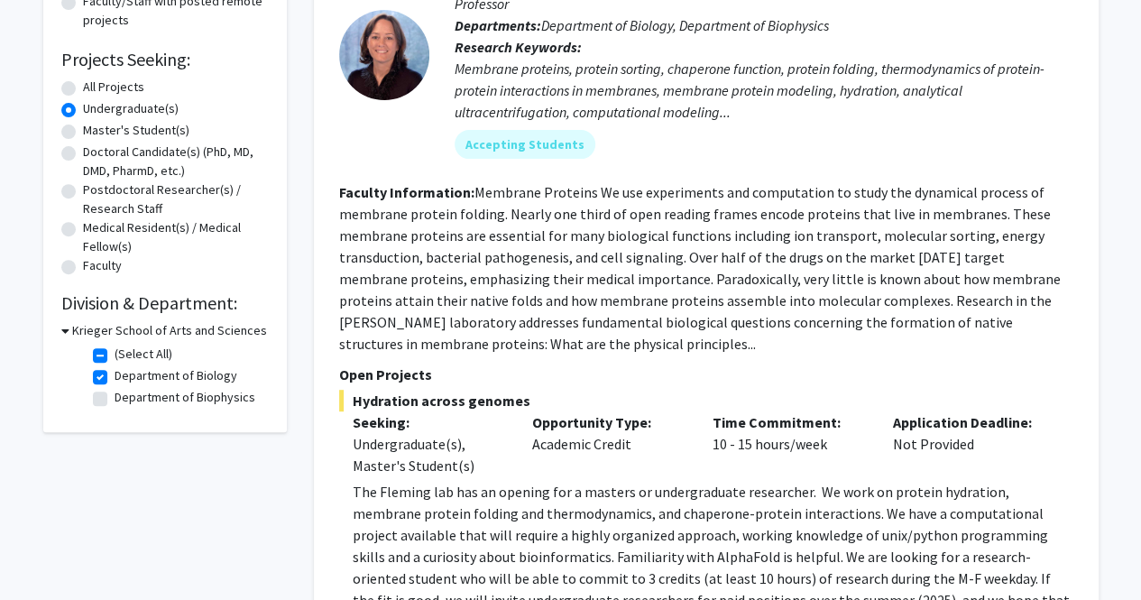
scroll to position [260, 0]
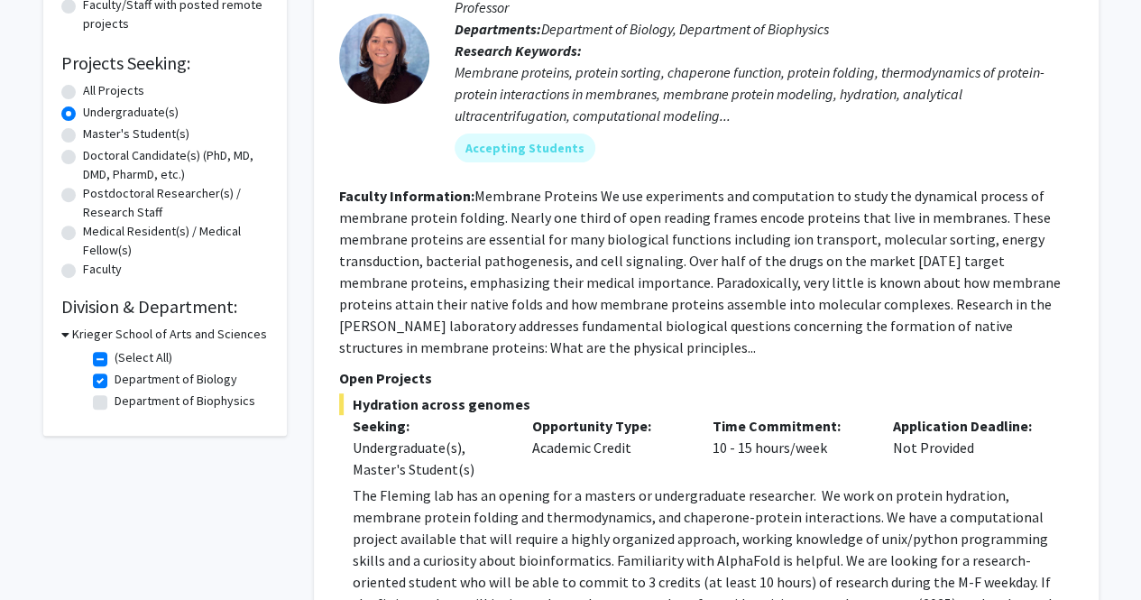
click at [115, 375] on label "Department of Biology" at bounding box center [176, 379] width 123 height 19
click at [115, 375] on input "Department of Biology" at bounding box center [121, 376] width 12 height 12
checkbox input "false"
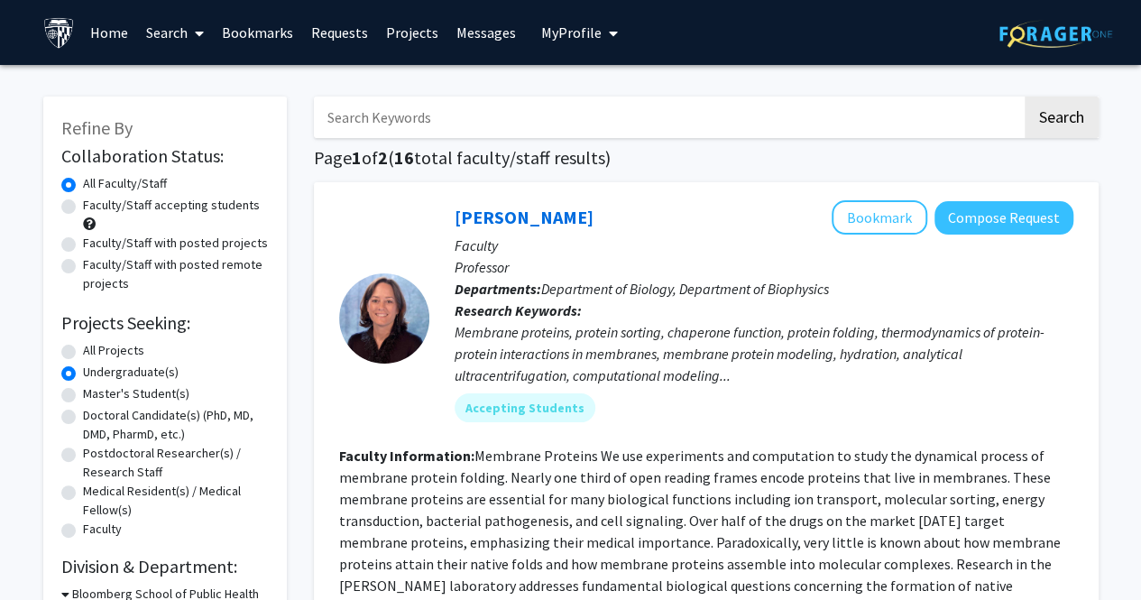
click at [181, 28] on link "Search" at bounding box center [175, 32] width 76 height 63
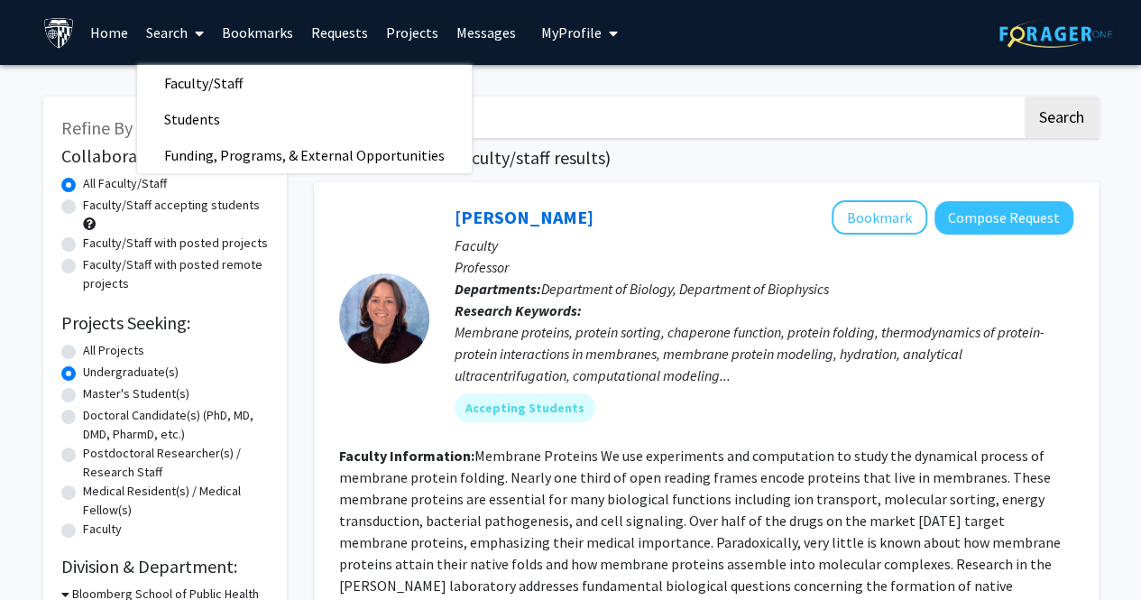
click at [181, 28] on link "Search" at bounding box center [175, 32] width 76 height 63
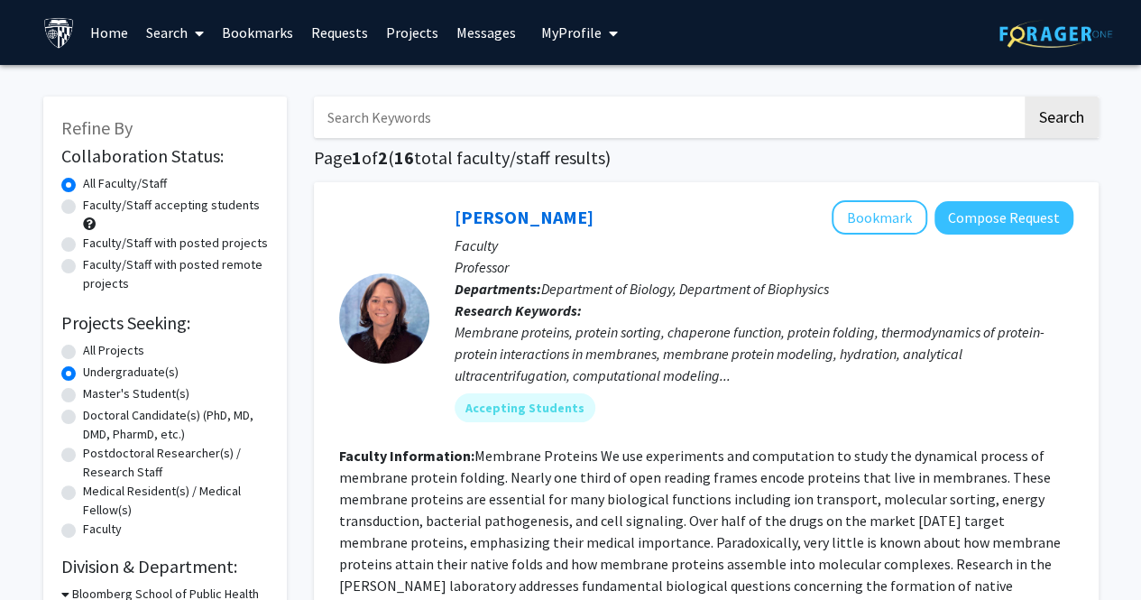
click at [193, 28] on span at bounding box center [196, 33] width 16 height 63
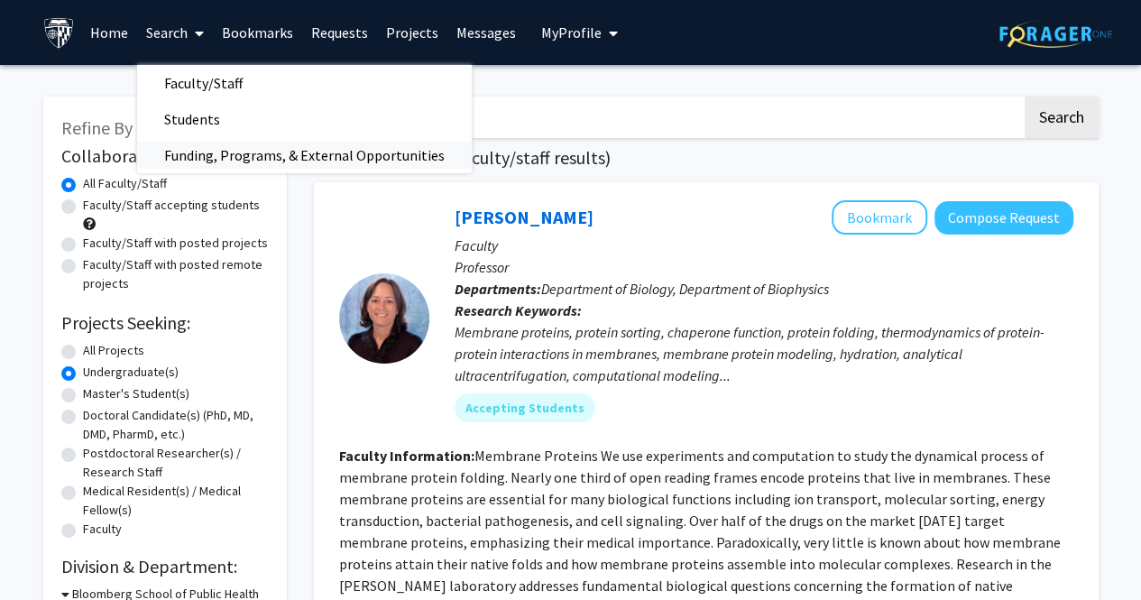
click at [200, 152] on span "Funding, Programs, & External Opportunities" at bounding box center [304, 155] width 335 height 36
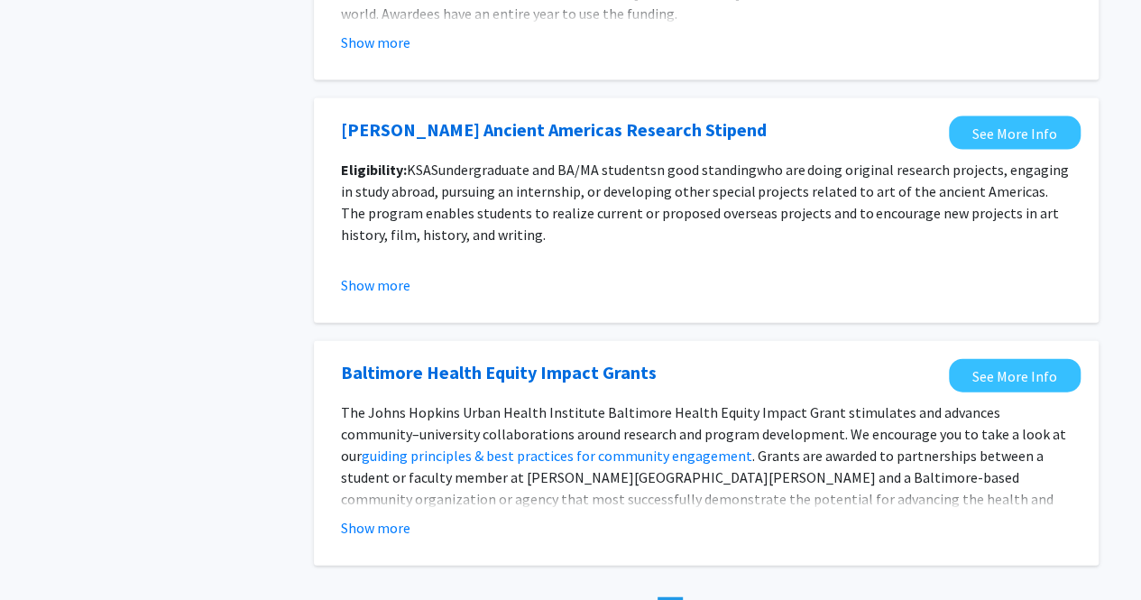
scroll to position [2108, 0]
